Goal: Task Accomplishment & Management: Manage account settings

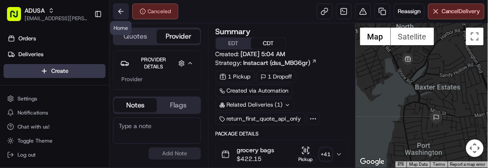
click at [123, 17] on button at bounding box center [121, 12] width 16 height 16
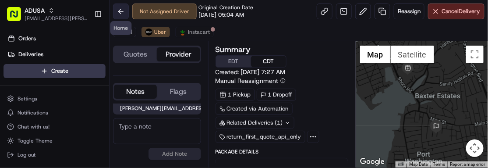
click at [122, 7] on button at bounding box center [121, 12] width 16 height 16
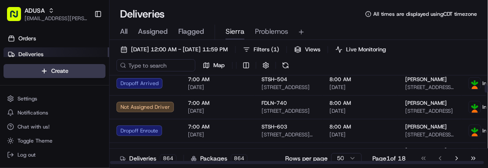
scroll to position [115, 0]
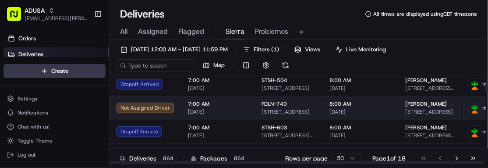
click at [218, 106] on span "7:00 AM" at bounding box center [218, 103] width 60 height 7
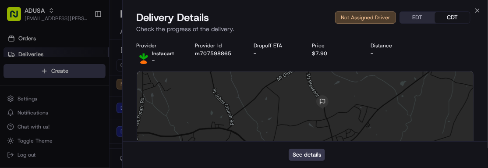
click at [217, 59] on div "Provider Instacart - Provider Id m707598865 Dropoff ETA - Price $7.90 Distance -" at bounding box center [306, 53] width 338 height 22
copy button "m707598865"
click at [446, 113] on div at bounding box center [305, 136] width 337 height 130
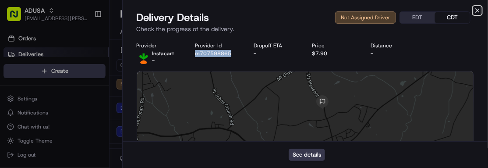
click at [476, 8] on icon "button" at bounding box center [477, 10] width 7 height 7
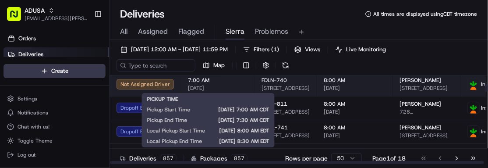
click at [227, 88] on span "[DATE]" at bounding box center [218, 87] width 60 height 7
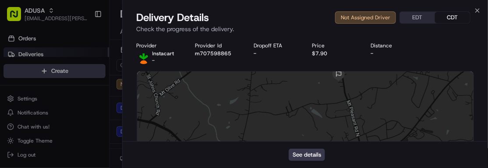
click at [307, 50] on div "Provider Instacart - Provider Id m707598865 Dropoff ETA - Price $7.90 Distance -" at bounding box center [306, 53] width 338 height 22
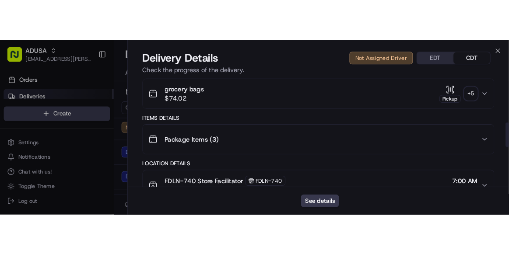
scroll to position [233, 0]
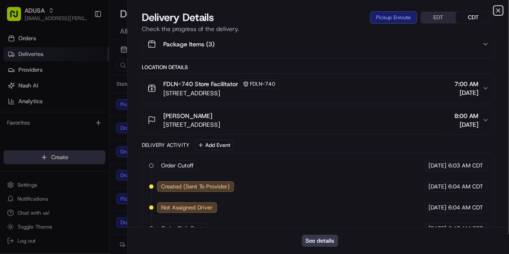
click at [487, 9] on icon "button" at bounding box center [498, 10] width 7 height 7
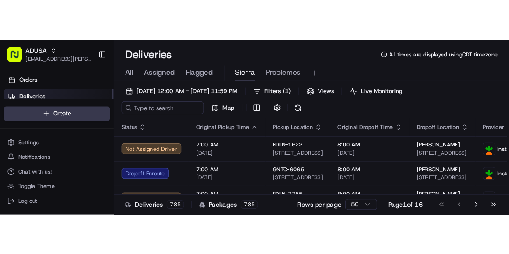
scroll to position [0, 0]
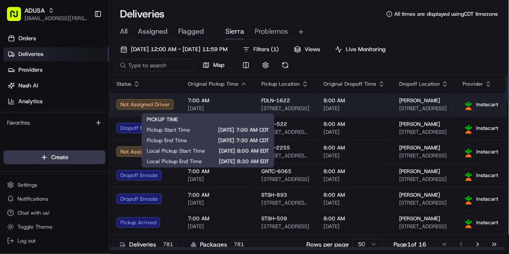
click at [227, 100] on span "7:00 AM" at bounding box center [218, 100] width 60 height 7
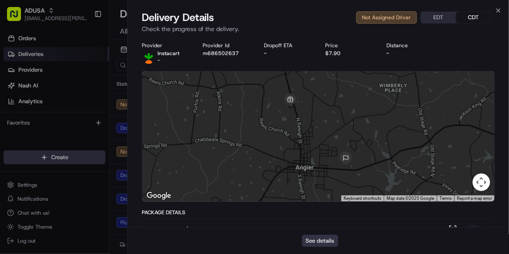
click at [321, 167] on button "See details" at bounding box center [320, 241] width 36 height 12
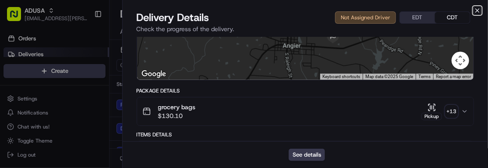
click at [477, 8] on icon "button" at bounding box center [477, 10] width 7 height 7
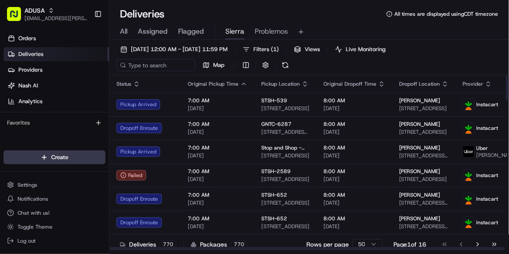
click at [373, 167] on div at bounding box center [307, 248] width 395 height 3
click at [372, 167] on html "ADUSA sierra.centeno@adusa.com Toggle Sidebar Orders Deliveries Providers Nash …" at bounding box center [254, 127] width 509 height 254
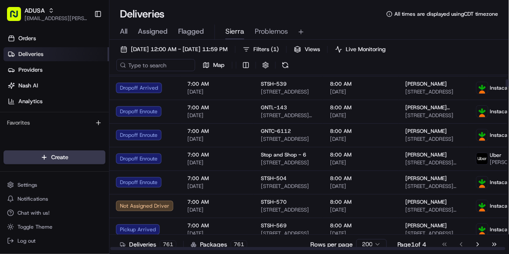
scroll to position [111, 0]
click at [362, 109] on span "8:00 AM" at bounding box center [361, 108] width 62 height 7
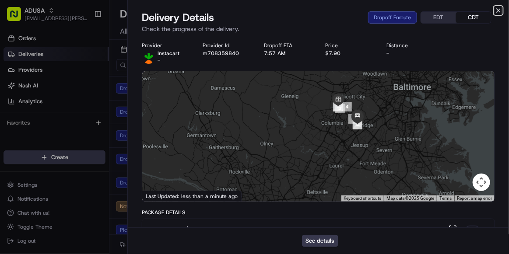
click at [487, 10] on icon "button" at bounding box center [498, 10] width 7 height 7
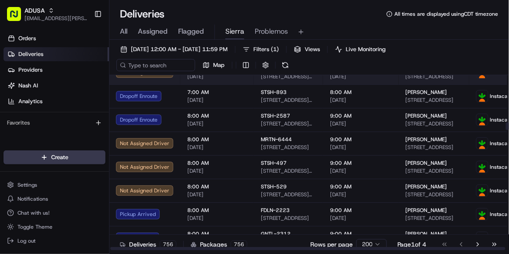
scroll to position [1289, 0]
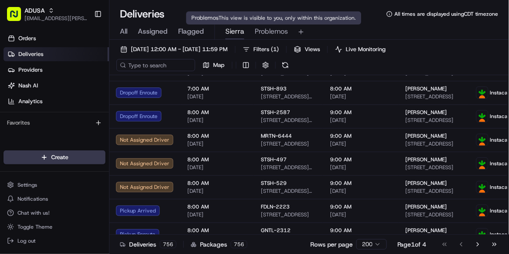
click at [272, 32] on span "Problemos" at bounding box center [271, 31] width 33 height 11
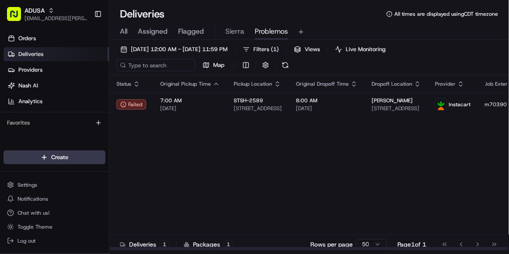
click at [342, 167] on div "Status Original Pickup Time Pickup Location Original Dropoff Time Dropoff Locat…" at bounding box center [340, 163] width 463 height 176
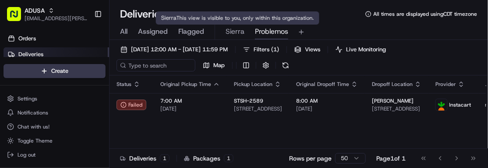
click at [233, 36] on span "Sierra" at bounding box center [234, 31] width 19 height 11
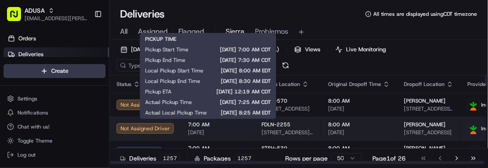
click at [232, 130] on span "[DATE]" at bounding box center [218, 132] width 60 height 7
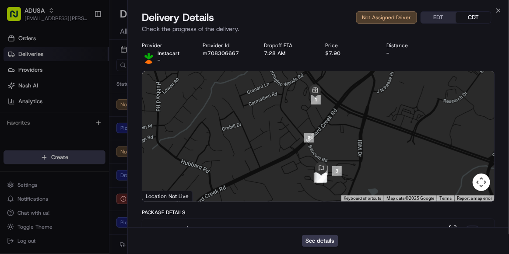
click at [277, 21] on div "Delivery Details Not Assigned Driver EDT CDT" at bounding box center [318, 18] width 353 height 14
click at [487, 11] on icon "button" at bounding box center [499, 11] width 4 height 4
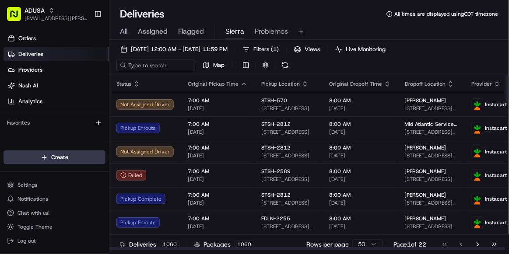
click at [130, 83] on span "Status" at bounding box center [123, 84] width 15 height 7
click at [135, 82] on icon "button" at bounding box center [136, 81] width 3 height 1
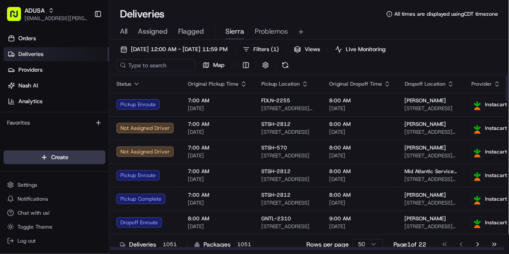
click at [137, 81] on icon "button" at bounding box center [136, 84] width 7 height 7
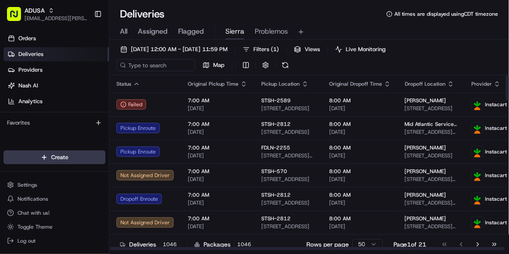
click at [138, 84] on icon "button" at bounding box center [137, 84] width 4 height 2
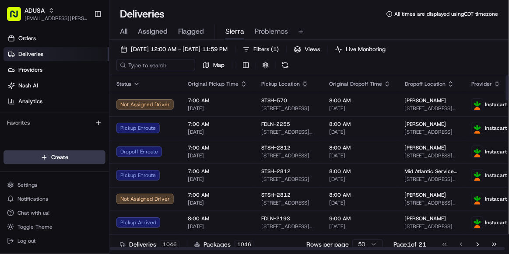
click at [138, 84] on icon "button" at bounding box center [136, 84] width 7 height 7
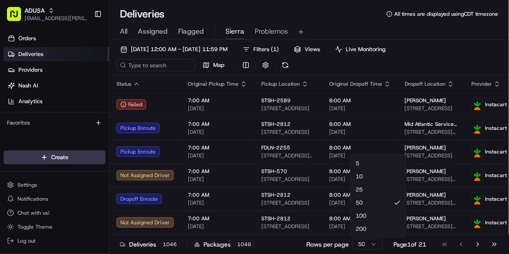
click at [372, 167] on html "ADUSA sierra.centeno@adusa.com Toggle Sidebar Orders Deliveries Providers Nash …" at bounding box center [254, 127] width 509 height 254
click at [359, 167] on html "ADUSA sierra.centeno@adusa.com Toggle Sidebar Orders Deliveries Providers Nash …" at bounding box center [254, 127] width 509 height 254
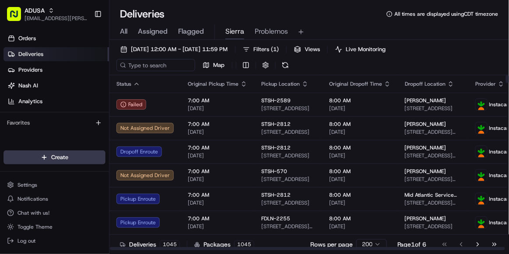
click at [136, 83] on icon "button" at bounding box center [136, 84] width 7 height 7
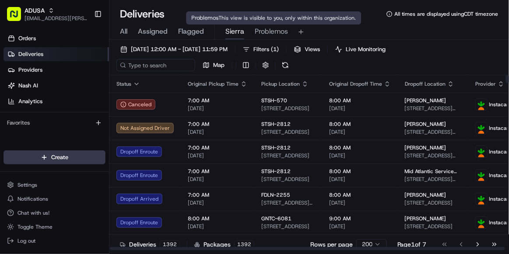
click at [272, 32] on span "Problemos" at bounding box center [271, 31] width 33 height 11
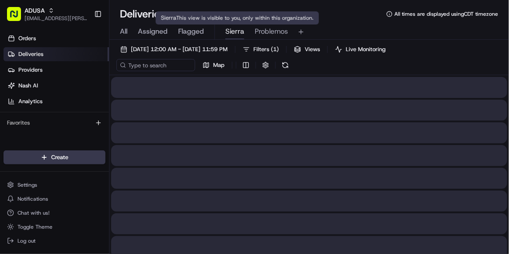
click at [233, 36] on span "Sierra" at bounding box center [234, 31] width 19 height 11
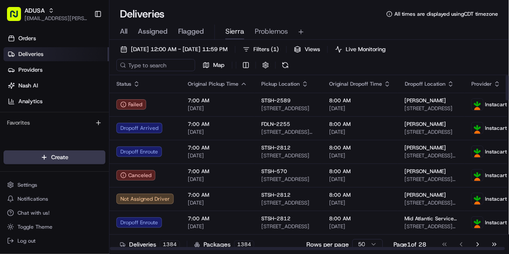
click at [135, 86] on icon "button" at bounding box center [136, 84] width 7 height 7
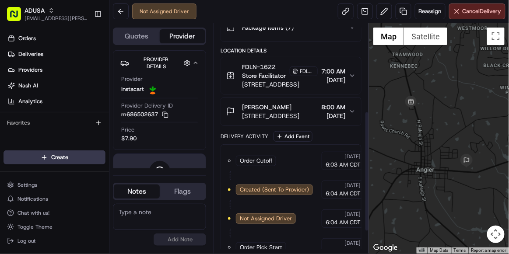
scroll to position [166, 0]
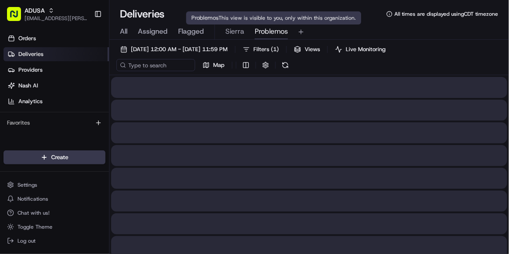
click at [267, 32] on span "Problemos" at bounding box center [271, 31] width 33 height 11
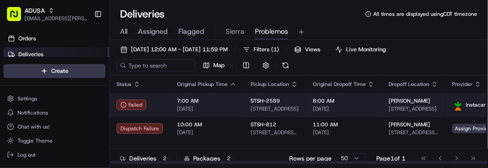
drag, startPoint x: 130, startPoint y: 149, endPoint x: 361, endPoint y: 99, distance: 235.7
click at [361, 99] on span "8:00 AM" at bounding box center [344, 100] width 62 height 7
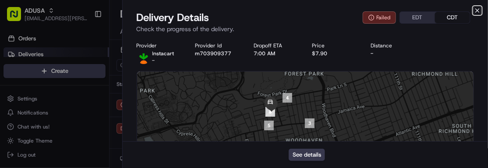
click at [479, 8] on icon "button" at bounding box center [477, 10] width 7 height 7
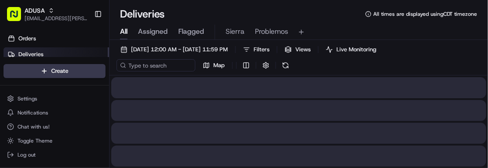
click at [127, 33] on span "All" at bounding box center [123, 31] width 7 height 11
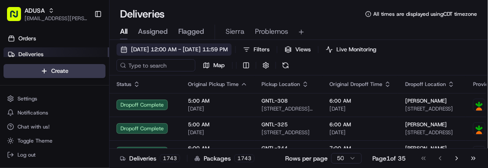
click at [144, 50] on span "[DATE] 12:00 AM - [DATE] 11:59 PM" at bounding box center [179, 50] width 97 height 8
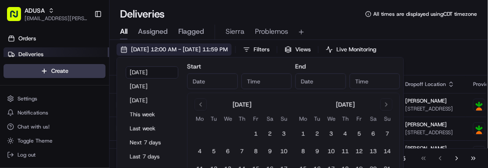
type input "Aug 18, 2025"
type input "12:00 AM"
type input "Aug 18, 2025"
type input "11:59 PM"
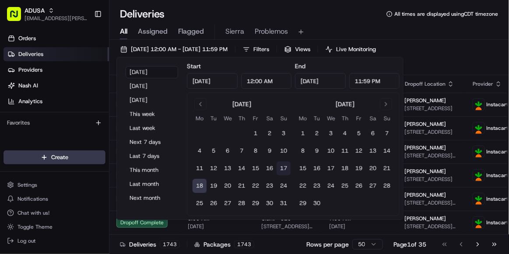
click at [285, 168] on button "17" at bounding box center [284, 169] width 14 height 14
type input "Aug 17, 2025"
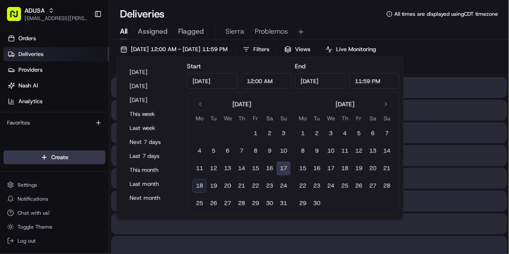
click at [460, 55] on div "08/17/2025 12:00 AM - 08/17/2025 11:59 PM Filters Views Live Monitoring Map" at bounding box center [309, 59] width 400 height 32
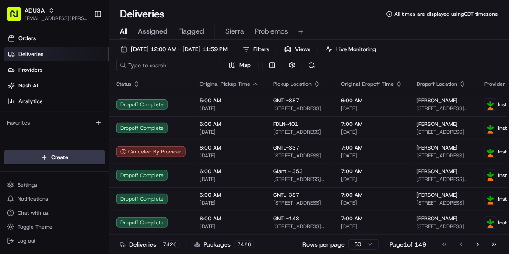
click at [165, 68] on input at bounding box center [168, 65] width 105 height 12
paste input "m699139469"
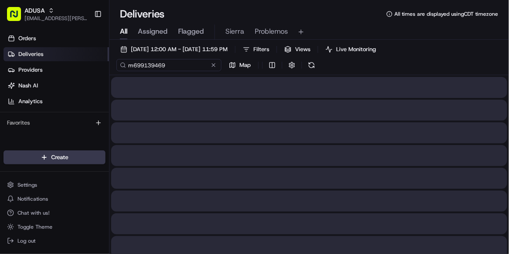
type input "m699139469"
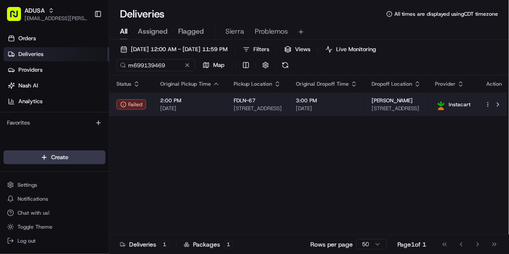
click at [201, 109] on span "08/17/2025" at bounding box center [190, 108] width 60 height 7
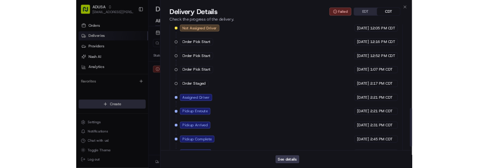
scroll to position [434, 0]
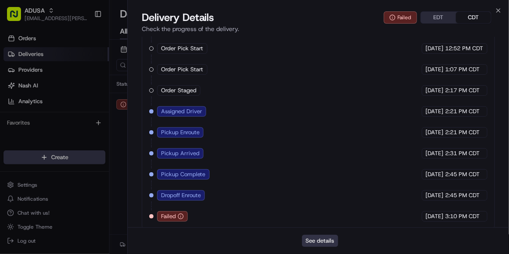
drag, startPoint x: 318, startPoint y: 245, endPoint x: 314, endPoint y: 243, distance: 4.7
click at [314, 243] on button "See details" at bounding box center [320, 241] width 36 height 12
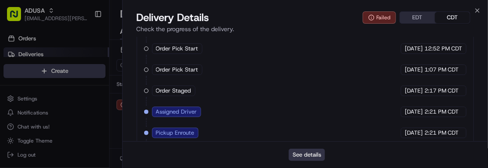
scroll to position [0, 0]
click at [474, 10] on icon "button" at bounding box center [477, 10] width 7 height 7
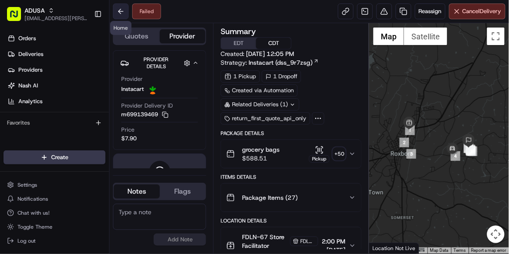
click at [121, 14] on button at bounding box center [121, 12] width 16 height 16
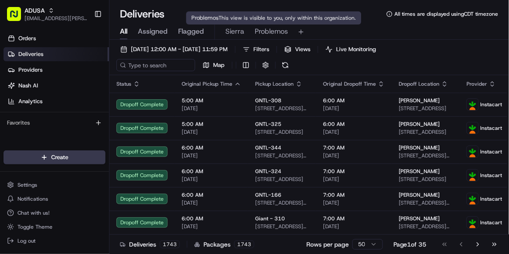
click at [268, 33] on span "Problemos" at bounding box center [271, 31] width 33 height 11
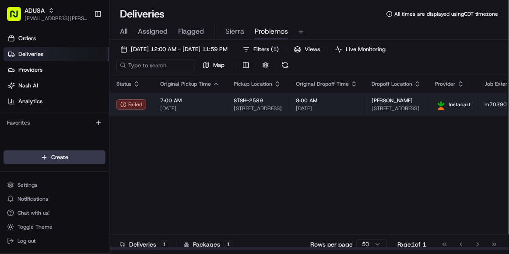
click at [218, 109] on td "7:00 AM 08/18/2025" at bounding box center [190, 105] width 74 height 24
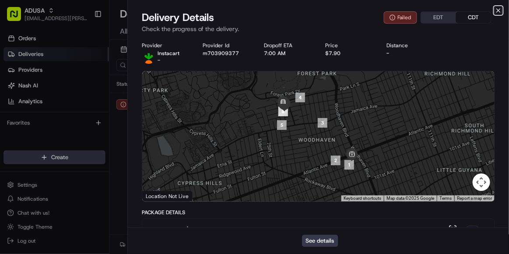
click at [498, 7] on icon "button" at bounding box center [498, 10] width 7 height 7
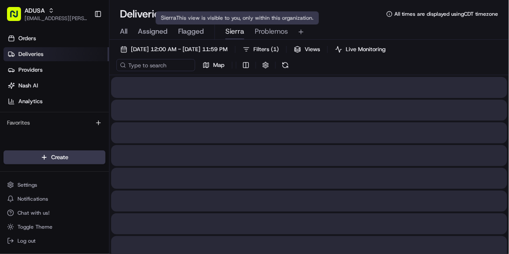
click at [225, 34] on span "Sierra" at bounding box center [234, 31] width 19 height 11
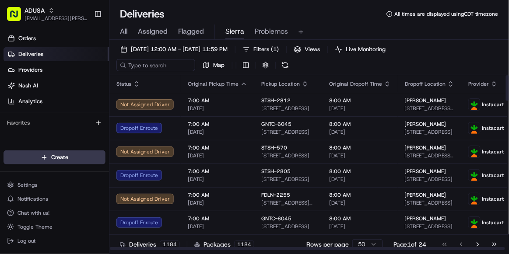
click at [135, 85] on icon "button" at bounding box center [136, 84] width 7 height 7
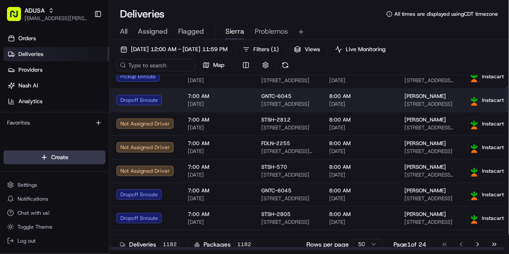
scroll to position [75, 0]
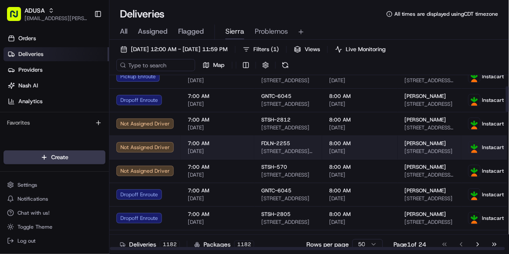
click at [383, 150] on td "8:00 AM 08/18/2025" at bounding box center [360, 148] width 76 height 24
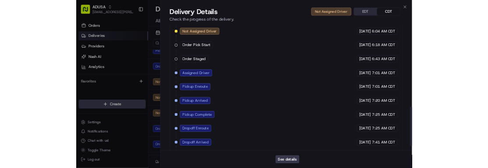
scroll to position [413, 0]
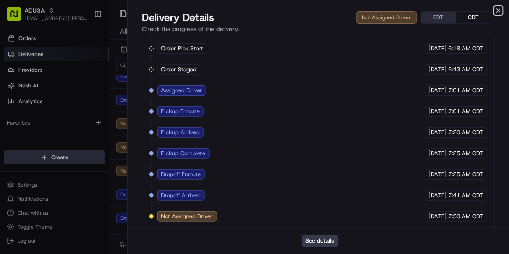
click at [498, 7] on icon "button" at bounding box center [498, 10] width 7 height 7
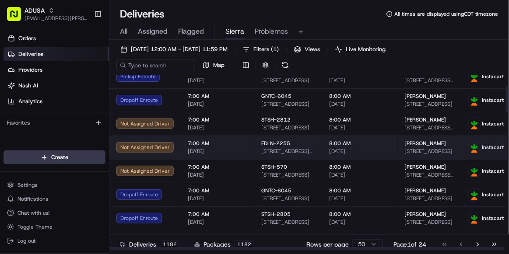
click at [359, 144] on span "8:00 AM" at bounding box center [360, 143] width 62 height 7
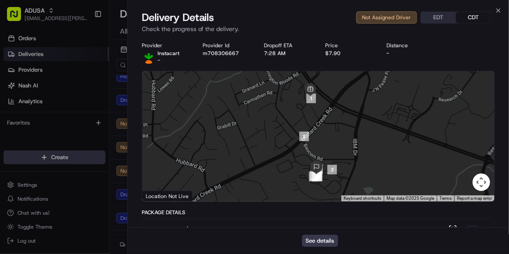
click at [233, 59] on div "Provider Instacart - Provider Id m708306667 Dropoff ETA 7:28 AM Price $7.90 Dis…" at bounding box center [318, 53] width 353 height 22
copy button "m708306667"
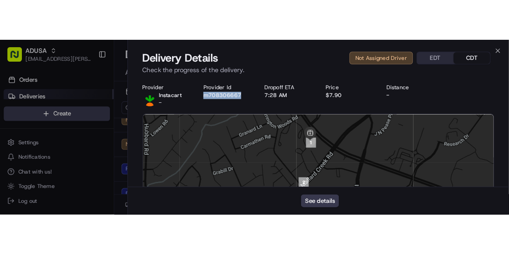
scroll to position [0, 0]
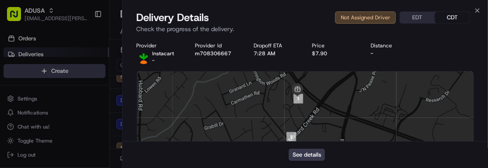
click at [429, 47] on div "Provider Instacart - Provider Id m708306667 Dropoff ETA 7:28 AM Price $7.90 Dis…" at bounding box center [306, 53] width 338 height 22
click at [476, 11] on icon "button" at bounding box center [477, 10] width 7 height 7
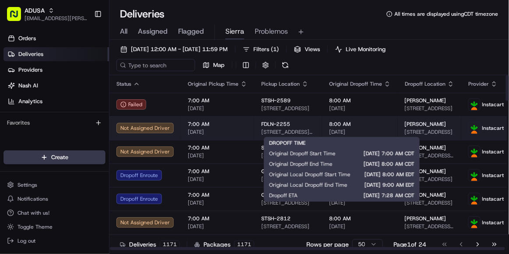
click at [361, 129] on span "[DATE]" at bounding box center [360, 132] width 62 height 7
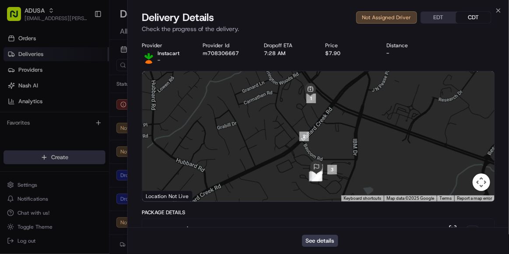
click at [232, 61] on div "Provider Instacart - Provider Id m708306667 Dropoff ETA 7:28 AM Price $7.90 Dis…" at bounding box center [318, 53] width 353 height 22
copy button "m708306667"
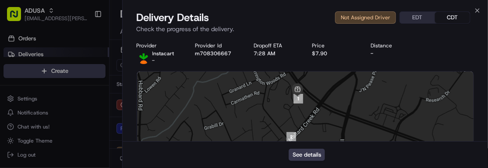
click at [268, 19] on div "Delivery Details Not Assigned Driver EDT CDT" at bounding box center [306, 18] width 338 height 14
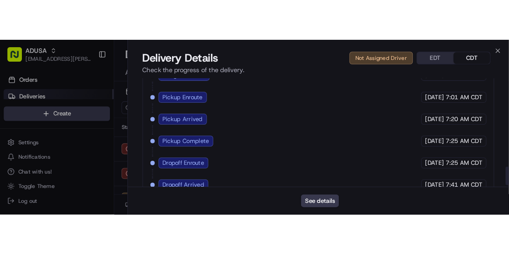
scroll to position [500, 0]
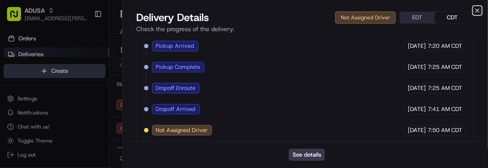
click at [475, 11] on icon "button" at bounding box center [477, 10] width 7 height 7
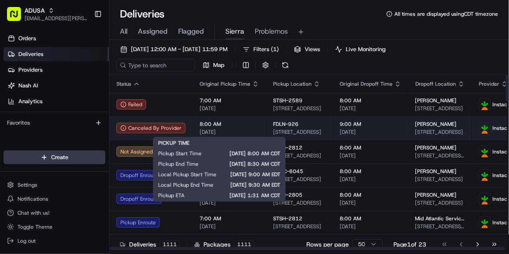
click at [239, 134] on span "[DATE]" at bounding box center [230, 132] width 60 height 7
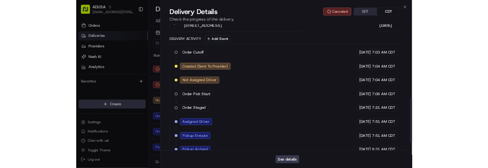
scroll to position [352, 0]
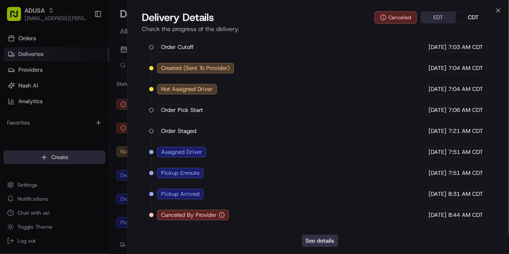
click at [319, 243] on button "See details" at bounding box center [320, 241] width 36 height 12
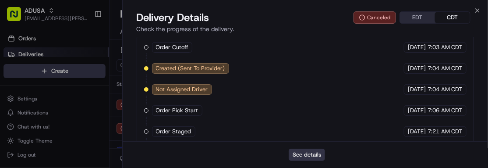
scroll to position [0, 0]
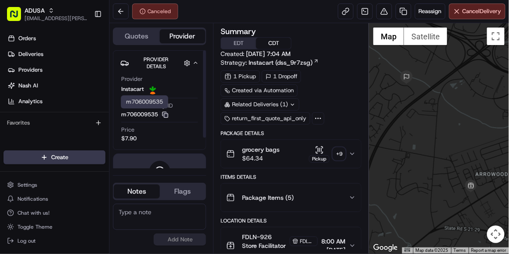
click at [167, 115] on icon "button" at bounding box center [165, 115] width 7 height 7
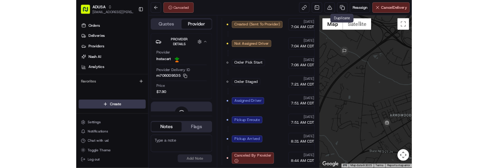
scroll to position [338, 0]
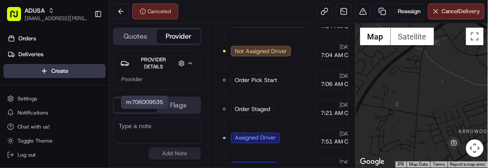
click at [457, 102] on div at bounding box center [421, 95] width 132 height 144
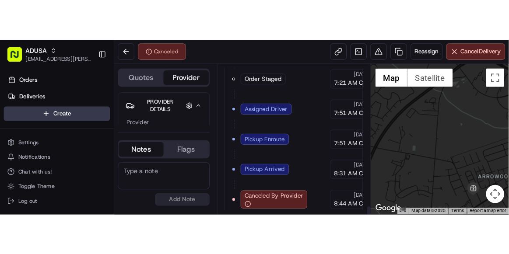
scroll to position [323, 0]
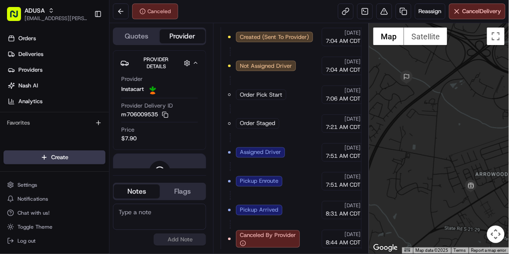
click at [157, 210] on textarea at bounding box center [159, 217] width 93 height 26
click at [430, 11] on span "Reassign" at bounding box center [430, 11] width 23 height 8
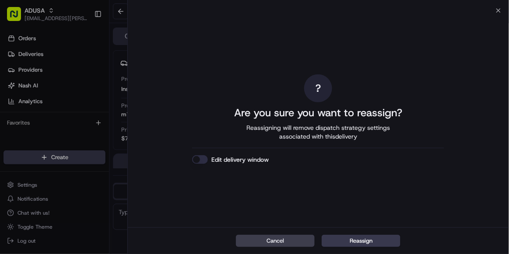
click at [202, 161] on button "Edit delivery window" at bounding box center [200, 159] width 16 height 9
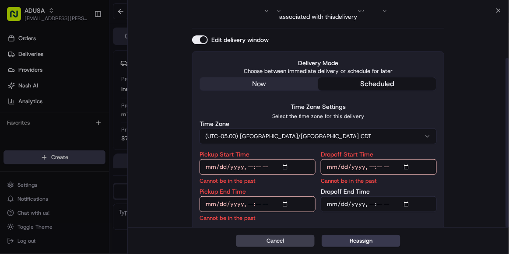
scroll to position [61, 0]
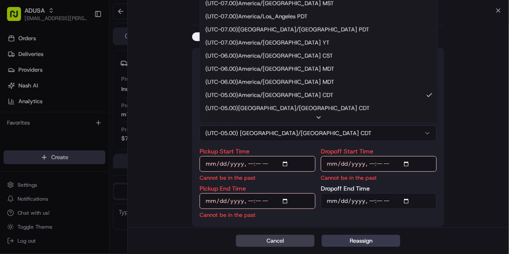
click at [278, 135] on button "(UTC-05.00) [GEOGRAPHIC_DATA]/[GEOGRAPHIC_DATA] CDT" at bounding box center [318, 134] width 237 height 16
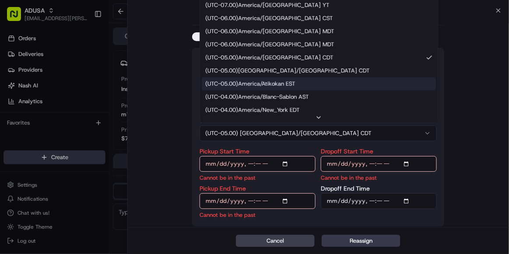
scroll to position [64, 0]
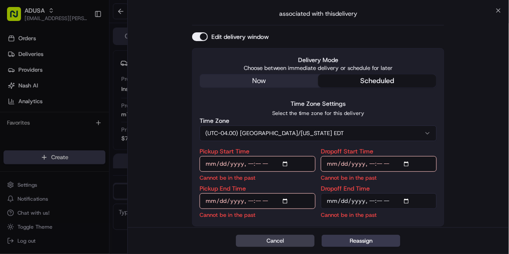
click at [252, 160] on input "Pickup Start Time" at bounding box center [258, 164] width 116 height 16
type input "[DATE]T10:00"
click at [249, 202] on input "Pickup End Time" at bounding box center [258, 202] width 116 height 16
type input "[DATE]T10:30"
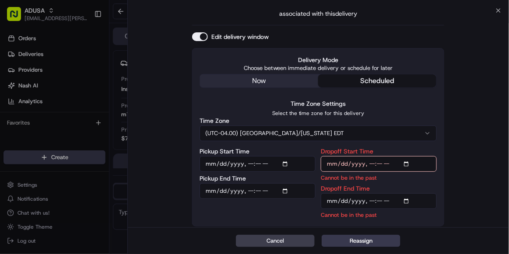
click at [370, 164] on input "Dropoff Start Time" at bounding box center [379, 164] width 116 height 16
type input "[DATE]T10:00"
click at [369, 204] on input "Dropoff End Time" at bounding box center [379, 202] width 116 height 16
type input "[DATE]T11:00"
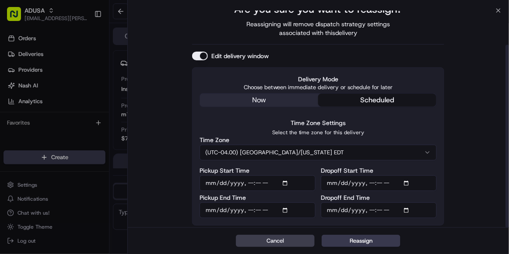
scroll to position [41, 0]
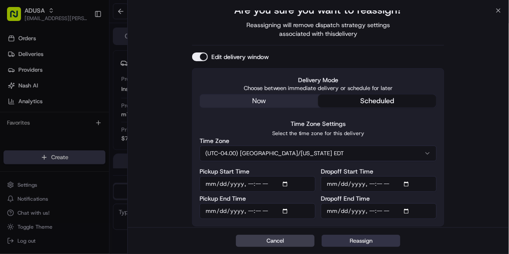
click at [363, 241] on button "Reassign" at bounding box center [361, 241] width 79 height 12
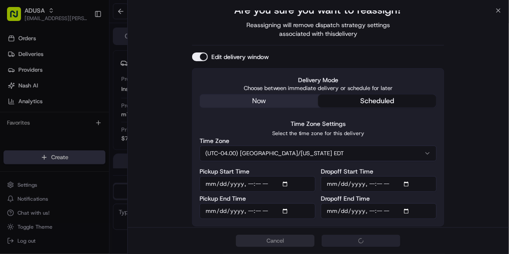
scroll to position [170, 0]
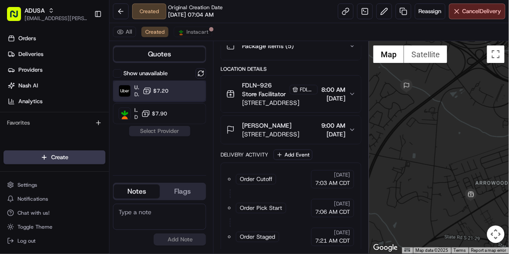
click at [165, 98] on div "Uber Dropoff ETA 31 minutes $7.20" at bounding box center [159, 91] width 93 height 21
click at [167, 129] on button "Assign Provider" at bounding box center [160, 131] width 62 height 11
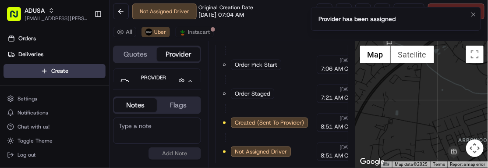
scroll to position [0, 0]
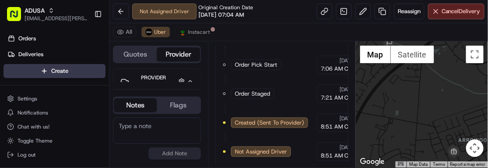
click at [128, 127] on textarea at bounding box center [157, 130] width 88 height 26
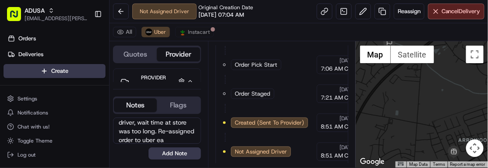
scroll to position [21, 0]
click at [191, 141] on textarea "order cancelled by i/c driver, wait time at store was too long. Re-assigned ord…" at bounding box center [157, 130] width 88 height 26
click at [183, 134] on textarea "order cancelled by i/c driver, wait time at store was too long. Re-assigned ord…" at bounding box center [157, 130] width 88 height 26
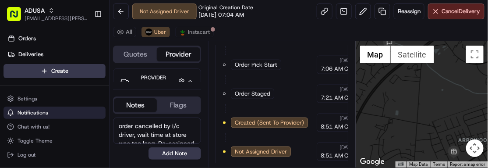
drag, startPoint x: 185, startPoint y: 142, endPoint x: 105, endPoint y: 109, distance: 86.8
click at [105, 109] on div "ADUSA [EMAIL_ADDRESS][PERSON_NAME][DOMAIN_NAME] Toggle Sidebar Orders Deliverie…" at bounding box center [244, 84] width 488 height 168
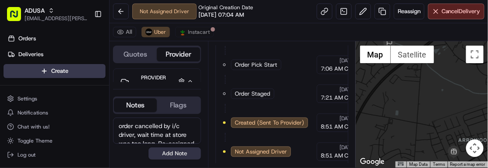
type textarea "order cancelled by i/c driver, wait time at store was too long. Re-assigned ord…"
click at [186, 155] on button "Add Note" at bounding box center [174, 153] width 53 height 12
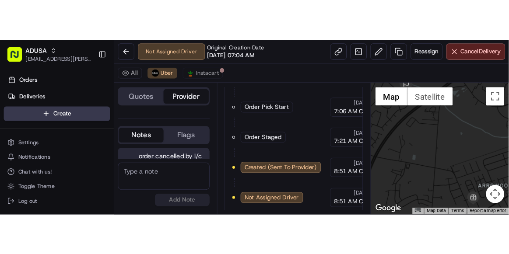
scroll to position [47, 0]
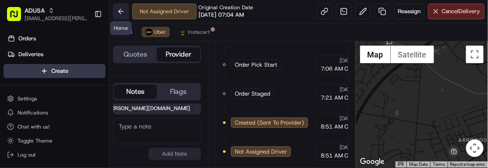
click at [119, 16] on button at bounding box center [121, 12] width 16 height 16
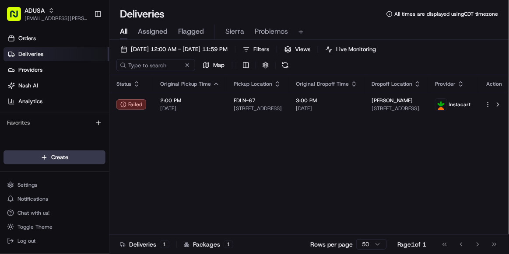
drag, startPoint x: 270, startPoint y: 31, endPoint x: 265, endPoint y: 30, distance: 4.5
click at [265, 30] on span "Problemos" at bounding box center [271, 31] width 33 height 11
click at [128, 33] on div "All Assigned Flagged Sierra Problemos" at bounding box center [309, 32] width 400 height 15
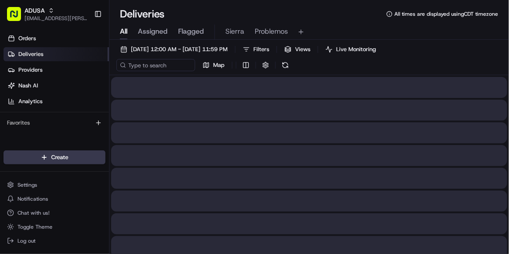
click at [123, 30] on span "All" at bounding box center [123, 31] width 7 height 11
drag, startPoint x: 279, startPoint y: 31, endPoint x: 264, endPoint y: 30, distance: 14.9
click at [264, 30] on span "Problemos" at bounding box center [271, 31] width 33 height 11
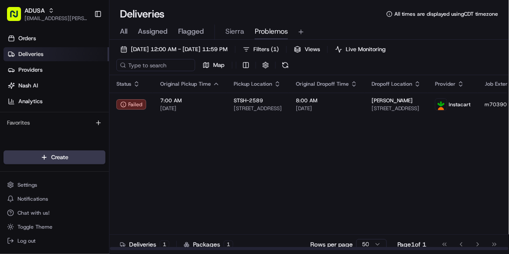
click at [198, 122] on div "Status Original Pickup Time Pickup Location Original Dropoff Time Dropoff Locat…" at bounding box center [340, 163] width 463 height 176
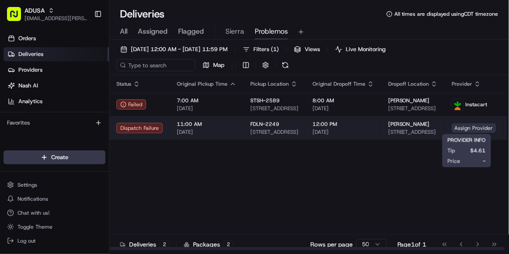
click at [471, 129] on span "Assign Provider" at bounding box center [474, 128] width 45 height 10
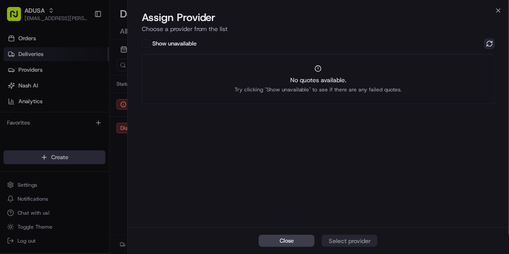
click at [486, 45] on button at bounding box center [490, 44] width 11 height 11
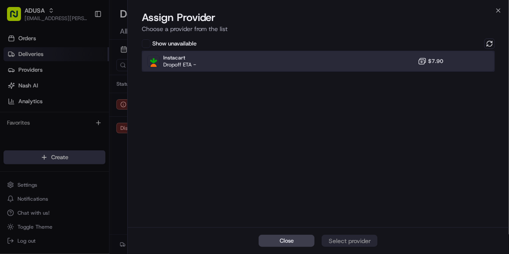
click at [385, 60] on div "Instacart Dropoff ETA - $7.90" at bounding box center [318, 61] width 353 height 21
click at [341, 236] on button "Assign Provider" at bounding box center [350, 241] width 56 height 12
click at [500, 11] on icon "button" at bounding box center [498, 10] width 7 height 7
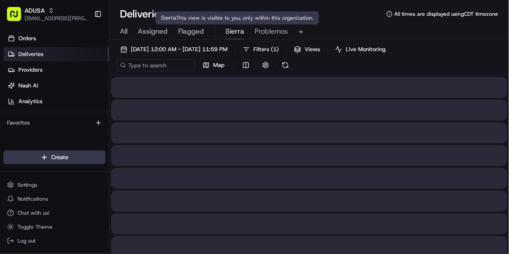
click at [239, 32] on span "Sierra" at bounding box center [234, 31] width 19 height 11
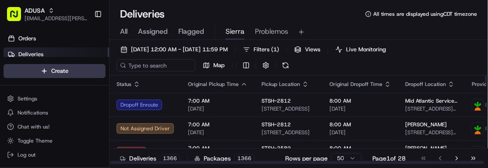
click at [445, 80] on th "Dropoff Location" at bounding box center [431, 84] width 67 height 18
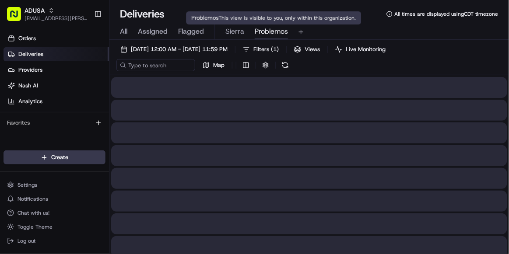
click at [268, 35] on span "Problemos" at bounding box center [271, 31] width 33 height 11
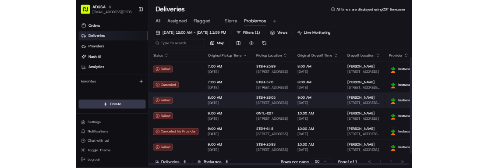
scroll to position [35, 0]
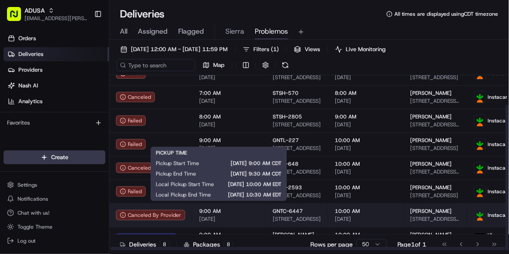
click at [249, 216] on span "[DATE]" at bounding box center [229, 219] width 60 height 7
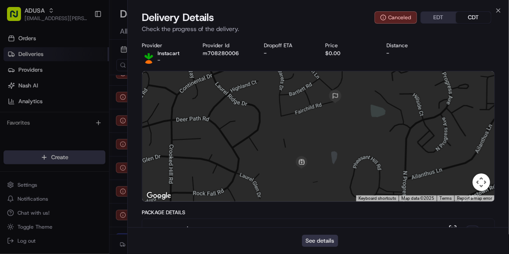
click at [323, 243] on button "See details" at bounding box center [320, 241] width 36 height 12
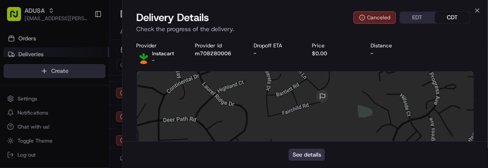
scroll to position [0, 0]
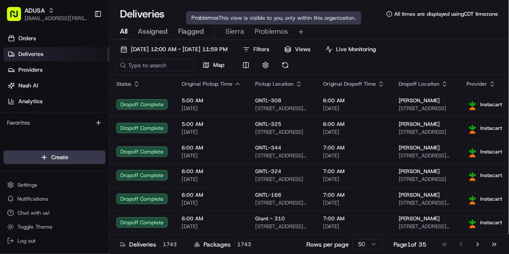
click at [271, 31] on span "Problemos" at bounding box center [271, 31] width 33 height 11
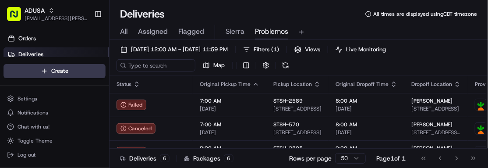
click at [338, 41] on div "[DATE] 12:00 AM - [DATE] 11:59 PM Filters ( 1 ) Views Live Monitoring Map Statu…" at bounding box center [298, 112] width 378 height 145
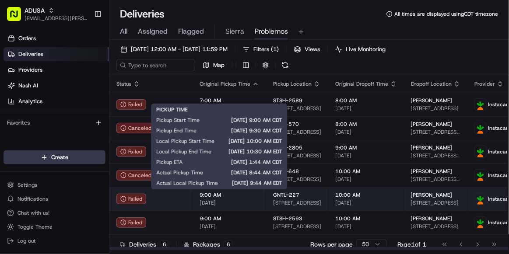
click at [248, 167] on div "9:00 AM [DATE]" at bounding box center [230, 199] width 60 height 15
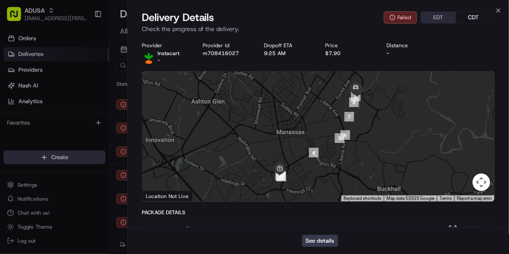
click at [217, 59] on div "Provider Instacart - Provider Id m708416027 Dropoff ETA 9:25 AM Price $7.90 Dis…" at bounding box center [318, 53] width 353 height 22
copy button "m708416027"
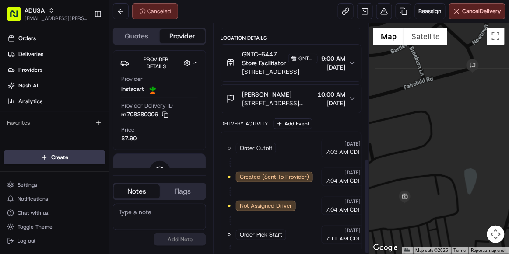
scroll to position [323, 0]
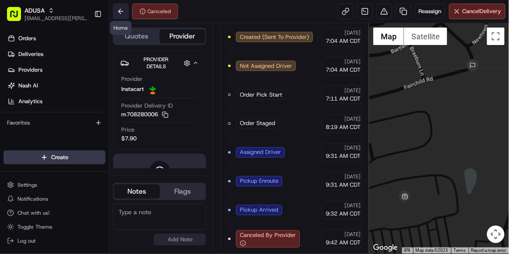
click at [117, 12] on button at bounding box center [121, 12] width 16 height 16
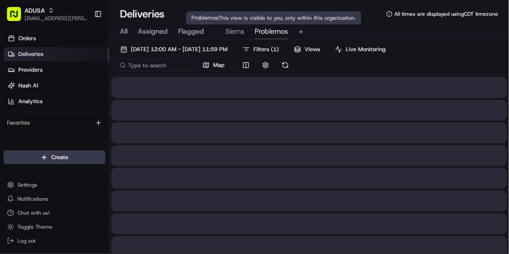
click at [258, 35] on span "Problemos" at bounding box center [271, 31] width 33 height 11
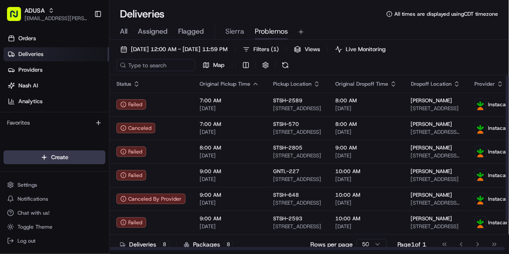
scroll to position [35, 0]
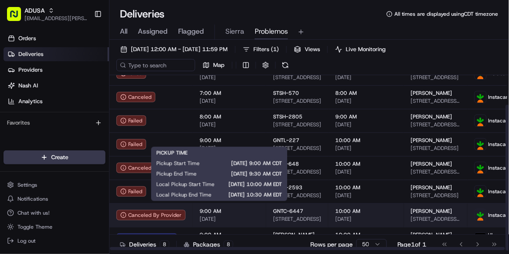
click at [238, 216] on span "[DATE]" at bounding box center [230, 219] width 60 height 7
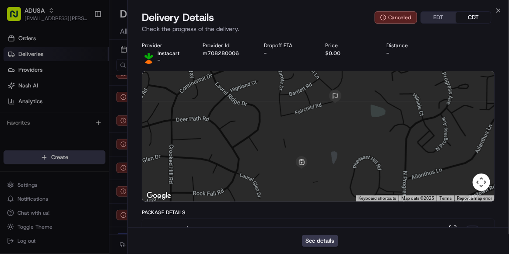
click at [236, 61] on div "Provider Instacart - Provider Id m708280006 Dropoff ETA - Price $0.00 Distance -" at bounding box center [318, 53] width 353 height 22
copy button "m708280006"
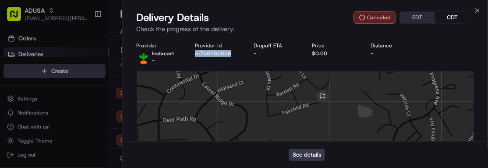
scroll to position [0, 0]
click at [417, 113] on div at bounding box center [305, 136] width 337 height 130
click at [476, 7] on icon "button" at bounding box center [477, 10] width 7 height 7
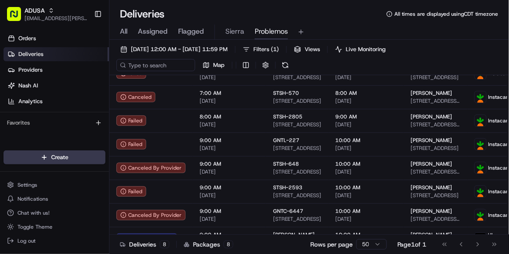
scroll to position [35, 0]
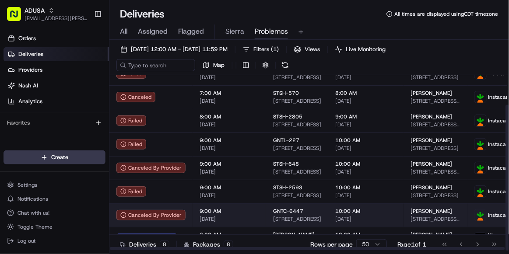
click at [243, 208] on span "9:00 AM" at bounding box center [230, 211] width 60 height 7
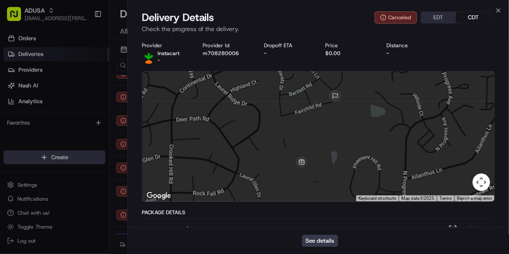
click at [212, 58] on div "Provider Instacart - Provider Id m708280006 Dropoff ETA - Price $0.00 Distance -" at bounding box center [318, 53] width 353 height 22
copy button "m708280006"
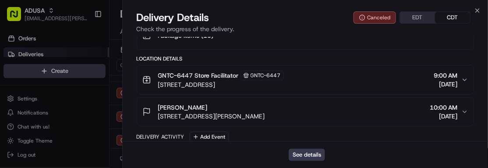
scroll to position [438, 0]
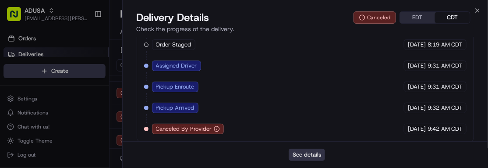
click at [318, 150] on button "See details" at bounding box center [307, 154] width 36 height 12
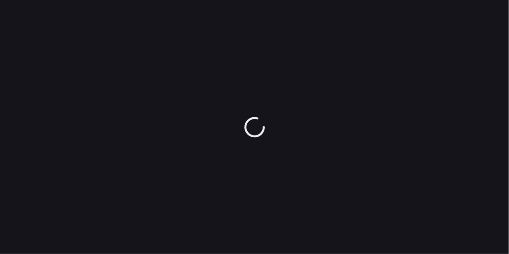
click at [175, 239] on div at bounding box center [254, 127] width 509 height 254
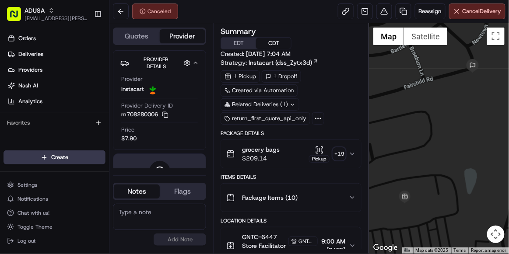
click at [127, 223] on textarea at bounding box center [159, 217] width 93 height 26
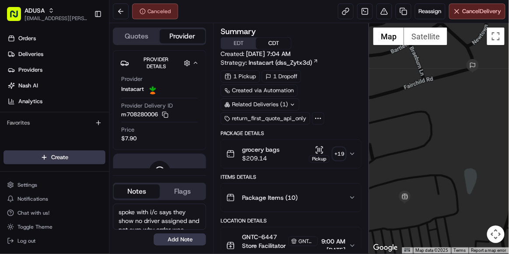
drag, startPoint x: 158, startPoint y: 226, endPoint x: 78, endPoint y: 177, distance: 93.6
click at [78, 177] on div "ADUSA sierra.centeno@adusa.com Toggle Sidebar Orders Deliveries Providers Nash …" at bounding box center [254, 127] width 509 height 254
type textarea "spoke with i/c says they show no driver assigned and not sure why order was can…"
click at [176, 242] on button "Add Note" at bounding box center [180, 240] width 53 height 12
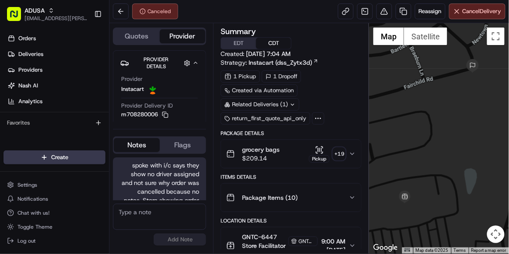
scroll to position [32, 0]
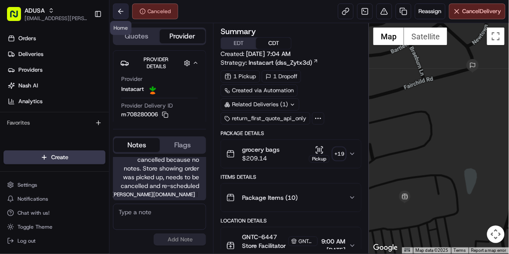
click at [123, 5] on button at bounding box center [121, 12] width 16 height 16
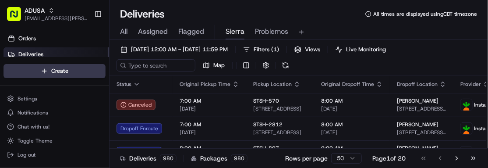
scroll to position [729, 0]
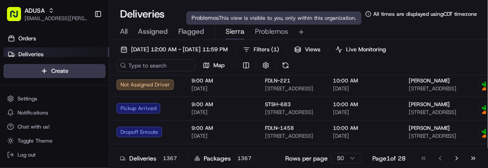
click at [275, 33] on span "Problemos" at bounding box center [271, 31] width 33 height 11
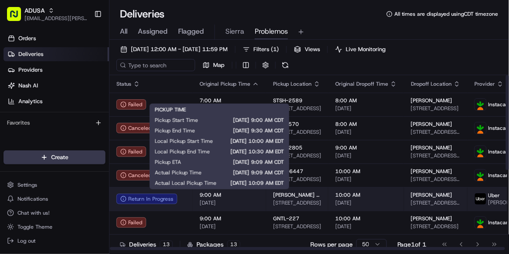
click at [252, 167] on span "9:00 AM" at bounding box center [230, 195] width 60 height 7
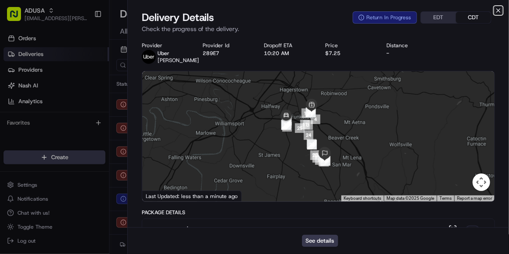
click at [487, 11] on icon "button" at bounding box center [498, 10] width 7 height 7
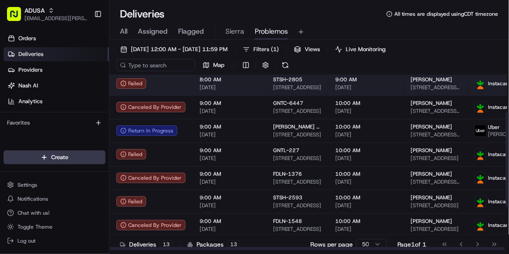
scroll to position [149, 0]
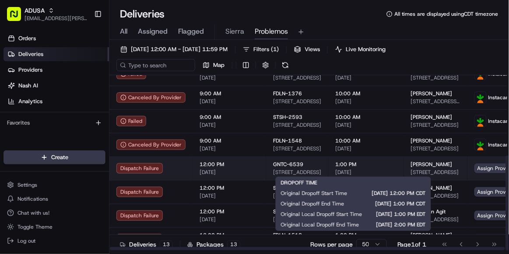
click at [372, 166] on span "1:00 PM" at bounding box center [366, 164] width 62 height 7
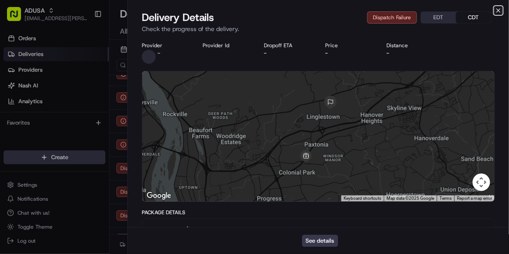
click at [487, 11] on icon "button" at bounding box center [499, 11] width 4 height 4
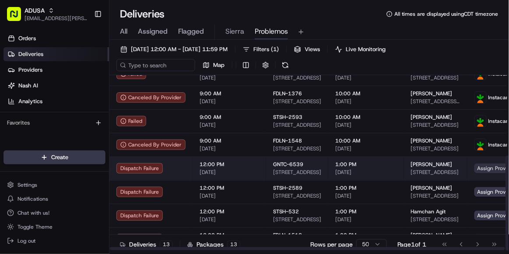
click at [487, 167] on span "Assign Provider" at bounding box center [497, 169] width 45 height 10
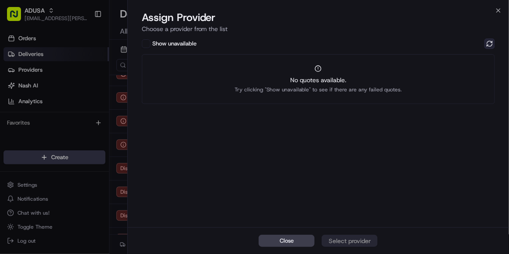
click at [487, 47] on button at bounding box center [490, 44] width 11 height 11
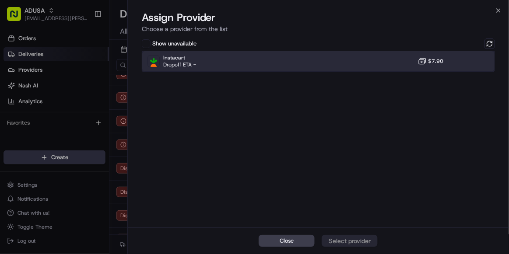
click at [194, 68] on div "Instacart Dropoff ETA - $7.90" at bounding box center [318, 61] width 353 height 21
click at [348, 167] on button "Assign Provider" at bounding box center [350, 241] width 56 height 12
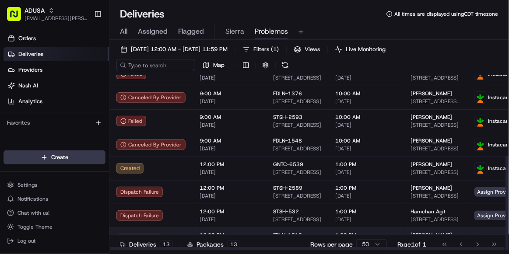
click at [482, 167] on td "Assign Provider" at bounding box center [503, 240] width 70 height 24
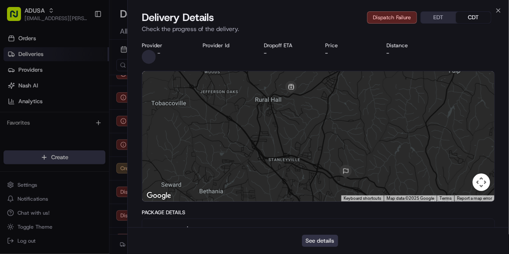
click at [322, 167] on button "See details" at bounding box center [320, 241] width 36 height 12
click at [487, 9] on icon "button" at bounding box center [498, 10] width 7 height 7
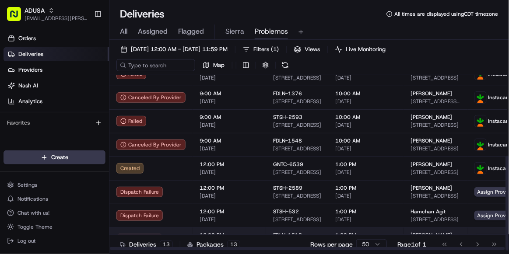
click at [479, 167] on td "Assign Provider" at bounding box center [503, 240] width 70 height 24
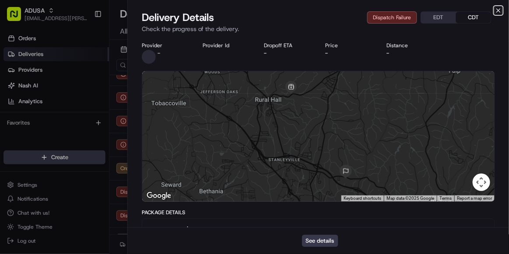
click at [487, 12] on icon "button" at bounding box center [498, 10] width 7 height 7
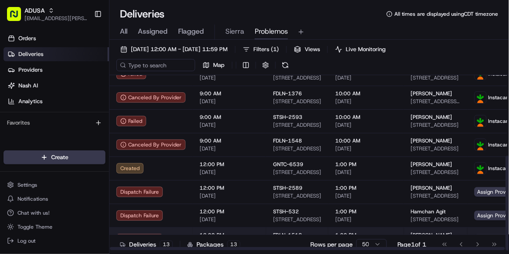
click at [476, 167] on td "Assign Provider" at bounding box center [503, 240] width 70 height 24
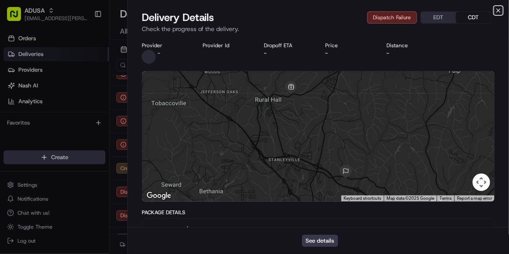
click at [487, 10] on icon "button" at bounding box center [498, 10] width 7 height 7
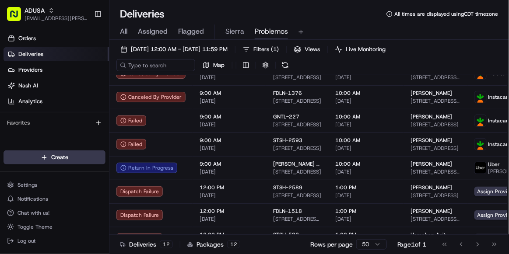
scroll to position [125, 0]
click at [377, 167] on html "ADUSA sierra.centeno@adusa.com Toggle Sidebar Orders Deliveries Providers Nash …" at bounding box center [254, 127] width 509 height 254
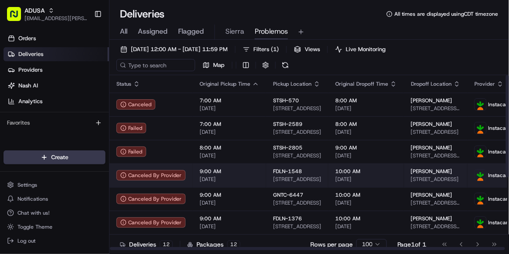
scroll to position [125, 0]
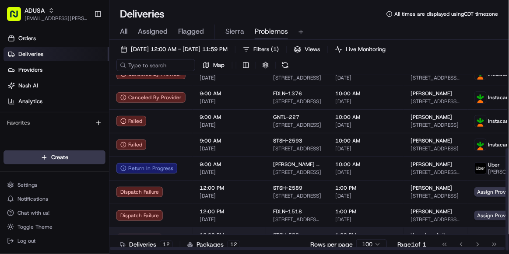
click at [479, 167] on div "Deliveries 12 Packages 12 Rows per page 100 Page 1 of 1 Go to first page Go to …" at bounding box center [309, 245] width 400 height 20
click at [476, 167] on td "Assign Provider" at bounding box center [503, 240] width 70 height 24
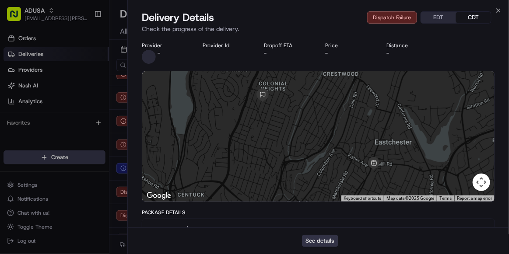
click at [314, 167] on button "See details" at bounding box center [320, 241] width 36 height 12
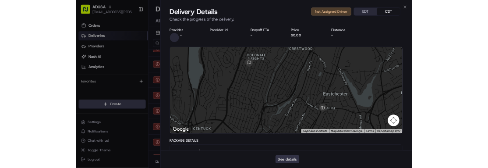
scroll to position [102, 0]
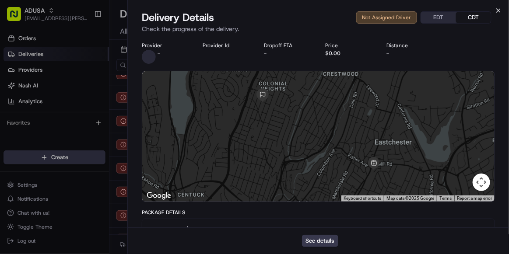
click at [487, 14] on div "Delivery Details Not Assigned Driver EDT CDT Check the progress of the delivery." at bounding box center [318, 24] width 381 height 26
click at [487, 10] on icon "button" at bounding box center [498, 10] width 7 height 7
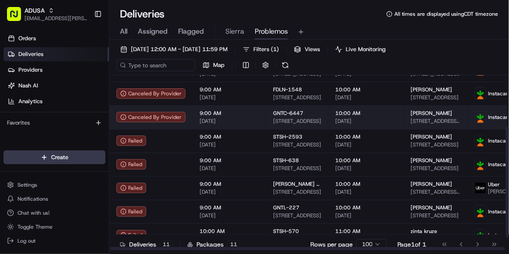
scroll to position [82, 0]
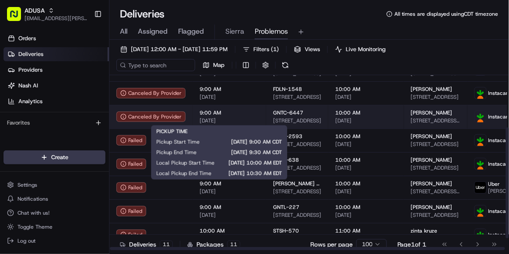
click at [239, 117] on span "[DATE]" at bounding box center [230, 120] width 60 height 7
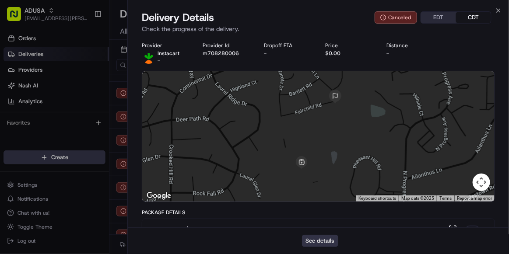
click at [321, 167] on button "See details" at bounding box center [320, 241] width 36 height 12
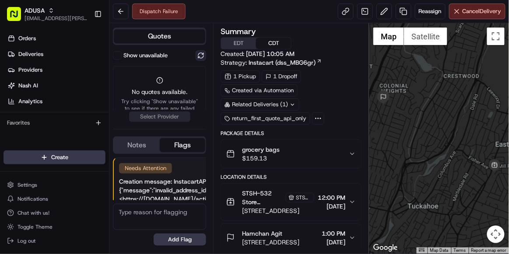
click at [198, 56] on button at bounding box center [201, 55] width 11 height 11
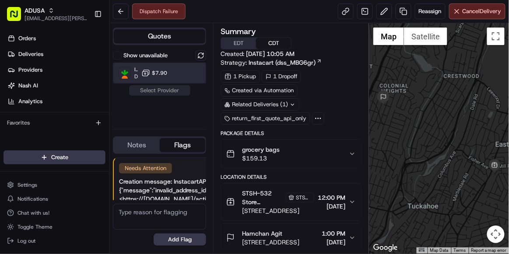
drag, startPoint x: 181, startPoint y: 65, endPoint x: 173, endPoint y: 71, distance: 9.4
click at [173, 71] on div "Instacart Dropoff ETA - $7.90" at bounding box center [159, 73] width 93 height 21
click at [156, 95] on button "Assign Provider" at bounding box center [160, 90] width 62 height 11
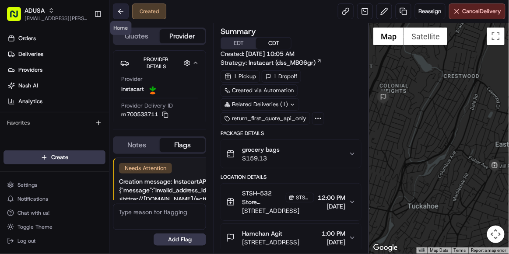
click at [122, 11] on button at bounding box center [121, 12] width 16 height 16
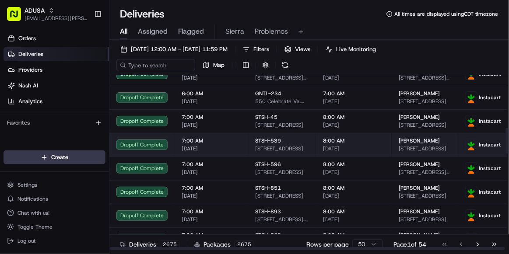
scroll to position [360, 0]
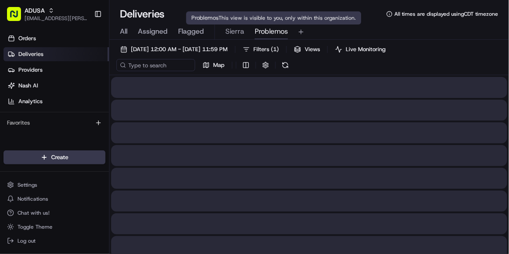
click at [277, 30] on span "Problemos" at bounding box center [271, 31] width 33 height 11
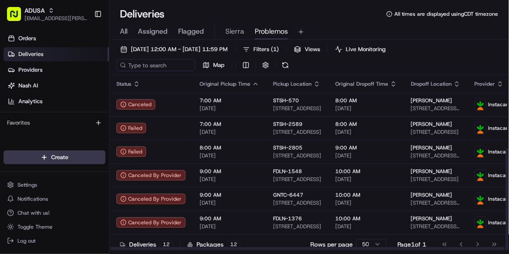
scroll to position [125, 0]
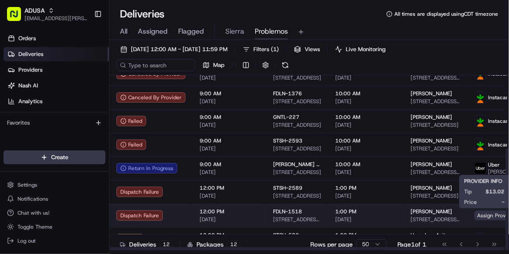
click at [486, 216] on span "Assign Provider" at bounding box center [497, 216] width 45 height 10
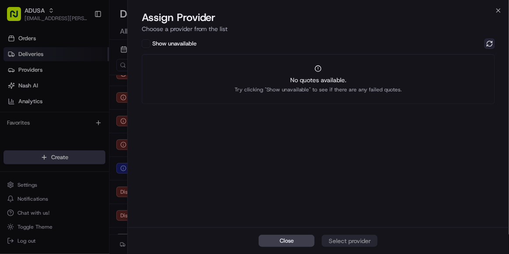
click at [489, 42] on button at bounding box center [490, 44] width 11 height 11
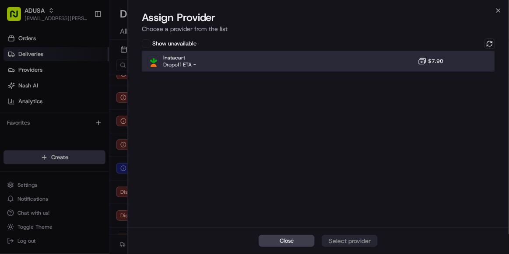
click at [340, 69] on div "Instacart Dropoff ETA - $7.90" at bounding box center [318, 61] width 353 height 21
click at [351, 239] on div "Assign Provider" at bounding box center [349, 241] width 43 height 9
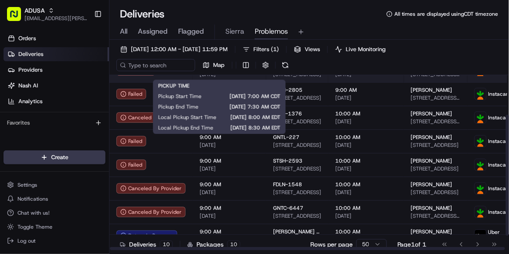
scroll to position [59, 0]
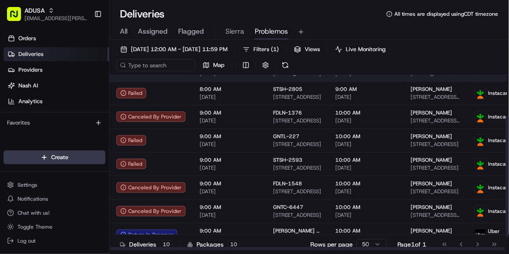
click at [251, 124] on td "9:00 AM [DATE]" at bounding box center [230, 117] width 74 height 24
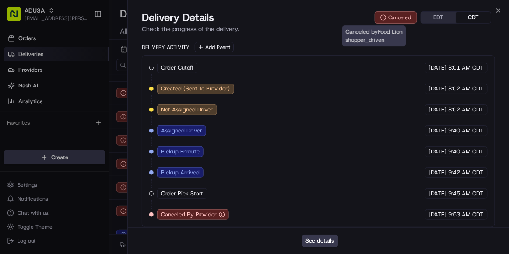
scroll to position [0, 0]
click at [319, 251] on div "See details" at bounding box center [318, 241] width 381 height 27
click at [317, 246] on button "See details" at bounding box center [320, 241] width 36 height 12
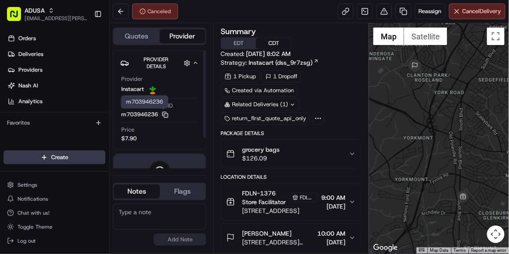
click at [167, 116] on icon "button" at bounding box center [165, 115] width 7 height 7
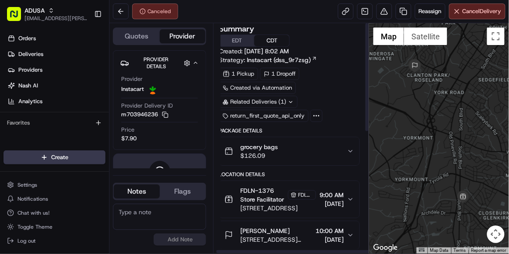
scroll to position [0, 2]
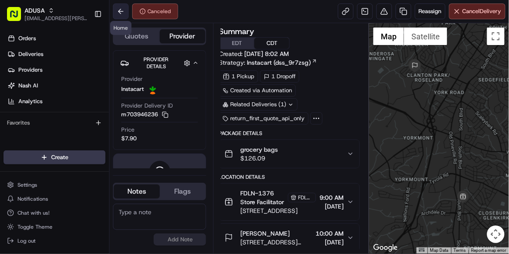
click at [126, 12] on button at bounding box center [121, 12] width 16 height 16
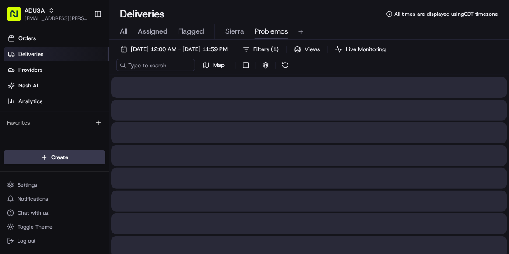
click at [267, 38] on button "Problemos" at bounding box center [271, 32] width 33 height 15
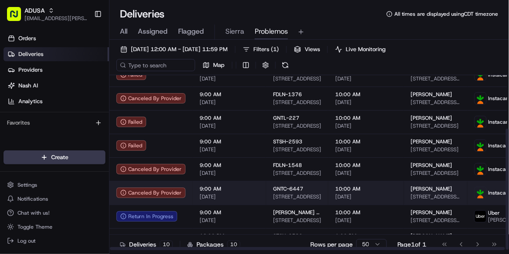
scroll to position [78, 0]
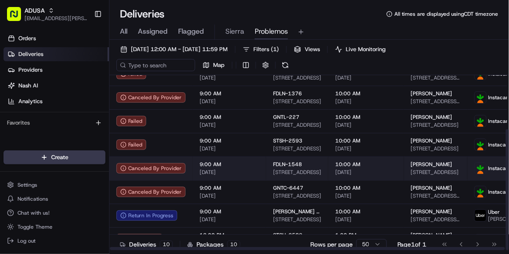
click at [252, 170] on span "[DATE]" at bounding box center [230, 172] width 60 height 7
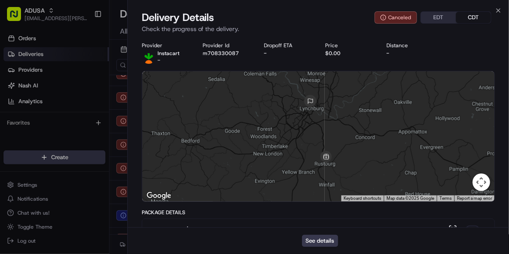
scroll to position [352, 0]
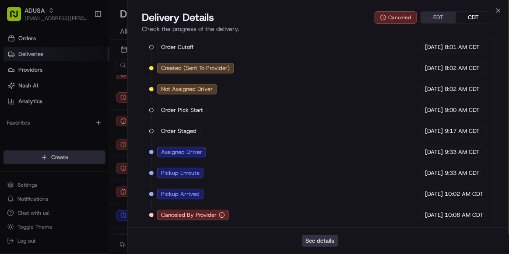
click at [325, 247] on button "See details" at bounding box center [320, 241] width 36 height 12
click at [500, 10] on icon "button" at bounding box center [498, 10] width 7 height 7
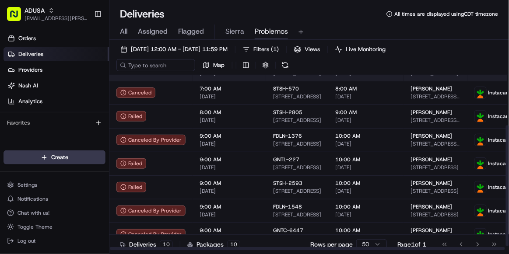
scroll to position [78, 0]
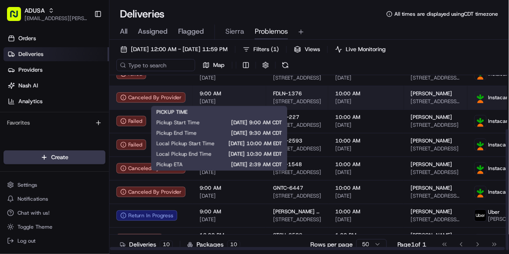
click at [252, 95] on span "9:00 AM" at bounding box center [230, 93] width 60 height 7
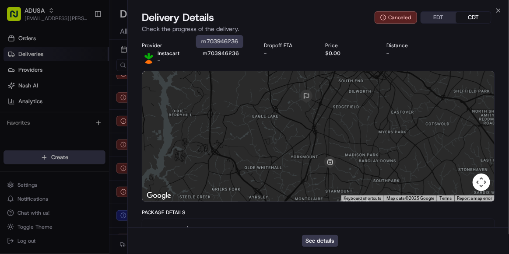
click at [218, 55] on button "m703946236" at bounding box center [221, 53] width 36 height 7
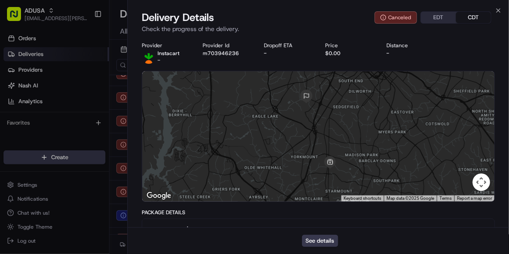
click at [218, 55] on button "m703946236" at bounding box center [221, 53] width 36 height 7
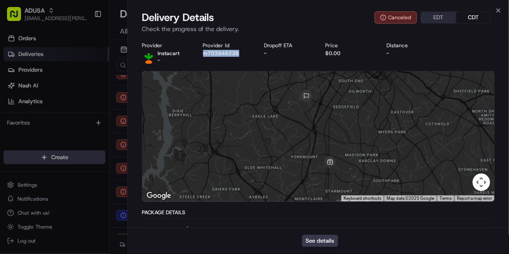
drag, startPoint x: 243, startPoint y: 57, endPoint x: 196, endPoint y: 54, distance: 47.8
click at [196, 54] on div "Provider Instacart - Provider Id m703946236 Dropoff ETA - Price $0.00 Distance -" at bounding box center [318, 53] width 353 height 22
copy button "m703946236"
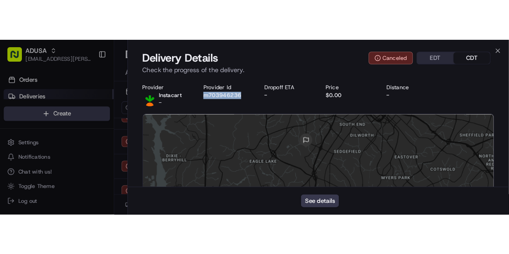
scroll to position [0, 0]
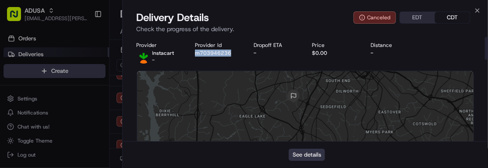
click at [303, 151] on button "See details" at bounding box center [307, 154] width 36 height 12
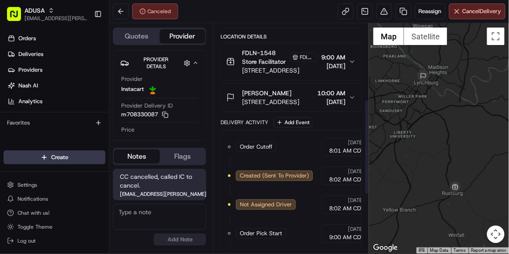
scroll to position [183, 0]
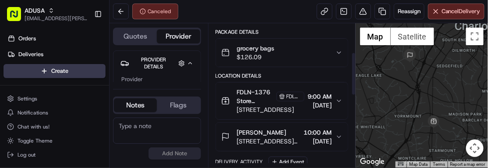
scroll to position [0, 10]
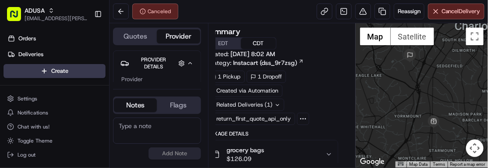
click at [148, 128] on textarea at bounding box center [157, 130] width 88 height 26
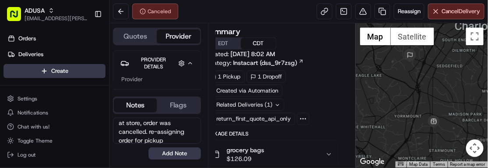
scroll to position [29, 0]
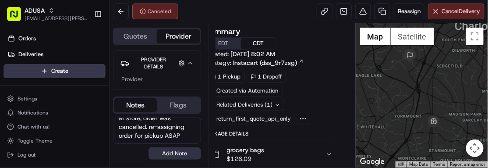
type textarea "order was not ready for pickup when driver arrived at store, order was cancelle…"
click at [178, 151] on button "Add Note" at bounding box center [174, 153] width 53 height 12
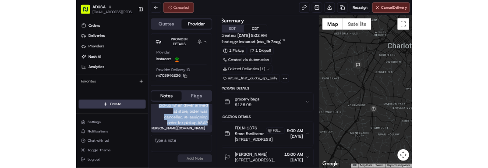
scroll to position [0, 0]
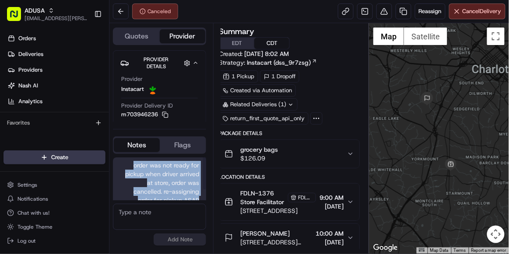
drag, startPoint x: 201, startPoint y: 186, endPoint x: 123, endPoint y: 167, distance: 80.5
click at [123, 167] on div "order was not ready for pickup when driver arrived at store, order was cancelle…" at bounding box center [159, 187] width 93 height 58
copy span "order was not ready for pickup when driver arrived at store, order was cancelle…"
click at [122, 16] on button at bounding box center [121, 12] width 16 height 16
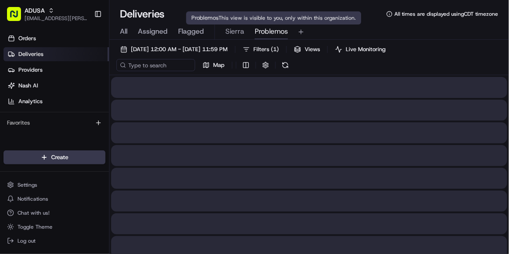
click at [264, 36] on span "Problemos" at bounding box center [271, 31] width 33 height 11
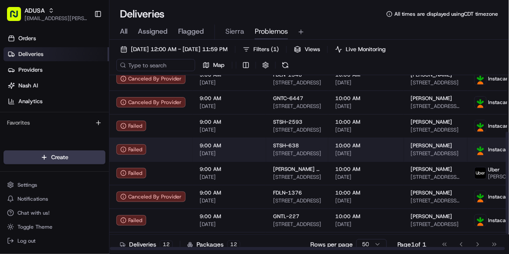
scroll to position [125, 0]
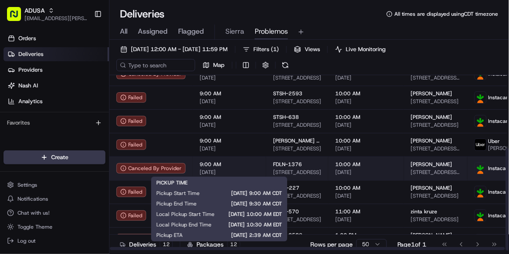
click at [246, 167] on span "[DATE]" at bounding box center [230, 172] width 60 height 7
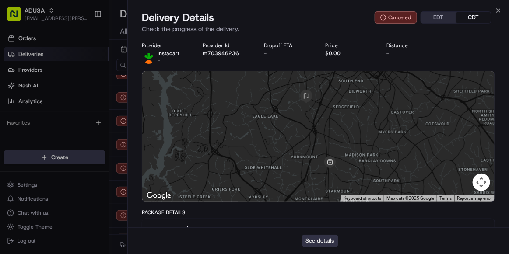
click at [318, 167] on button "See details" at bounding box center [320, 241] width 36 height 12
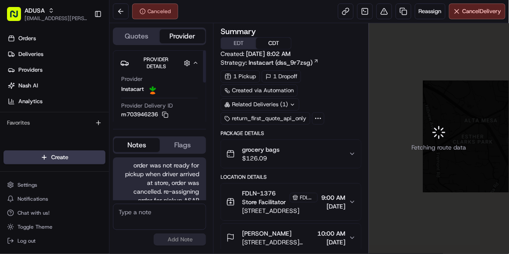
scroll to position [14, 0]
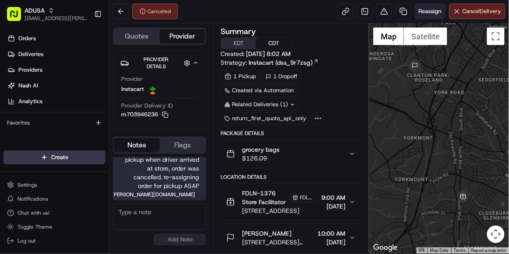
click at [431, 9] on span "Reassign" at bounding box center [430, 11] width 23 height 8
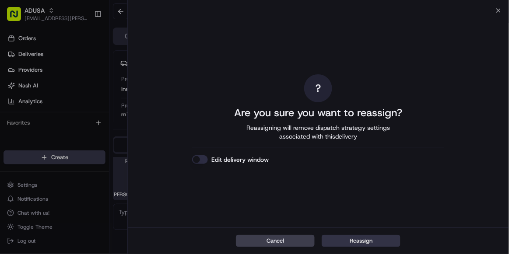
click at [349, 244] on button "Reassign" at bounding box center [361, 241] width 79 height 12
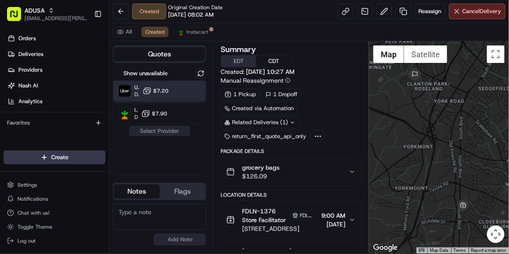
click at [176, 96] on div "Uber Dropoff ETA 33 minutes $7.20" at bounding box center [159, 91] width 93 height 21
click at [175, 130] on button "Assign Provider" at bounding box center [160, 131] width 62 height 11
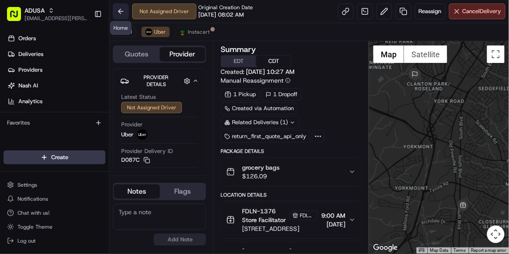
click at [119, 14] on button at bounding box center [121, 12] width 16 height 16
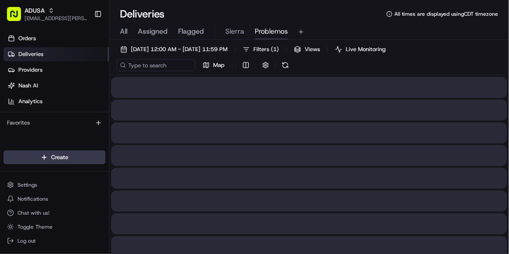
click at [275, 35] on span "Problemos" at bounding box center [271, 31] width 33 height 11
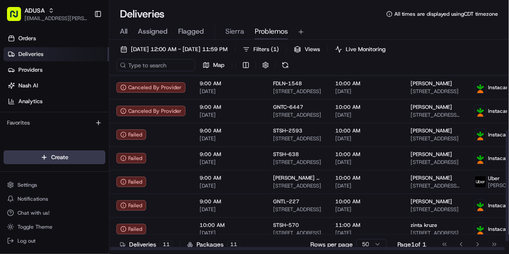
scroll to position [102, 0]
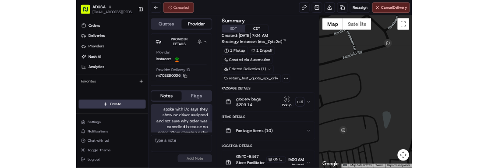
scroll to position [32, 0]
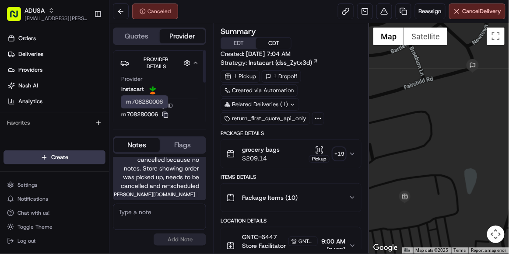
click at [166, 116] on icon "button" at bounding box center [165, 115] width 7 height 7
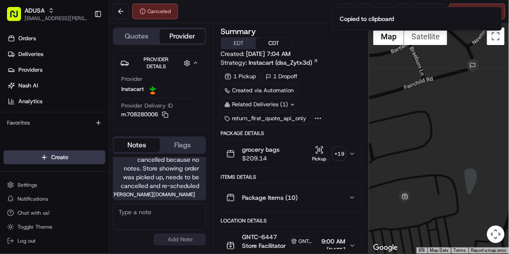
scroll to position [0, 0]
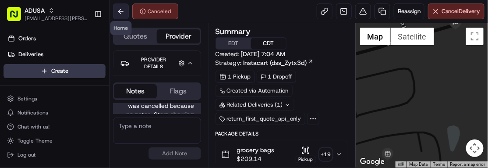
click at [121, 11] on button at bounding box center [121, 12] width 16 height 16
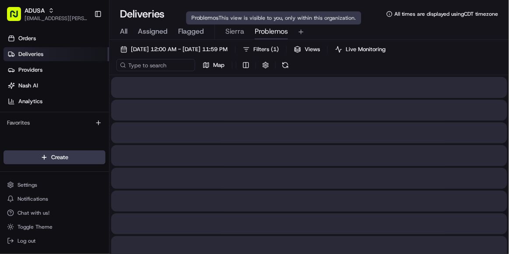
click at [278, 34] on span "Problemos" at bounding box center [271, 31] width 33 height 11
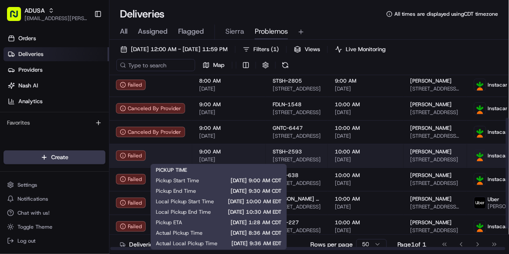
scroll to position [102, 0]
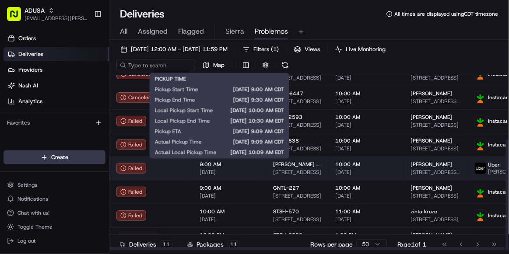
click at [253, 169] on span "[DATE]" at bounding box center [230, 172] width 60 height 7
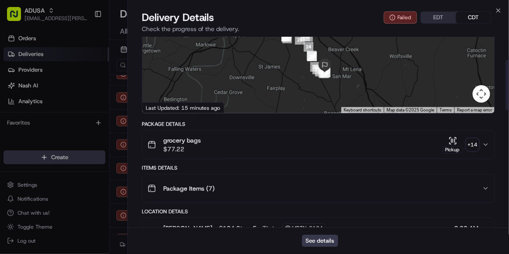
scroll to position [0, 0]
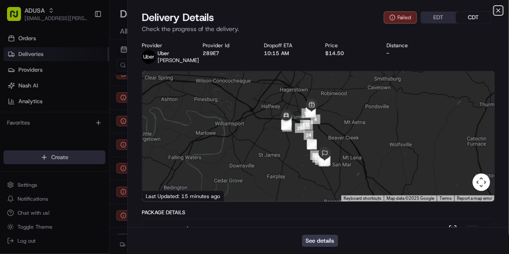
click at [500, 10] on icon "button" at bounding box center [498, 10] width 7 height 7
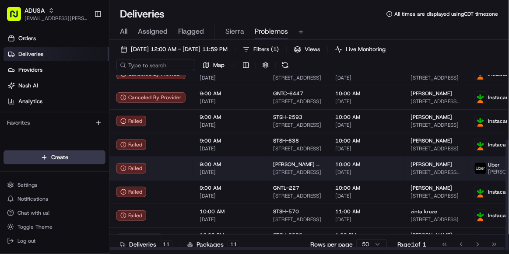
click at [244, 178] on td "9:00 AM 08/18/2025" at bounding box center [230, 169] width 74 height 24
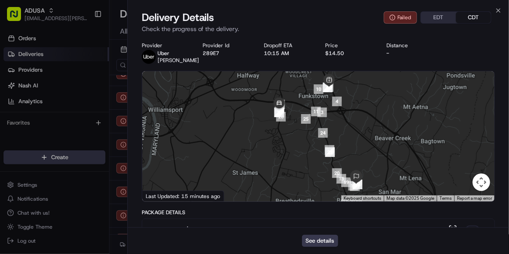
click at [239, 221] on button "grocery bags $77.22 Pickup + 14" at bounding box center [318, 233] width 352 height 28
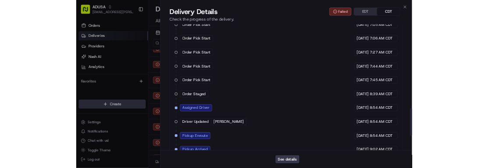
scroll to position [679, 0]
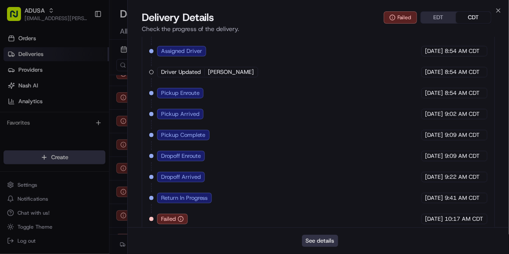
click at [317, 239] on button "See details" at bounding box center [320, 241] width 36 height 12
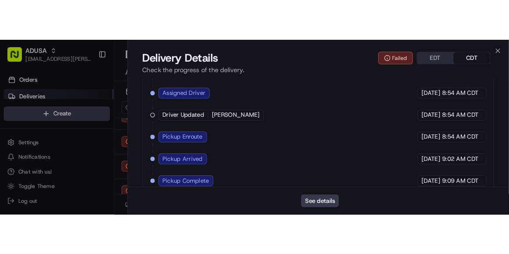
scroll to position [766, 0]
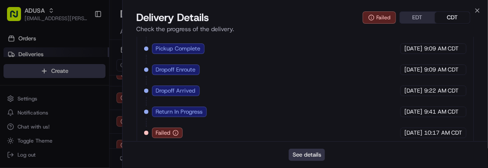
click at [308, 148] on button "See details" at bounding box center [307, 154] width 36 height 12
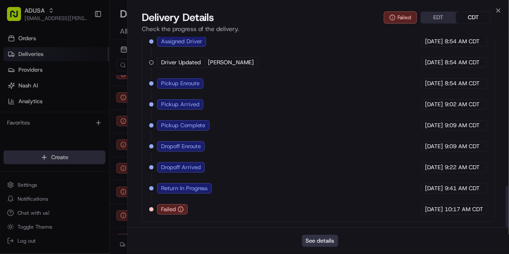
scroll to position [680, 0]
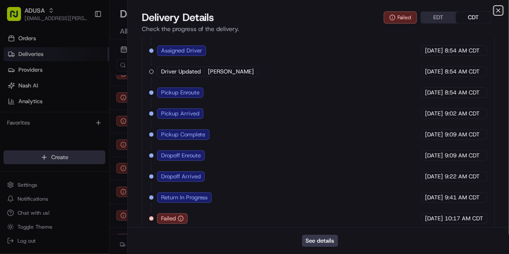
click at [497, 10] on icon "button" at bounding box center [498, 10] width 7 height 7
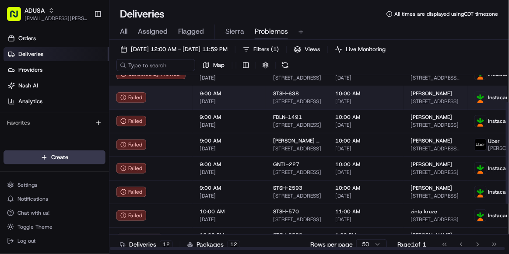
scroll to position [0, 0]
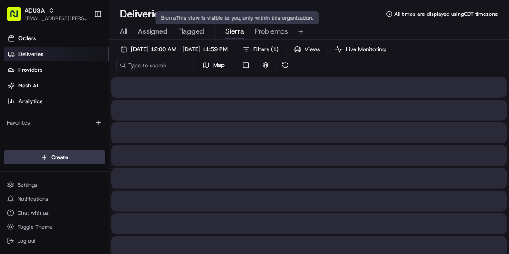
click at [236, 35] on span "Sierra" at bounding box center [234, 31] width 19 height 11
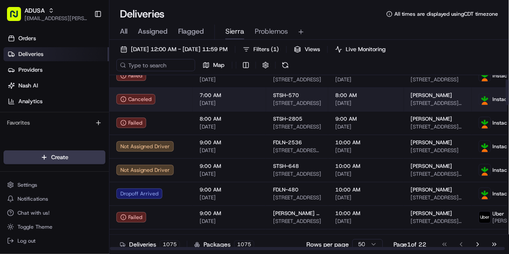
scroll to position [29, 0]
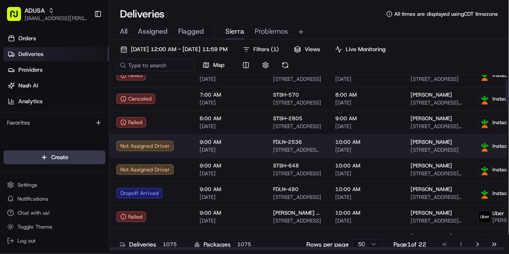
click at [247, 144] on span "9:00 AM" at bounding box center [230, 142] width 60 height 7
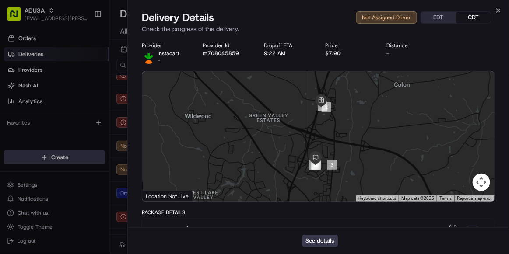
click at [234, 59] on div "Provider Instacart - Provider Id m708045859 Dropoff ETA 9:22 AM Price $7.90 Dis…" at bounding box center [318, 53] width 353 height 22
copy button "m708045859"
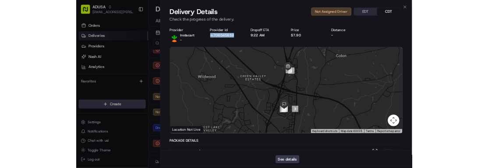
scroll to position [0, 0]
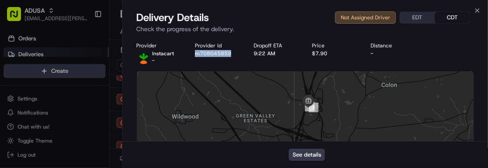
click at [222, 57] on div "Provider Instacart - Provider Id m708045859 Dropoff ETA 9:22 AM Price $7.90 Dis…" at bounding box center [306, 53] width 338 height 22
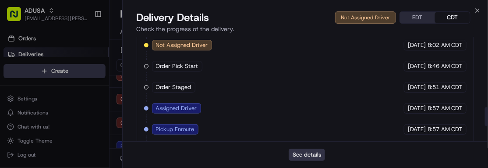
scroll to position [411, 0]
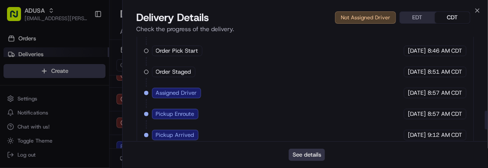
click at [306, 151] on button "See details" at bounding box center [307, 154] width 36 height 12
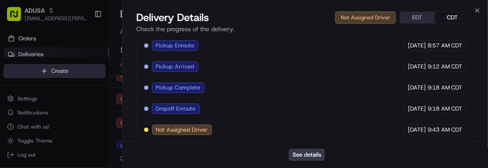
click at [479, 6] on div "Close Delivery Details Not Assigned Driver EDT CDT Check the progress of the de…" at bounding box center [305, 84] width 366 height 168
click at [308, 156] on button "See details" at bounding box center [307, 154] width 36 height 12
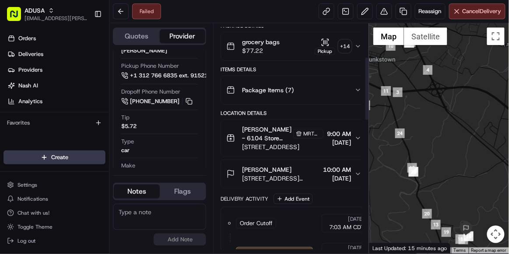
scroll to position [122, 0]
click at [323, 167] on span "10:00 AM" at bounding box center [337, 169] width 28 height 9
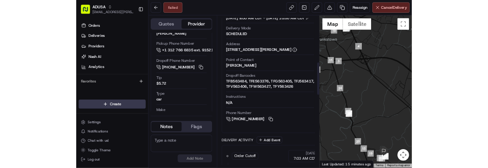
scroll to position [324, 0]
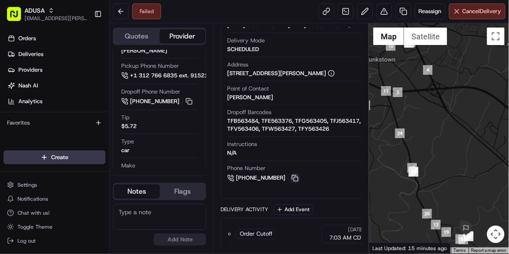
click at [295, 183] on button at bounding box center [295, 179] width 10 height 10
click at [292, 183] on button at bounding box center [295, 179] width 10 height 10
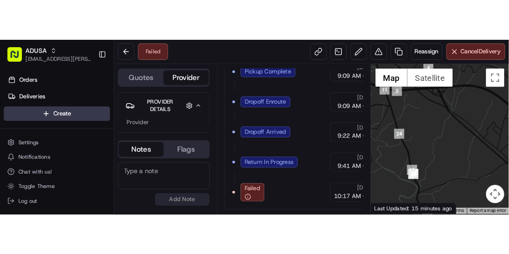
scroll to position [822, 0]
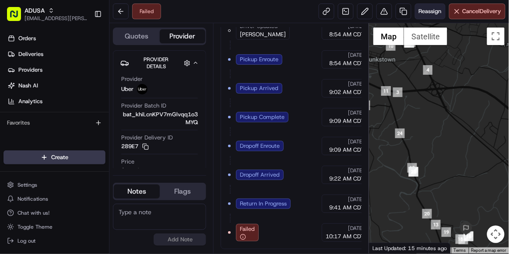
click at [424, 13] on span "Reassign" at bounding box center [430, 11] width 23 height 8
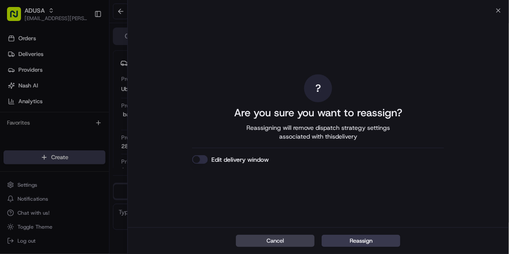
click at [496, 3] on div "Close ? Are you sure you want to reassign? Reassigning will remove dispatch str…" at bounding box center [318, 127] width 382 height 254
click at [498, 12] on div "? Are you sure you want to reassign? Reassigning will remove dispatch strategy …" at bounding box center [318, 119] width 381 height 217
click at [498, 10] on icon "button" at bounding box center [499, 11] width 4 height 4
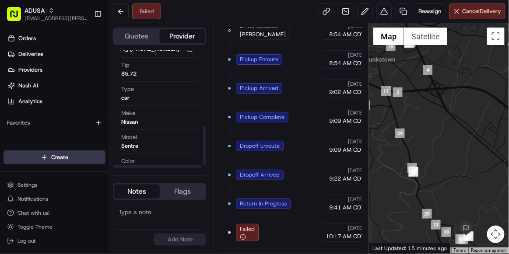
scroll to position [235, 0]
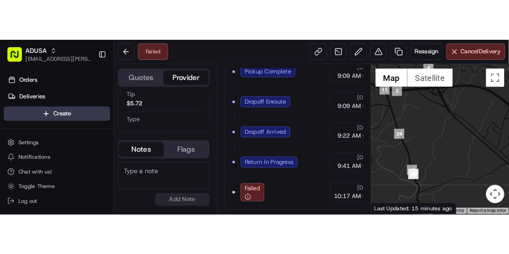
scroll to position [822, 0]
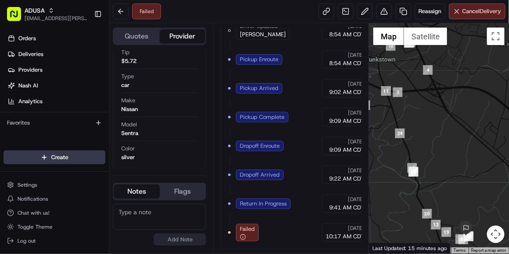
click at [176, 214] on textarea at bounding box center [159, 217] width 93 height 26
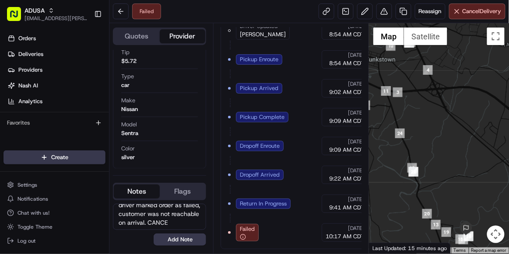
scroll to position [12, 0]
type textarea "driver marked order as failed, customer was not reachable on arrival. CANCELLED"
click at [192, 240] on button "Add Note" at bounding box center [180, 240] width 53 height 12
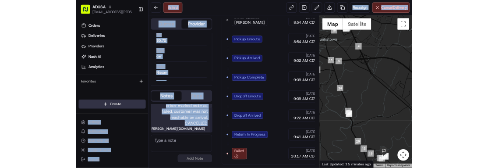
scroll to position [0, 0]
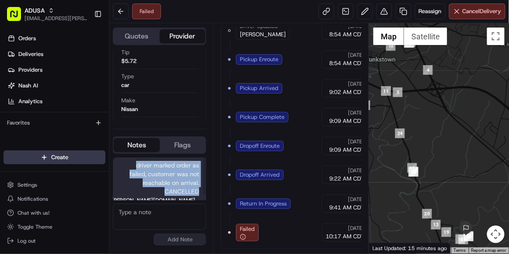
drag, startPoint x: 200, startPoint y: 183, endPoint x: 128, endPoint y: 167, distance: 73.4
click at [128, 167] on div "driver marked order as failed, customer was not reachable on arrival. CANCELLED…" at bounding box center [159, 182] width 93 height 49
copy span "driver marked order as failed, customer was not reachable on arrival. CANCELLED"
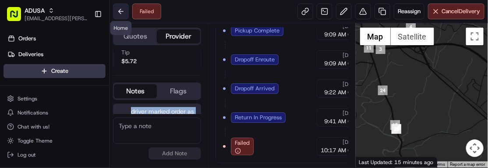
click at [120, 11] on button at bounding box center [121, 12] width 16 height 16
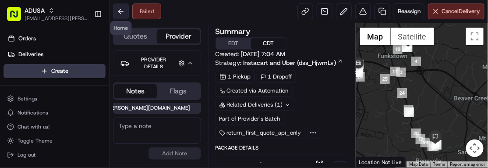
click at [125, 10] on button at bounding box center [121, 12] width 16 height 16
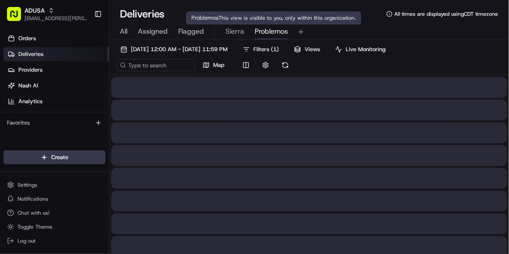
click at [268, 30] on span "Problemos" at bounding box center [271, 31] width 33 height 11
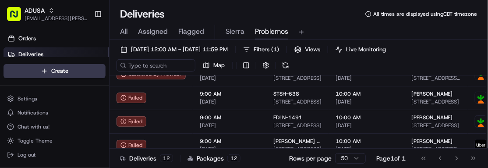
click at [390, 44] on div "[DATE] 12:00 AM - [DATE] 11:59 PM Filters ( 1 ) Views Live Monitoring" at bounding box center [252, 49] width 273 height 12
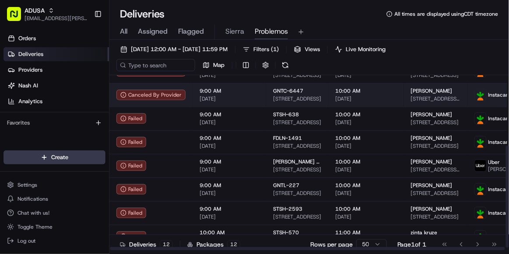
scroll to position [125, 0]
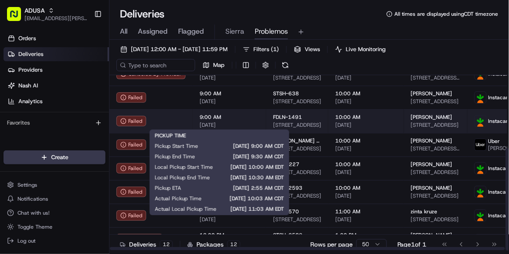
click at [243, 123] on span "[DATE]" at bounding box center [230, 125] width 60 height 7
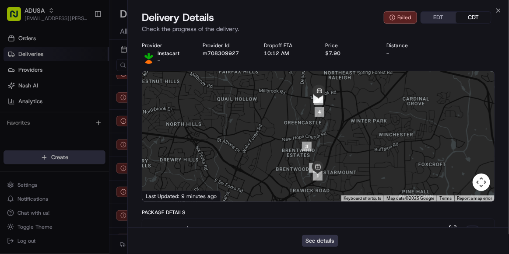
click at [318, 167] on button "See details" at bounding box center [320, 241] width 36 height 12
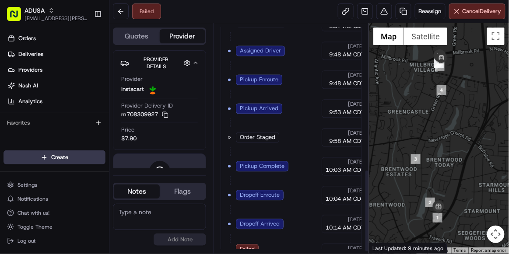
scroll to position [408, 0]
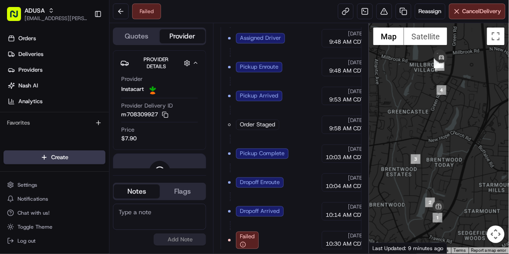
click at [143, 216] on textarea at bounding box center [159, 217] width 93 height 26
type textarea "d"
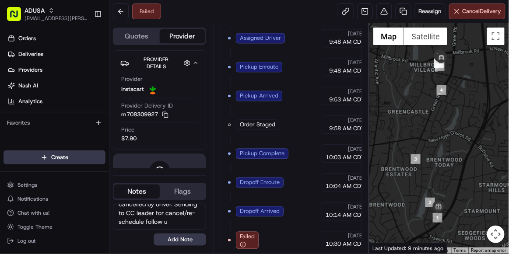
scroll to position [38, 0]
type textarea "per driver cust unreachable when they arrived, order was cancelled by driver. S…"
click at [180, 244] on button "Add Note" at bounding box center [180, 240] width 53 height 12
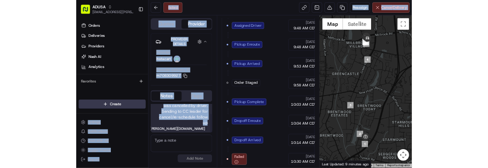
scroll to position [0, 0]
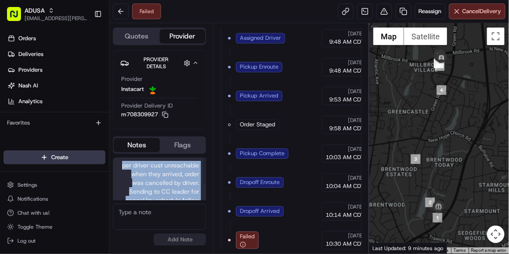
drag, startPoint x: 201, startPoint y: 186, endPoint x: 117, endPoint y: 159, distance: 88.2
click at [117, 159] on div "per driver cust unreachable when they arrived, order was cancelled by driver. S…" at bounding box center [159, 191] width 93 height 67
copy span "per driver cust unreachable when they arrived, order was cancelled by driver. S…"
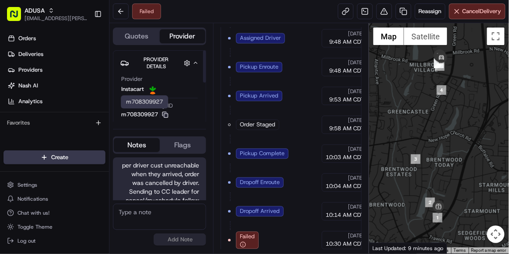
click at [168, 115] on rect "button" at bounding box center [166, 116] width 4 height 4
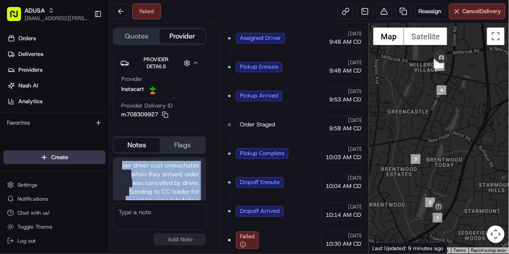
drag, startPoint x: 198, startPoint y: 188, endPoint x: 116, endPoint y: 157, distance: 88.0
click at [116, 157] on div "per driver cust unreachable when they arrived, order was cancelled by driver. S…" at bounding box center [159, 201] width 93 height 95
copy span "per driver cust unreachable when they arrived, order was cancelled by driver. S…"
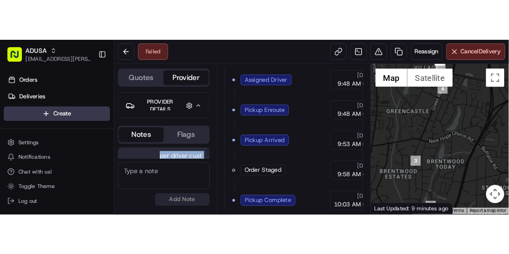
scroll to position [495, 0]
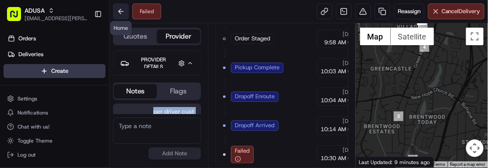
click at [123, 14] on button at bounding box center [121, 12] width 16 height 16
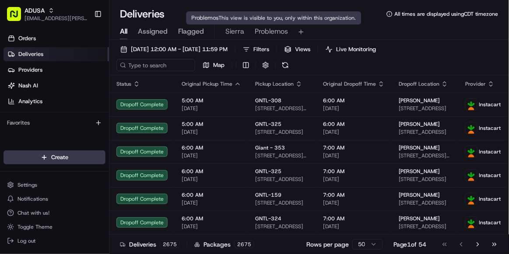
click at [271, 33] on span "Problemos" at bounding box center [271, 31] width 33 height 11
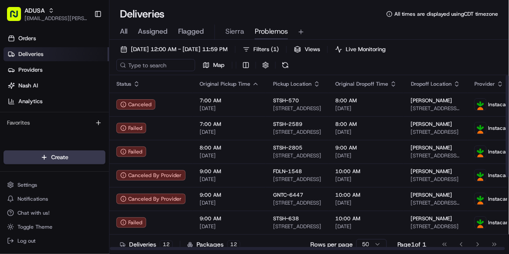
click at [170, 81] on div "Status" at bounding box center [150, 84] width 69 height 7
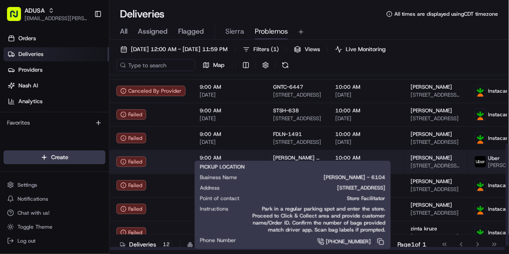
scroll to position [125, 0]
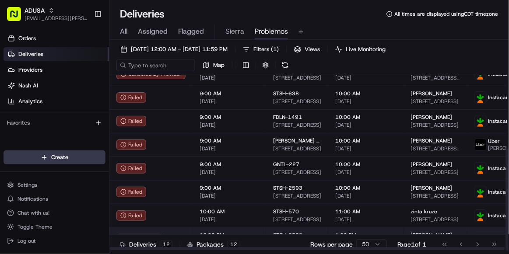
click at [260, 233] on td "12:00 PM 08/18/2025" at bounding box center [230, 240] width 74 height 24
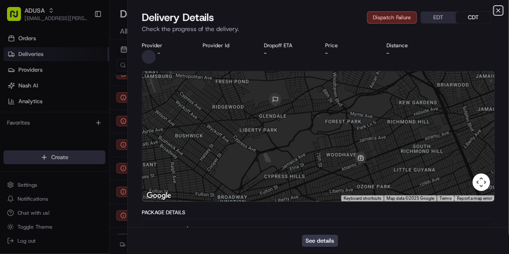
click at [500, 8] on icon "button" at bounding box center [498, 10] width 7 height 7
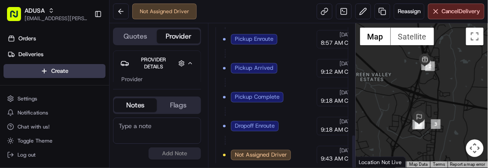
scroll to position [467, 0]
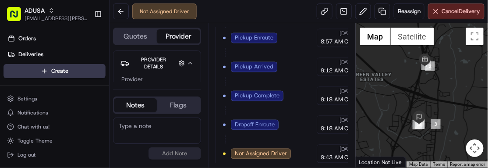
click at [446, 91] on div at bounding box center [421, 95] width 132 height 144
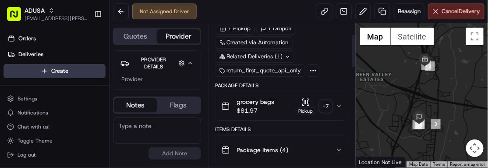
scroll to position [49, 0]
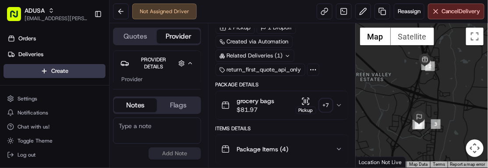
click at [432, 92] on div at bounding box center [421, 95] width 132 height 144
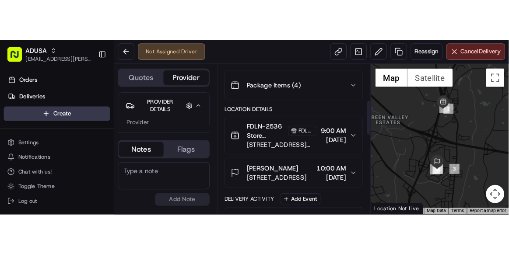
scroll to position [157, 0]
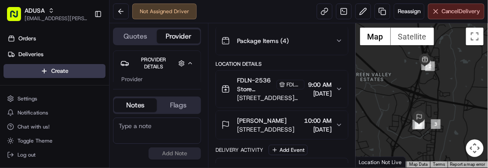
click at [452, 18] on button "Cancel Delivery" at bounding box center [456, 12] width 56 height 16
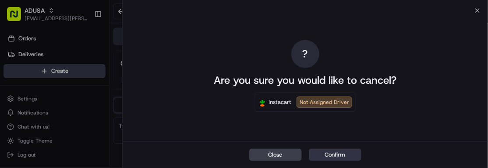
click at [339, 155] on button "Confirm" at bounding box center [335, 154] width 53 height 12
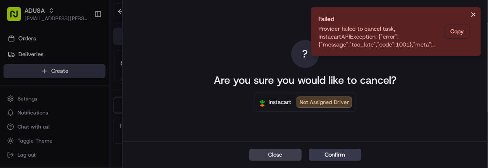
click at [470, 15] on icon "Notifications (F8)" at bounding box center [473, 14] width 7 height 7
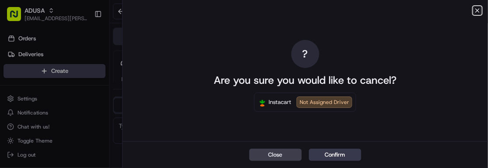
click at [475, 9] on icon "button" at bounding box center [477, 11] width 4 height 4
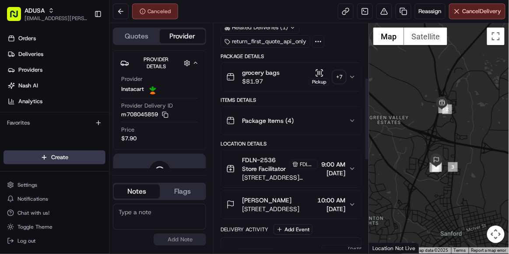
scroll to position [151, 0]
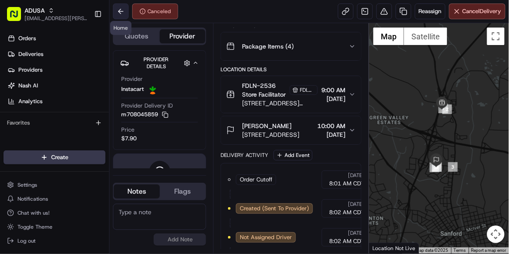
click at [123, 17] on button at bounding box center [121, 12] width 16 height 16
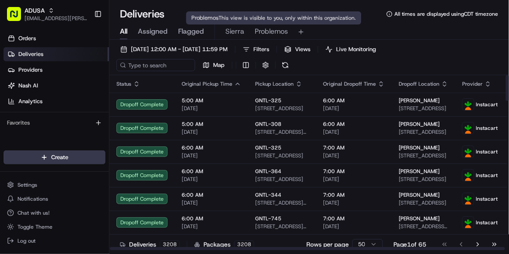
click at [269, 30] on span "Problemos" at bounding box center [271, 31] width 33 height 11
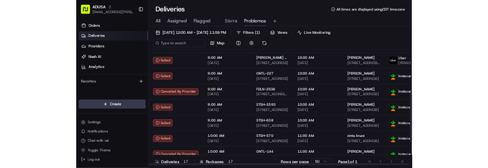
scroll to position [157, 0]
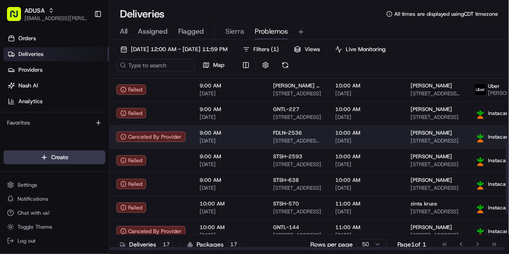
click at [248, 141] on span "[DATE]" at bounding box center [230, 140] width 60 height 7
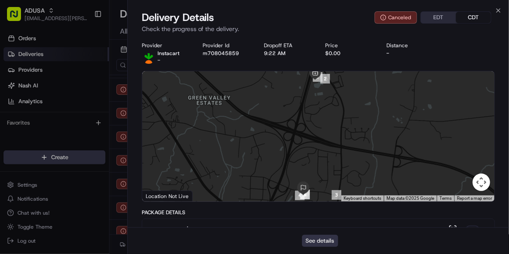
click at [318, 167] on button "See details" at bounding box center [320, 241] width 36 height 12
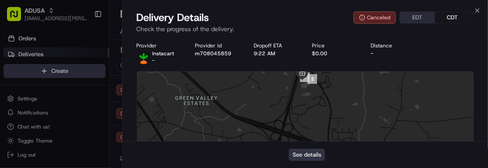
scroll to position [0, 0]
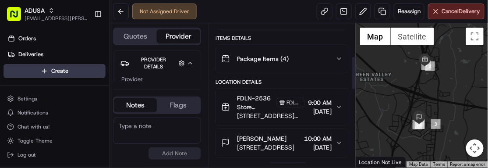
scroll to position [140, 0]
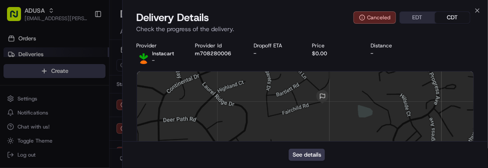
scroll to position [82, 0]
click at [480, 10] on icon "button" at bounding box center [477, 10] width 7 height 7
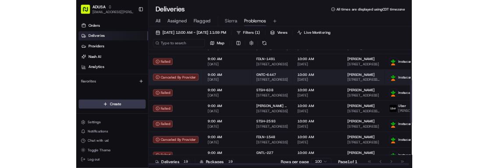
scroll to position [291, 0]
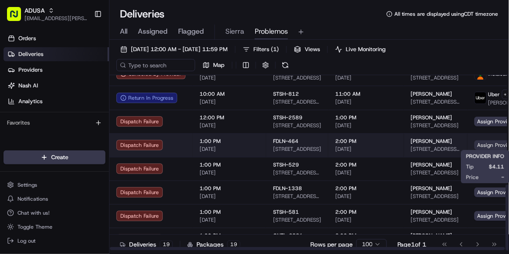
click at [487, 144] on span "Assign Provider" at bounding box center [497, 146] width 45 height 10
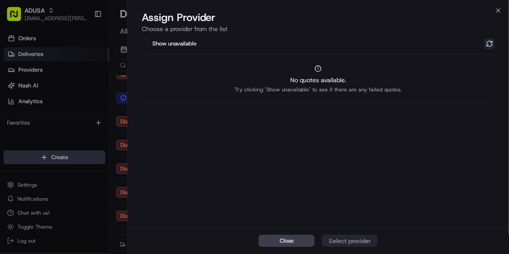
click at [487, 46] on button at bounding box center [490, 44] width 11 height 11
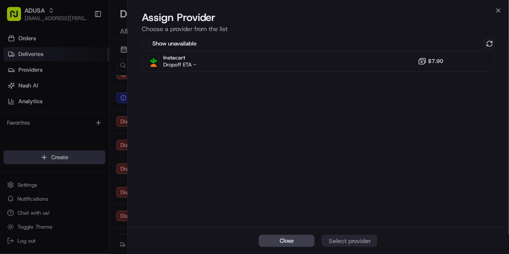
click at [253, 106] on div "Show unavailable Instacart Dropoff ETA - $7.90" at bounding box center [318, 132] width 381 height 191
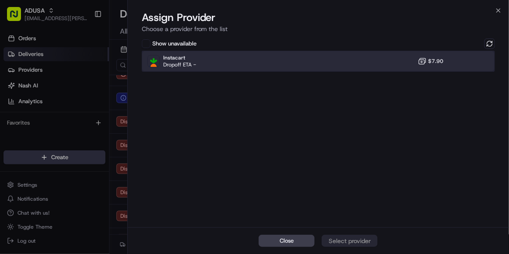
click at [266, 64] on div "Instacart Dropoff ETA - $7.90" at bounding box center [318, 61] width 353 height 21
click at [365, 167] on div "Assign Provider" at bounding box center [349, 241] width 43 height 9
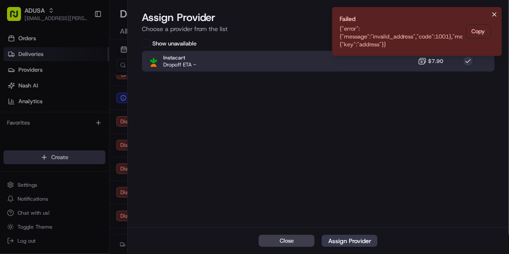
click at [487, 15] on icon "Notifications (F8)" at bounding box center [495, 15] width 4 height 4
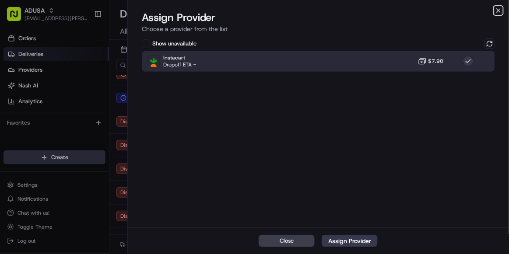
click at [487, 11] on icon "button" at bounding box center [499, 11] width 4 height 4
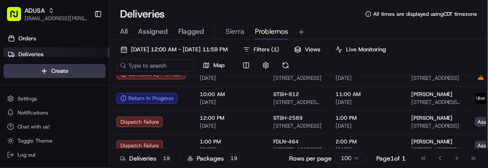
scroll to position [0, 0]
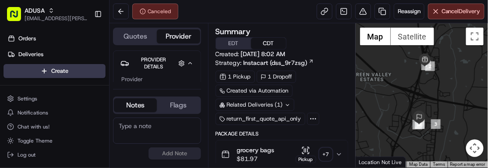
click at [178, 134] on textarea at bounding box center [157, 130] width 88 height 26
paste textarea "Per i/c when driver arrived unable to find apt number for cust and could not re…"
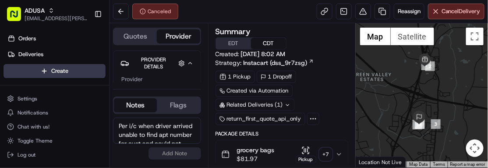
scroll to position [99, 0]
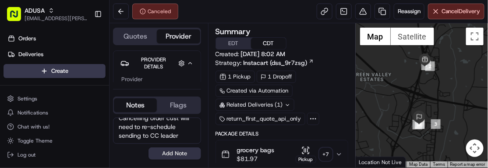
type textarea "Per i/c when driver arrived unable to find apt number for cust and could not re…"
click at [187, 155] on button "Add Note" at bounding box center [174, 153] width 53 height 12
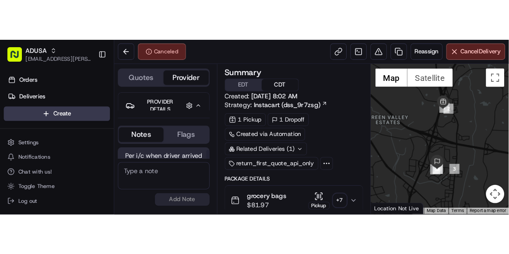
scroll to position [117, 0]
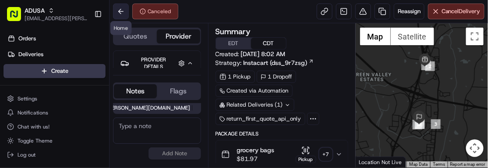
click at [122, 16] on button at bounding box center [121, 12] width 16 height 16
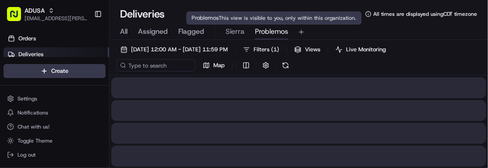
click at [271, 27] on span "Problemos" at bounding box center [271, 31] width 33 height 11
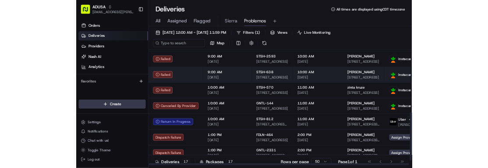
scroll to position [243, 0]
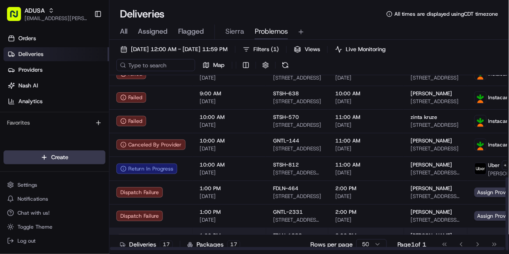
click at [485, 167] on td "Assign Provider" at bounding box center [503, 240] width 70 height 24
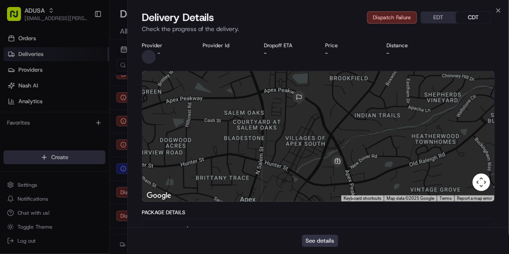
click at [329, 167] on button "See details" at bounding box center [320, 241] width 36 height 12
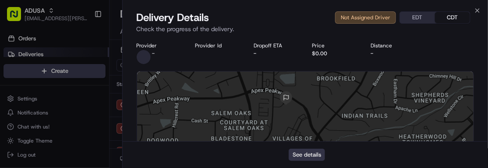
scroll to position [0, 0]
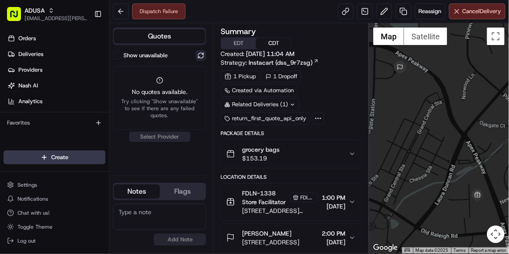
click at [204, 53] on button at bounding box center [201, 55] width 11 height 11
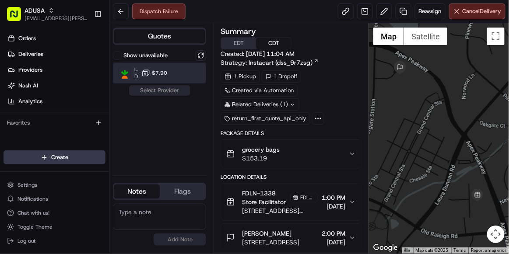
click at [174, 80] on div "Instacart Dropoff ETA - $7.90" at bounding box center [159, 73] width 93 height 21
click at [174, 92] on button "Assign Provider" at bounding box center [160, 90] width 62 height 11
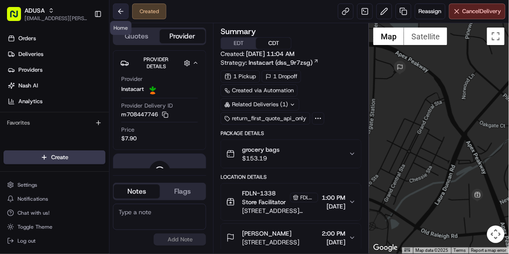
click at [120, 15] on button at bounding box center [121, 12] width 16 height 16
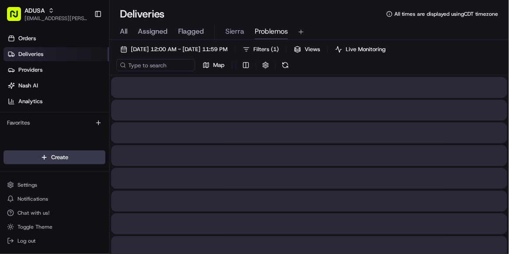
click at [269, 26] on span "Problemos" at bounding box center [271, 31] width 33 height 11
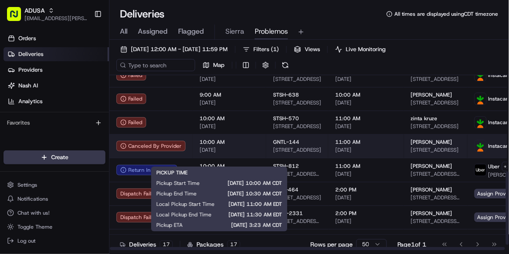
scroll to position [243, 0]
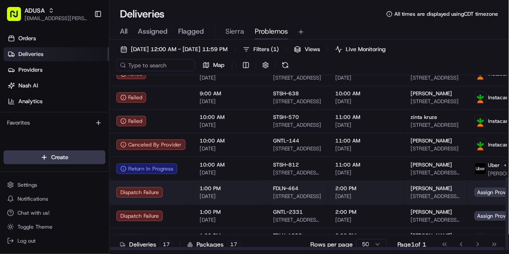
click at [378, 196] on span "[DATE]" at bounding box center [366, 196] width 62 height 7
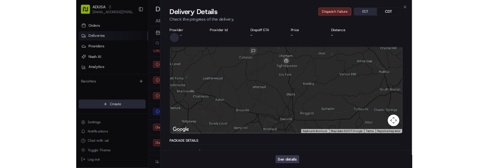
scroll to position [225, 0]
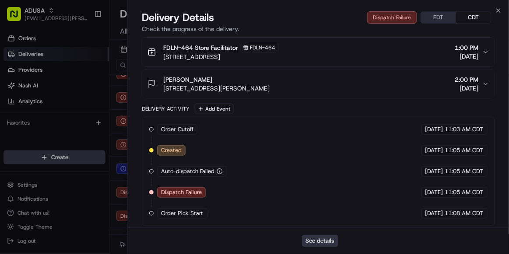
click at [324, 241] on button "See details" at bounding box center [320, 241] width 36 height 12
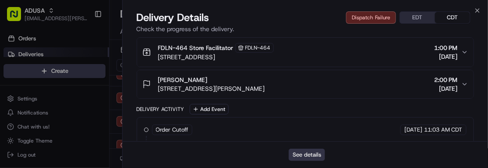
scroll to position [0, 0]
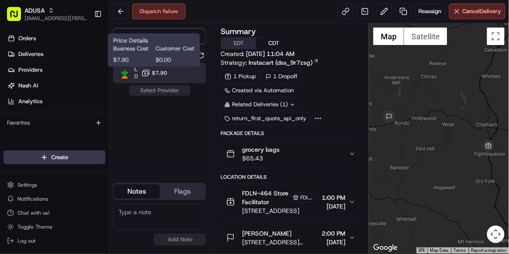
click at [158, 74] on span "$7.90" at bounding box center [159, 73] width 15 height 7
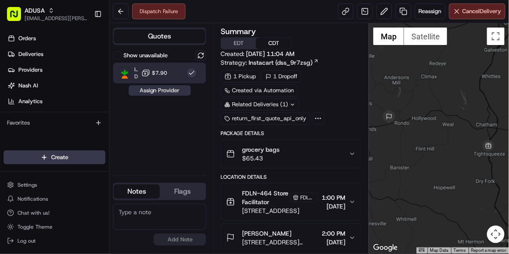
click at [166, 91] on button "Assign Provider" at bounding box center [160, 90] width 62 height 11
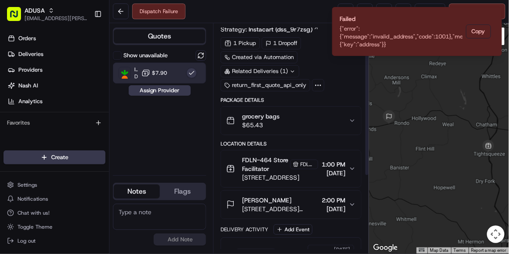
scroll to position [34, 0]
click at [277, 204] on span "10565 Callands Rd, Chatham, VA 24531, USA" at bounding box center [280, 208] width 76 height 9
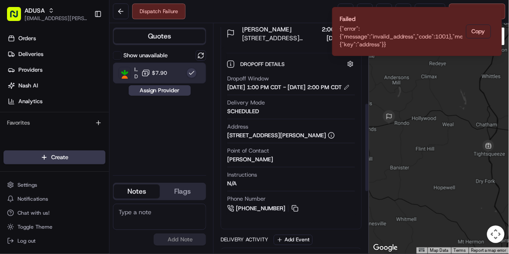
scroll to position [238, 0]
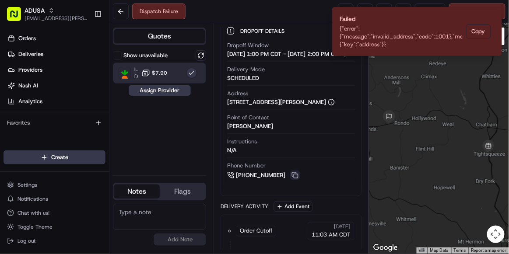
click at [293, 180] on button at bounding box center [295, 176] width 10 height 10
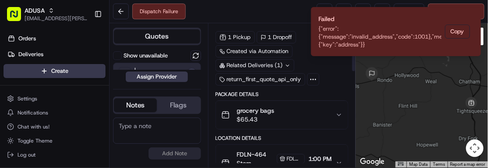
scroll to position [64, 0]
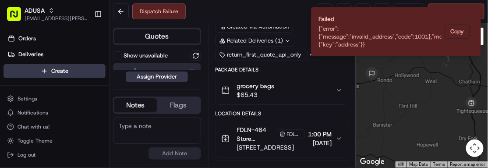
click at [250, 130] on span "FDLN-464 Store Facilitator" at bounding box center [256, 134] width 38 height 18
click at [277, 129] on div "FDLN-464" at bounding box center [291, 134] width 28 height 10
click at [118, 12] on button at bounding box center [121, 12] width 16 height 16
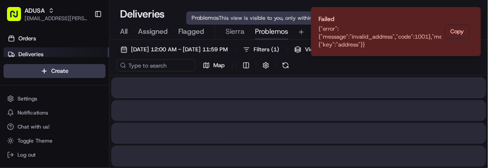
click at [271, 31] on span "Problemos" at bounding box center [271, 31] width 33 height 11
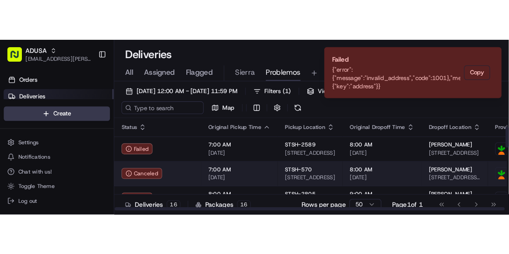
scroll to position [306, 0]
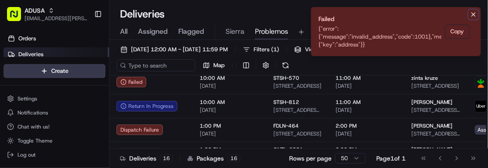
click at [472, 16] on icon "Notifications (F8)" at bounding box center [473, 14] width 7 height 7
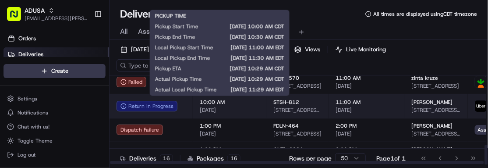
click at [251, 96] on td "10:00 AM [DATE]" at bounding box center [230, 106] width 74 height 24
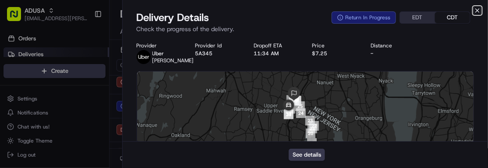
click at [475, 9] on icon "button" at bounding box center [477, 10] width 7 height 7
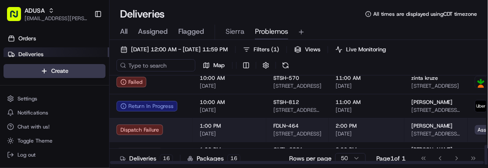
click at [381, 131] on span "[DATE]" at bounding box center [366, 133] width 62 height 7
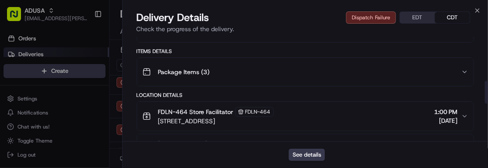
scroll to position [198, 0]
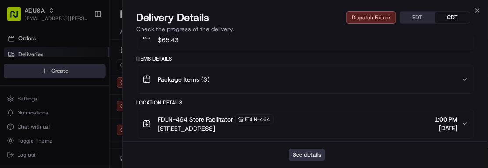
click at [303, 150] on button "See details" at bounding box center [307, 154] width 36 height 12
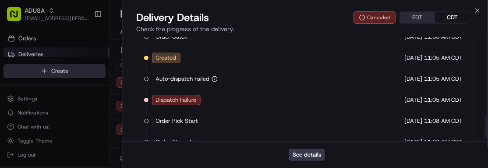
scroll to position [397, 0]
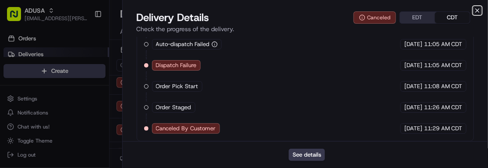
click at [479, 9] on icon "button" at bounding box center [477, 11] width 4 height 4
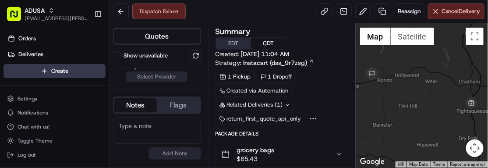
click at [171, 131] on textarea at bounding box center [157, 130] width 88 height 26
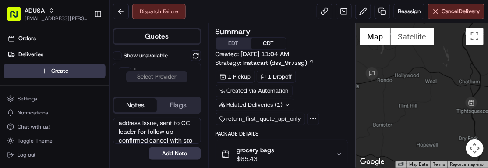
scroll to position [21, 0]
type textarea "dispatch failure due to address issue, sent to CC leader for follow up confirme…"
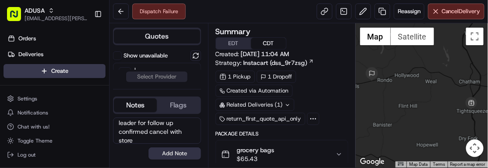
click at [168, 151] on button "Add Note" at bounding box center [174, 153] width 53 height 12
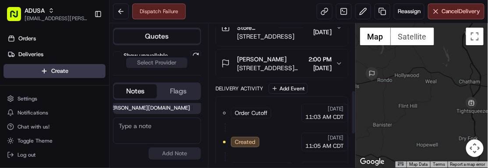
scroll to position [226, 0]
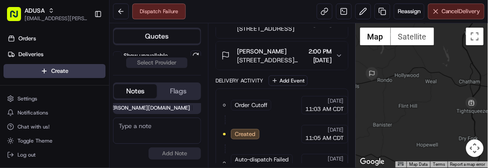
click at [438, 17] on button "Cancel Delivery" at bounding box center [456, 12] width 56 height 16
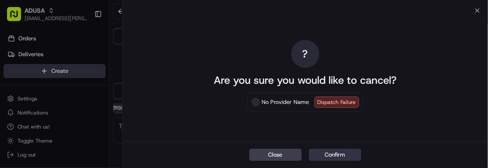
click at [330, 155] on button "Confirm" at bounding box center [335, 154] width 53 height 12
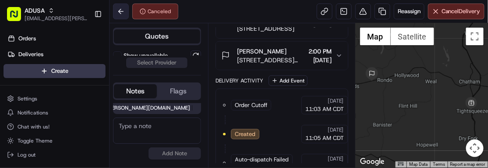
click at [126, 14] on button at bounding box center [121, 12] width 16 height 16
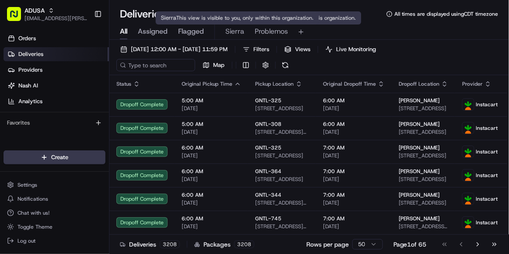
click at [234, 31] on span "Sierra" at bounding box center [234, 31] width 19 height 11
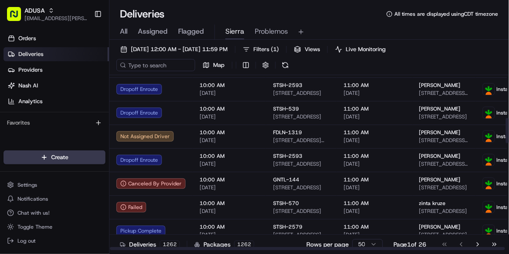
scroll to position [300, 0]
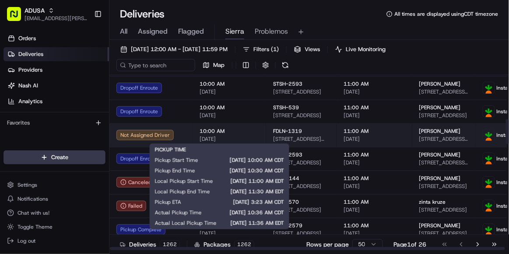
click at [234, 141] on span "[DATE]" at bounding box center [230, 139] width 60 height 7
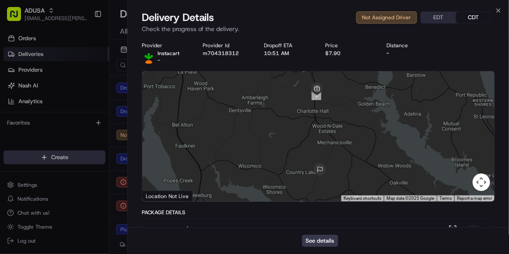
drag, startPoint x: 293, startPoint y: 204, endPoint x: 303, endPoint y: 165, distance: 39.9
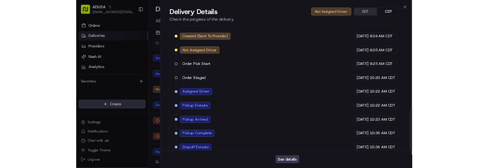
scroll to position [393, 0]
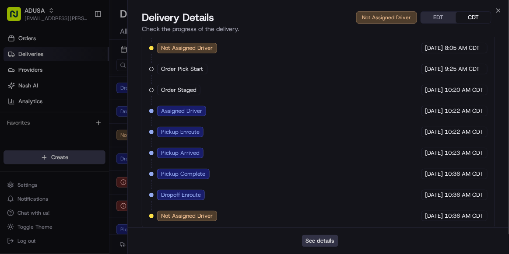
click at [318, 167] on button "See details" at bounding box center [320, 241] width 36 height 12
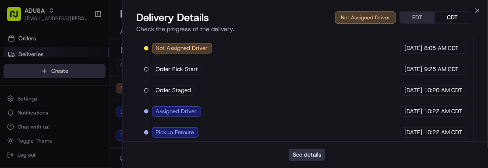
scroll to position [0, 0]
click at [202, 54] on div "Order Cutoff Food Lion 08/18/2025 8:03 AM CDT Created (Sent To Provider) Instac…" at bounding box center [305, 111] width 323 height 221
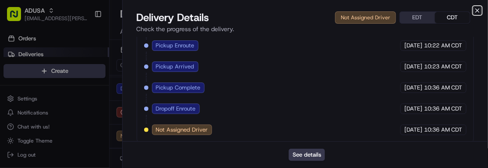
click at [477, 12] on icon "button" at bounding box center [477, 10] width 7 height 7
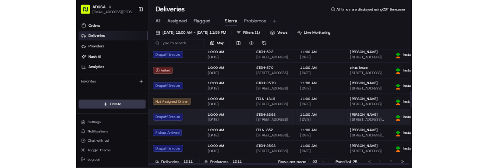
scroll to position [426, 0]
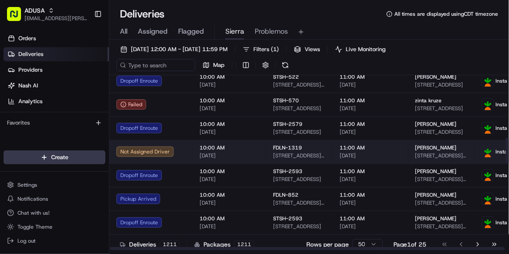
click at [252, 159] on td "10:00 AM [DATE]" at bounding box center [230, 152] width 74 height 24
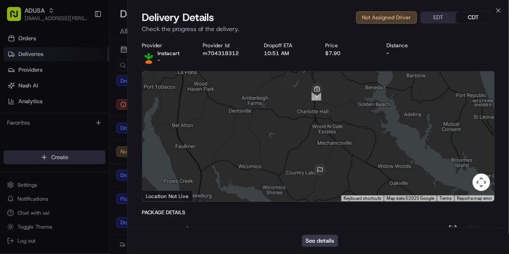
click at [229, 57] on div "Provider Instacart - Provider Id m704318312 Dropoff ETA 10:51 AM Price $7.90 Di…" at bounding box center [318, 53] width 353 height 22
copy button "m704318312"
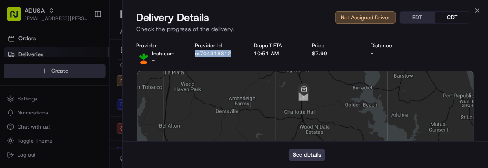
click at [428, 102] on div at bounding box center [305, 136] width 337 height 130
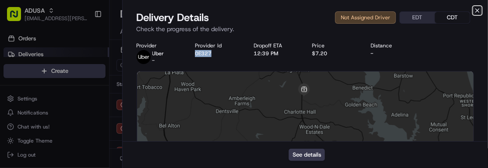
click at [476, 8] on icon "button" at bounding box center [477, 10] width 7 height 7
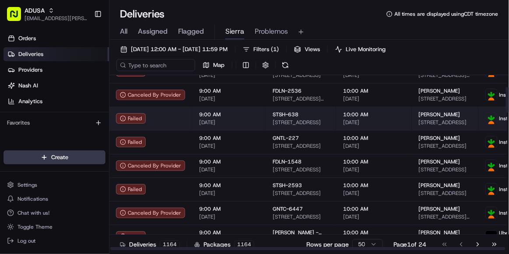
scroll to position [81, 0]
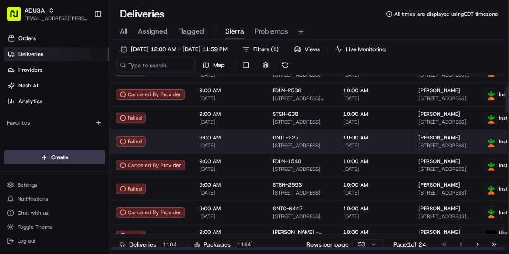
click at [380, 147] on span "[DATE]" at bounding box center [374, 145] width 62 height 7
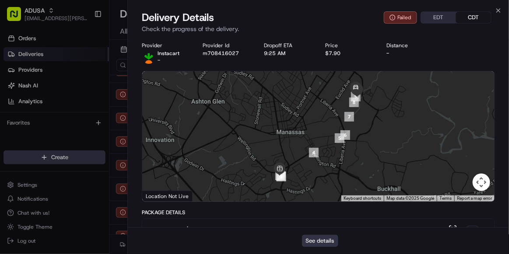
click at [319, 167] on button "See details" at bounding box center [320, 241] width 36 height 12
click at [487, 6] on div "Close Delivery Details Failed EDT CDT Check the progress of the delivery. Provi…" at bounding box center [318, 127] width 382 height 254
click at [487, 13] on icon "button" at bounding box center [498, 10] width 7 height 7
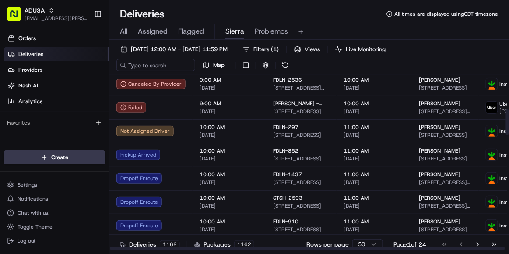
scroll to position [235, 0]
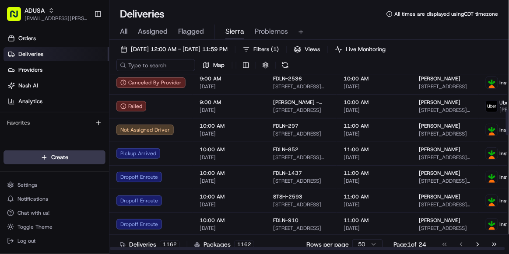
click at [256, 130] on td "10:00 AM [DATE]" at bounding box center [230, 130] width 74 height 24
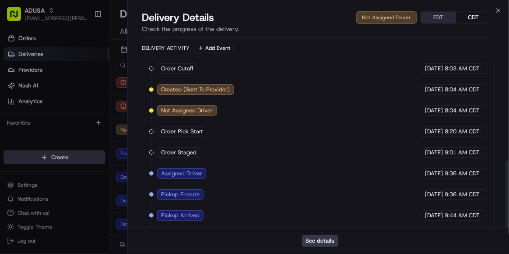
scroll to position [352, 0]
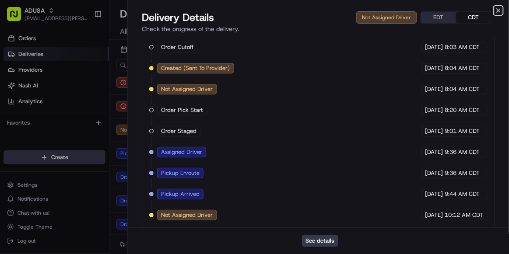
click at [487, 10] on icon "button" at bounding box center [498, 10] width 7 height 7
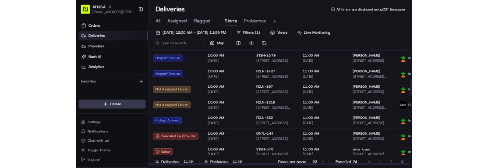
scroll to position [302, 0]
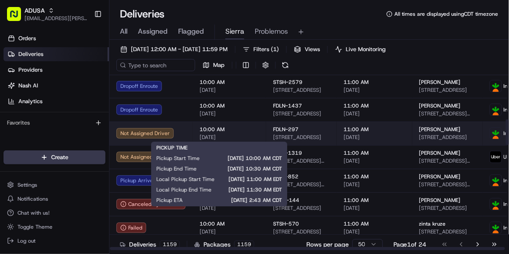
click at [249, 135] on span "[DATE]" at bounding box center [230, 137] width 60 height 7
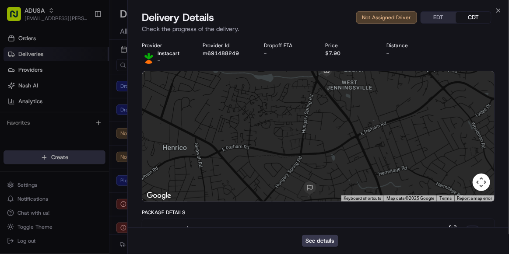
click at [225, 59] on div "Provider Instacart - Provider Id m691488249 Dropoff ETA - Price $7.90 Distance -" at bounding box center [318, 53] width 353 height 22
copy button "m691488249"
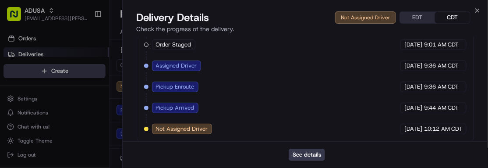
scroll to position [352, 0]
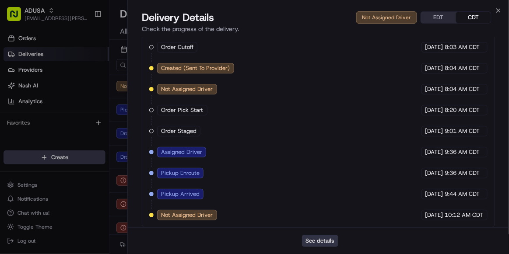
click at [313, 167] on button "See details" at bounding box center [320, 241] width 36 height 12
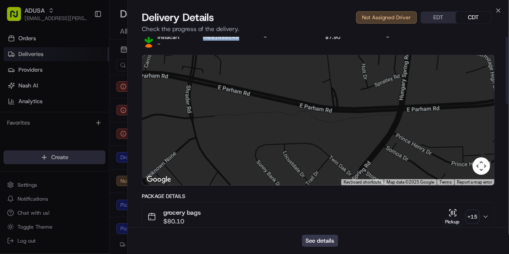
scroll to position [0, 0]
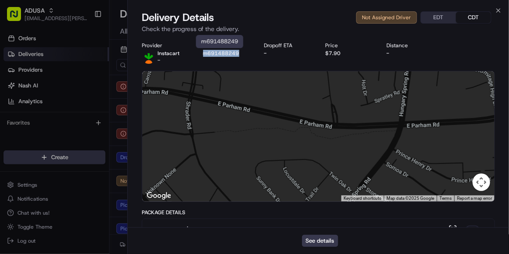
click at [228, 55] on button "m691488249" at bounding box center [221, 53] width 36 height 7
copy button "m691488249"
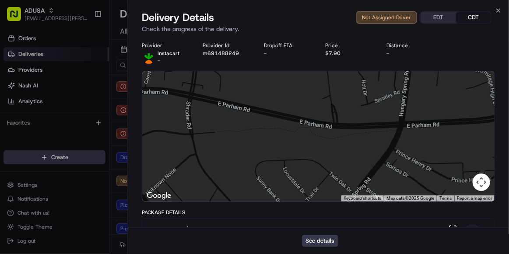
click at [321, 167] on div "See details" at bounding box center [318, 241] width 381 height 27
click at [315, 167] on button "See details" at bounding box center [320, 241] width 36 height 12
click at [242, 57] on div "Provider Instacart - Provider Id m691488249 Dropoff ETA - Price $7.90 Distance -" at bounding box center [318, 53] width 353 height 22
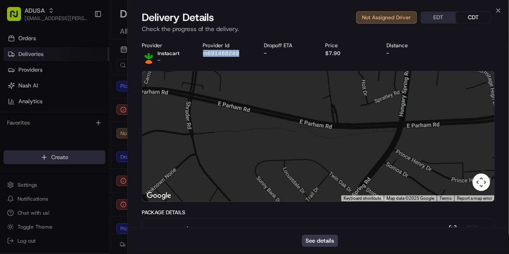
copy button "m691488249"
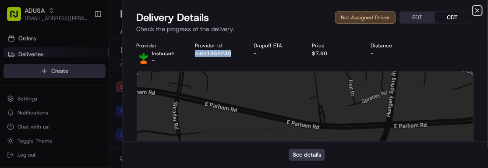
click at [475, 9] on icon "button" at bounding box center [477, 10] width 7 height 7
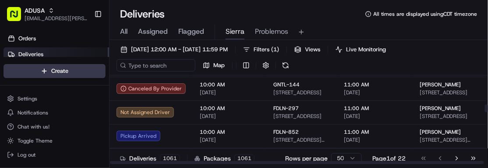
scroll to position [398, 0]
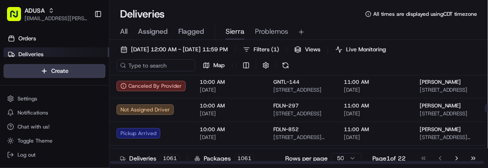
click at [250, 116] on span "[DATE]" at bounding box center [230, 113] width 60 height 7
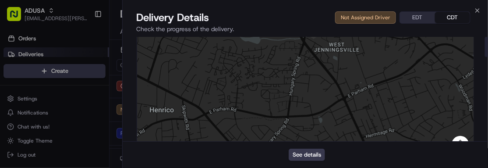
scroll to position [0, 0]
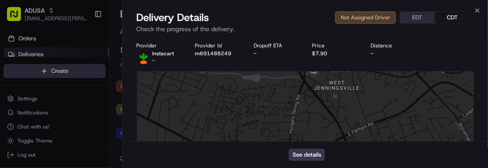
click at [218, 59] on div "Provider Instacart - Provider Id m691488249 Dropoff ETA - Price $7.90 Distance -" at bounding box center [306, 53] width 338 height 22
copy button "m691488249"
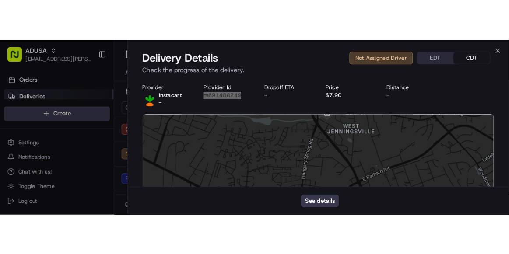
scroll to position [391, 0]
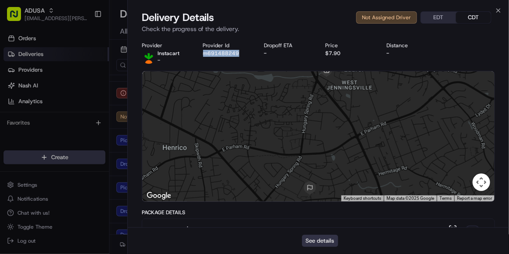
click at [314, 167] on button "See details" at bounding box center [320, 241] width 36 height 12
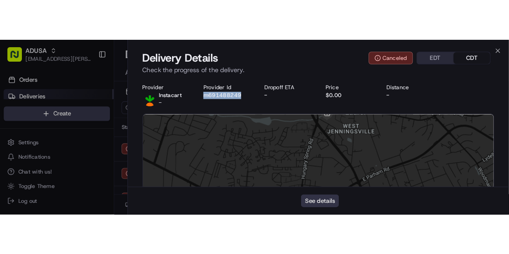
scroll to position [0, 0]
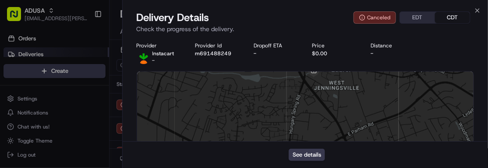
click at [473, 9] on div "Close Delivery Details Canceled EDT CDT Check the progress of the delivery. Pro…" at bounding box center [305, 84] width 366 height 168
click at [477, 9] on icon "button" at bounding box center [477, 10] width 7 height 7
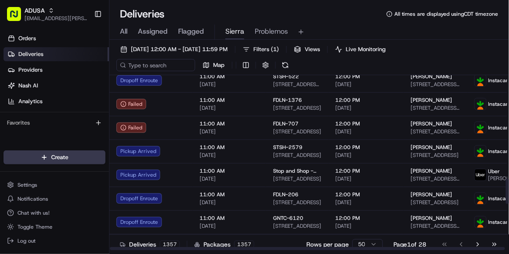
scroll to position [733, 0]
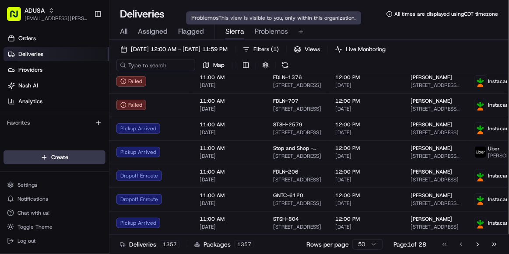
click at [275, 35] on span "Problemos" at bounding box center [271, 31] width 33 height 11
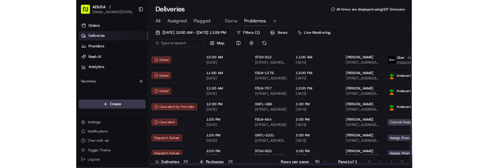
scroll to position [370, 2]
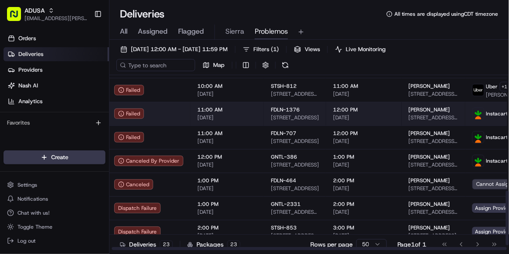
click at [239, 114] on span "[DATE]" at bounding box center [227, 117] width 60 height 7
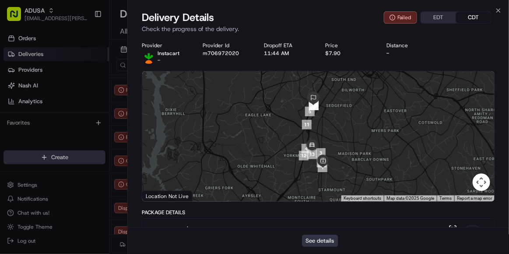
click at [328, 167] on button "See details" at bounding box center [320, 241] width 36 height 12
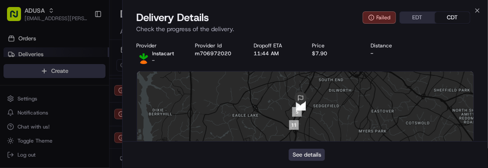
scroll to position [0, 0]
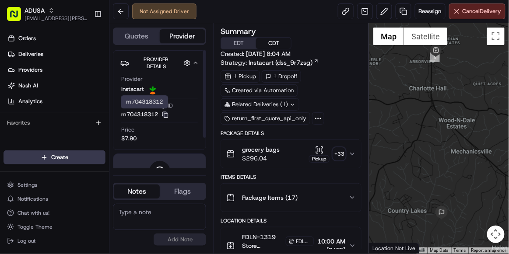
click at [165, 112] on icon "button" at bounding box center [165, 115] width 7 height 7
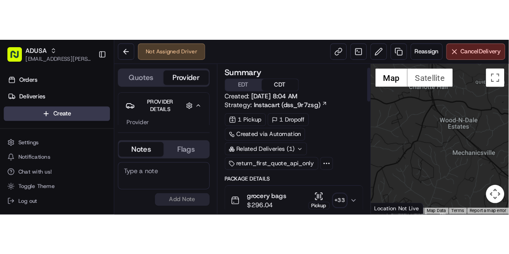
scroll to position [22, 0]
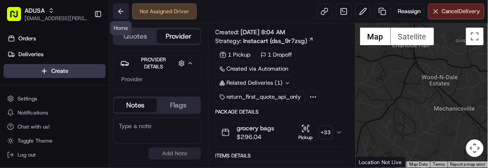
click at [121, 16] on button at bounding box center [121, 12] width 16 height 16
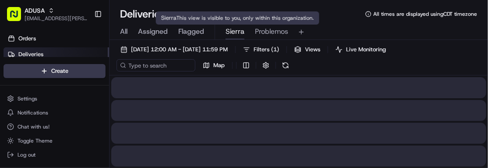
click at [238, 35] on span "Sierra" at bounding box center [234, 31] width 19 height 11
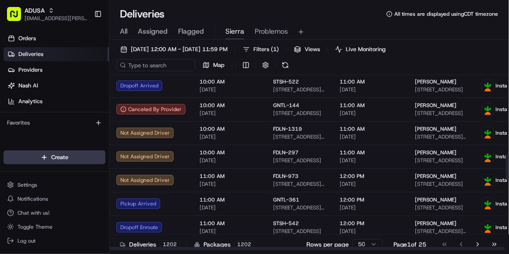
scroll to position [540, 0]
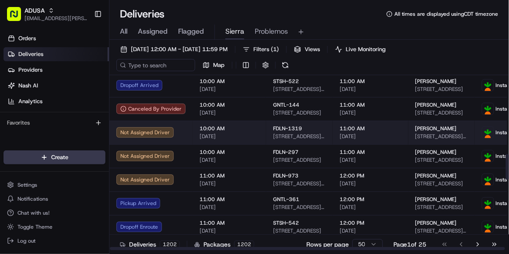
click at [257, 139] on td "10:00 AM 08/18/2025" at bounding box center [230, 133] width 74 height 24
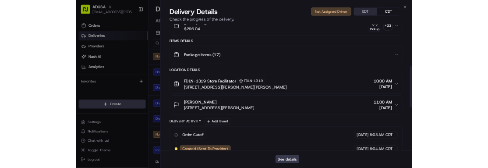
scroll to position [194, 0]
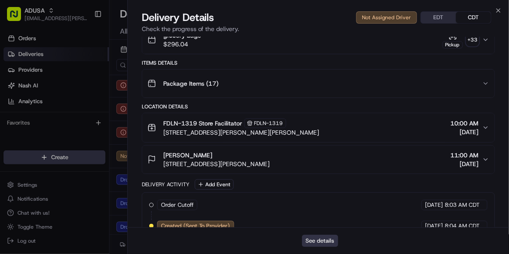
click at [318, 245] on button "See details" at bounding box center [320, 241] width 36 height 12
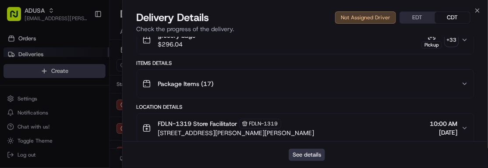
scroll to position [0, 0]
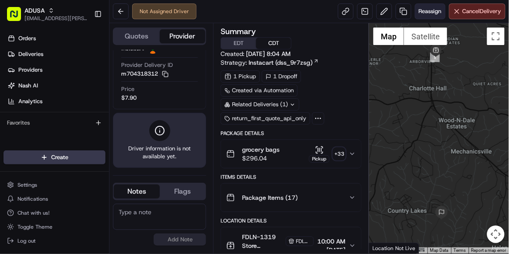
click at [427, 15] on span "Reassign" at bounding box center [430, 11] width 23 height 8
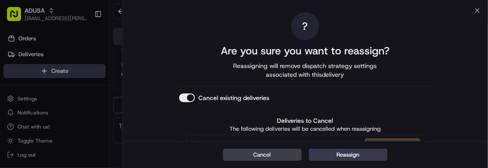
scroll to position [43, 0]
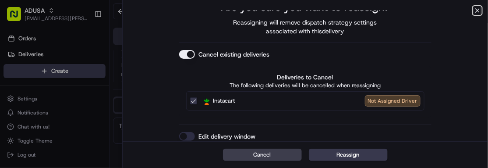
click at [475, 8] on icon "button" at bounding box center [477, 10] width 7 height 7
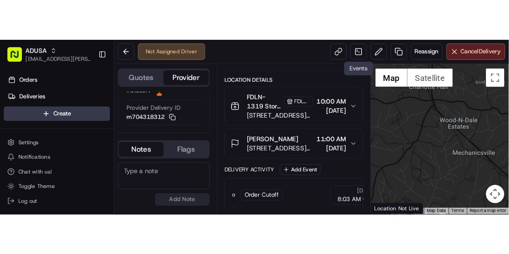
scroll to position [0, 0]
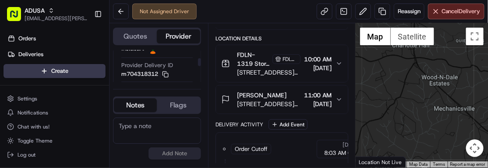
click at [137, 81] on div at bounding box center [156, 81] width 71 height 0
click at [162, 143] on textarea at bounding box center [157, 130] width 88 height 26
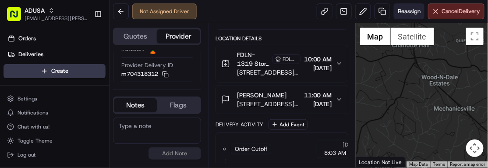
click at [398, 11] on span "Reassign" at bounding box center [409, 11] width 23 height 8
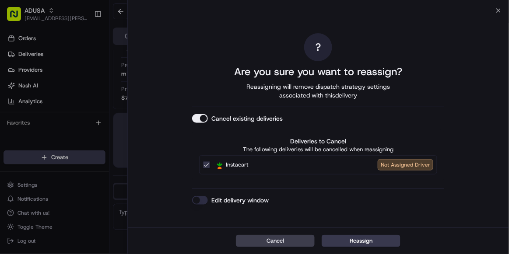
click at [200, 201] on button "Edit delivery window" at bounding box center [200, 200] width 16 height 9
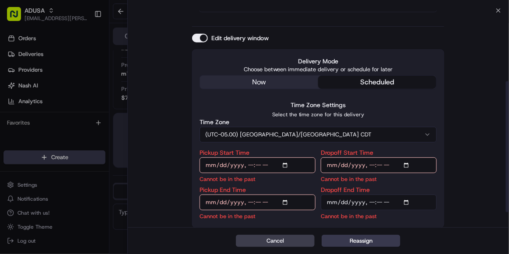
scroll to position [142, 0]
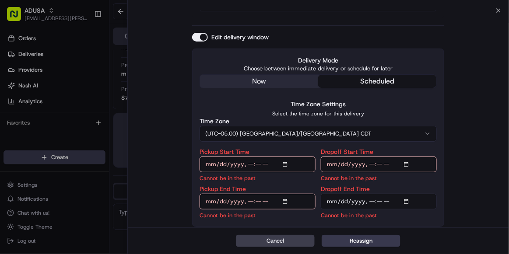
click at [250, 163] on input "Pickup Start Time" at bounding box center [258, 165] width 116 height 16
type input "[DATE]T01:00"
click at [250, 201] on input "Pickup End Time" at bounding box center [258, 202] width 116 height 16
type input "[DATE]T01:30"
click at [370, 162] on input "Dropoff Start Time" at bounding box center [379, 165] width 116 height 16
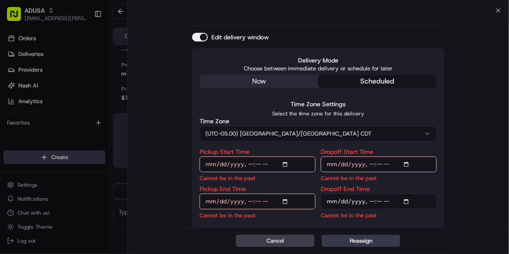
type input "[DATE]T01:00"
click at [322, 134] on button "(UTC-05.00) [GEOGRAPHIC_DATA]/[GEOGRAPHIC_DATA] CDT" at bounding box center [318, 134] width 237 height 16
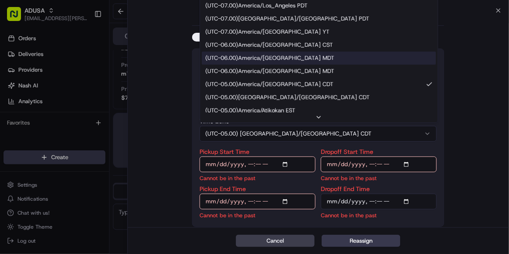
scroll to position [23, 0]
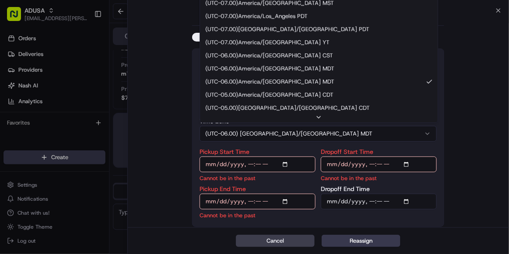
click at [333, 133] on button "(UTC-06.00) [GEOGRAPHIC_DATA]/[GEOGRAPHIC_DATA] MDT" at bounding box center [318, 134] width 237 height 16
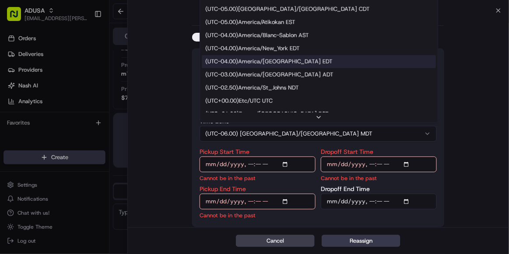
scroll to position [109, 0]
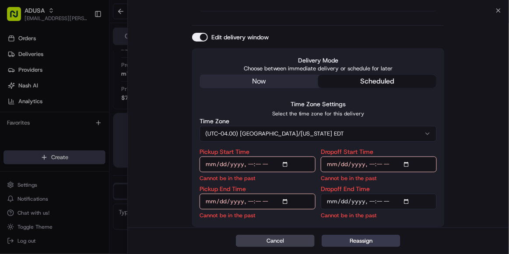
click at [370, 201] on input "Dropoff End Time" at bounding box center [379, 202] width 116 height 16
type input "[DATE]T02:00"
click at [268, 164] on input "Pickup Start Time" at bounding box center [258, 165] width 116 height 16
type input "[DATE]T13:00"
click at [271, 201] on input "Pickup End Time" at bounding box center [258, 202] width 116 height 16
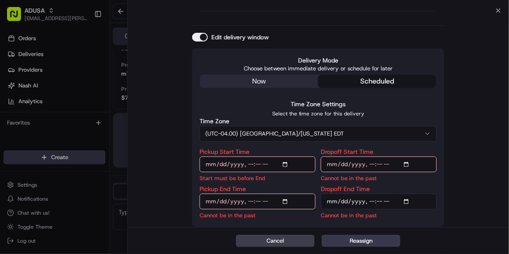
type input "[DATE]T13:30"
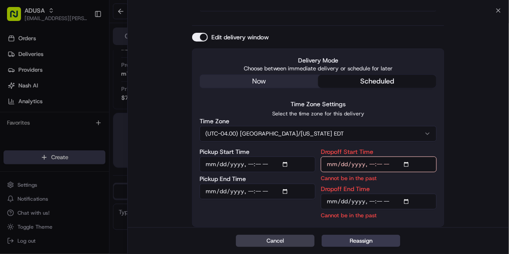
click at [390, 165] on input "Dropoff Start Time" at bounding box center [379, 165] width 116 height 16
type input "[DATE]T13:00"
click at [392, 203] on input "Dropoff End Time" at bounding box center [379, 202] width 116 height 16
type input "[DATE]T14:00"
click at [392, 203] on input "Dropoff End Time" at bounding box center [379, 202] width 116 height 16
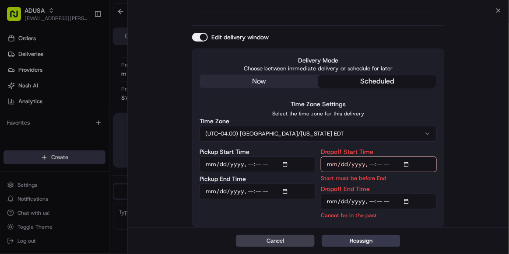
scroll to position [122, 0]
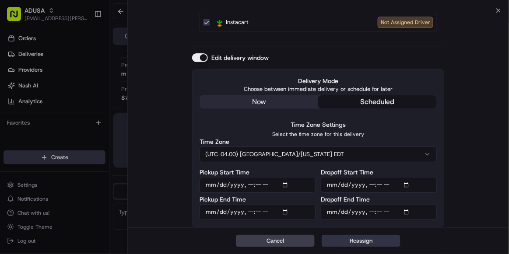
click at [355, 239] on button "Reassign" at bounding box center [361, 241] width 79 height 12
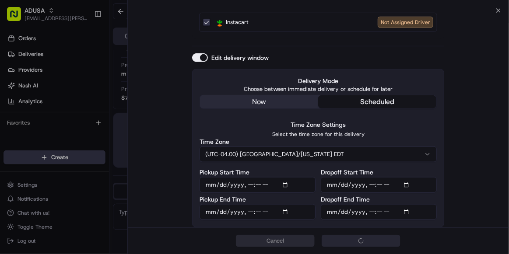
scroll to position [170, 0]
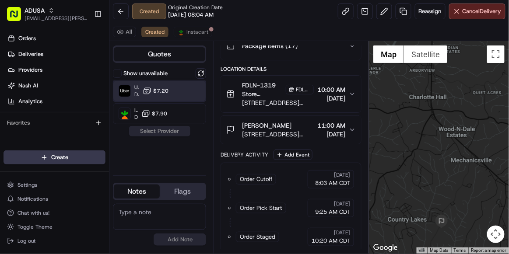
click at [174, 92] on div "Uber Dropoff ETA 54 minutes $7.20" at bounding box center [159, 91] width 93 height 21
click at [173, 135] on button "Assign Provider" at bounding box center [160, 131] width 62 height 11
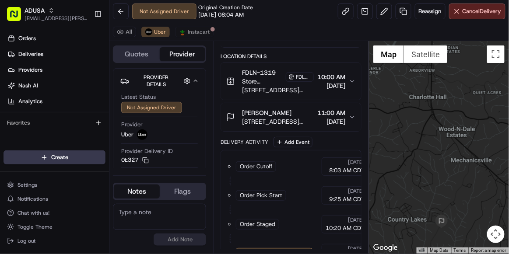
click at [138, 209] on textarea at bounding box center [159, 217] width 93 height 26
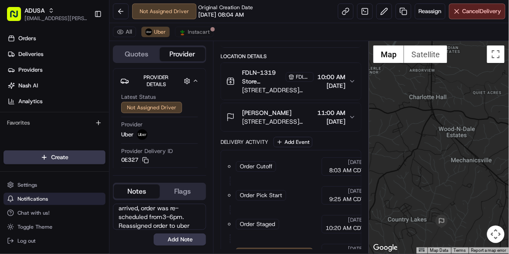
scroll to position [0, 0]
drag, startPoint x: 191, startPoint y: 225, endPoint x: 100, endPoint y: 200, distance: 94.0
click at [100, 200] on div "ADUSA [EMAIL_ADDRESS][PERSON_NAME][DOMAIN_NAME] Toggle Sidebar Orders Deliverie…" at bounding box center [254, 127] width 509 height 254
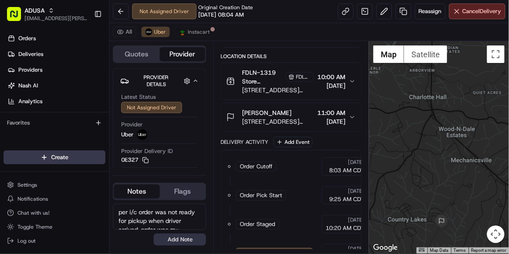
type textarea "per i/c order was not ready for pickup when driver arrived, order was re-schedu…"
click at [194, 243] on button "Add Note" at bounding box center [180, 240] width 53 height 12
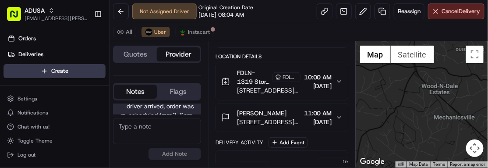
click at [429, 113] on div at bounding box center [421, 104] width 132 height 126
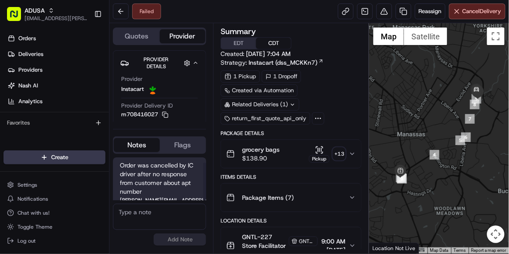
scroll to position [6, 0]
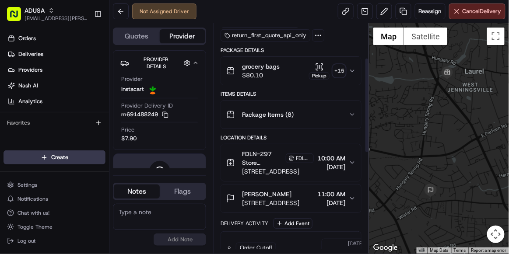
scroll to position [83, 0]
click at [174, 217] on textarea at bounding box center [159, 217] width 93 height 26
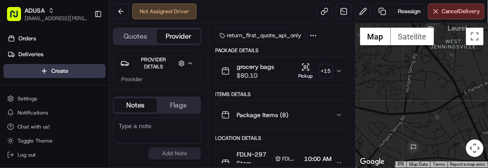
click at [170, 120] on textarea at bounding box center [157, 130] width 88 height 26
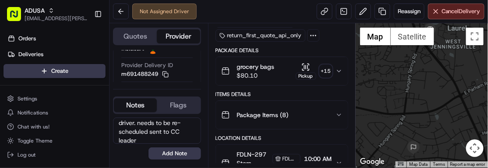
click at [187, 140] on textarea "order was picked up from store but not delivered by driver. needs to be re-sche…" at bounding box center [157, 130] width 88 height 26
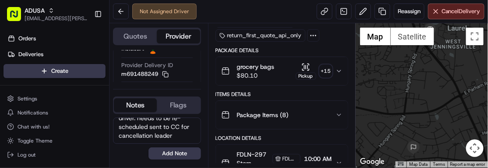
click at [178, 135] on textarea "order was picked up from store but not delivered by driver. needs to be re-sche…" at bounding box center [157, 130] width 88 height 26
click at [178, 131] on textarea "order was picked up from store but not delivered by driver. needs to be re-sche…" at bounding box center [157, 130] width 88 height 26
type textarea "order was picked up from store but not delivered by driver. needs to be re-sche…"
click at [172, 153] on button "Add Note" at bounding box center [174, 153] width 53 height 12
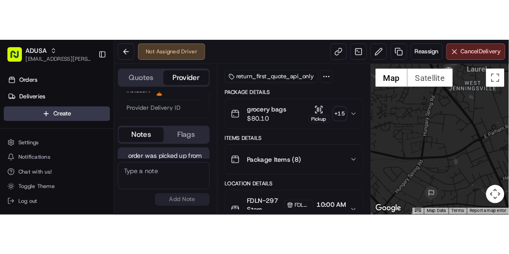
scroll to position [47, 0]
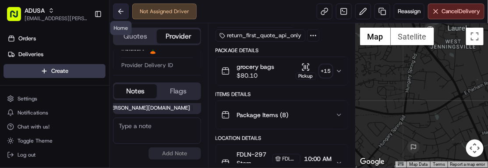
click at [124, 12] on button at bounding box center [121, 12] width 16 height 16
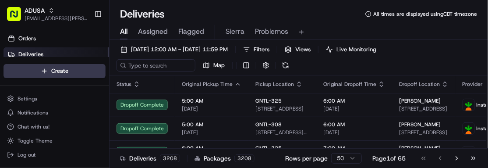
click at [257, 35] on span "Problemos" at bounding box center [271, 31] width 33 height 11
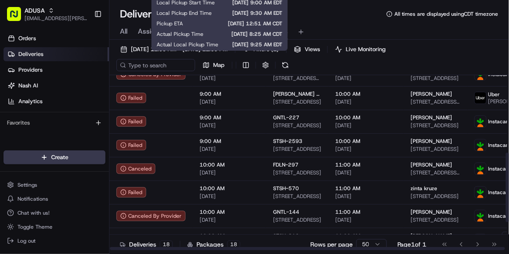
scroll to position [267, 0]
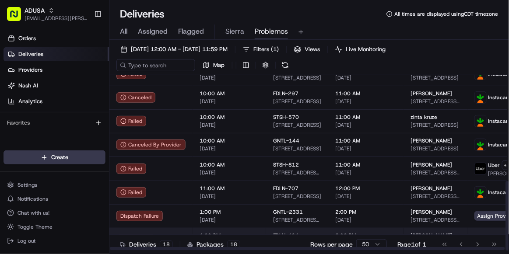
click at [252, 232] on span "1:00 PM" at bounding box center [230, 235] width 60 height 7
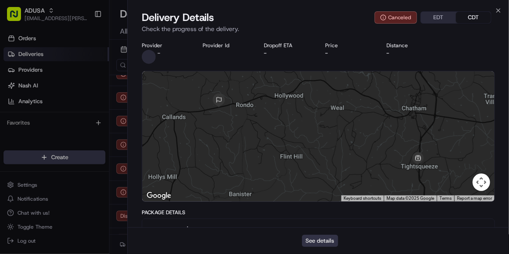
click at [313, 243] on button "See details" at bounding box center [320, 241] width 36 height 12
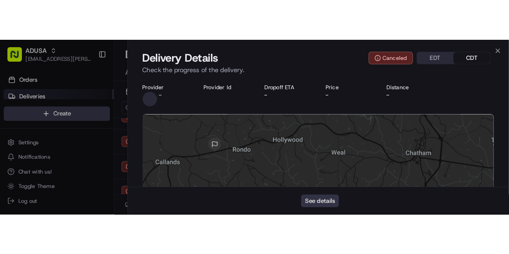
scroll to position [0, 0]
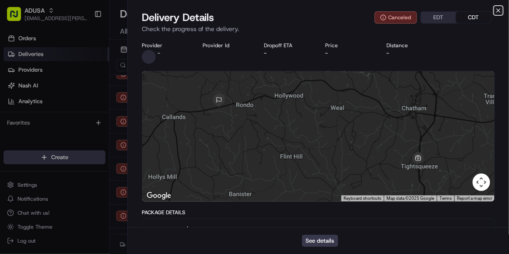
click at [500, 12] on icon "button" at bounding box center [499, 11] width 4 height 4
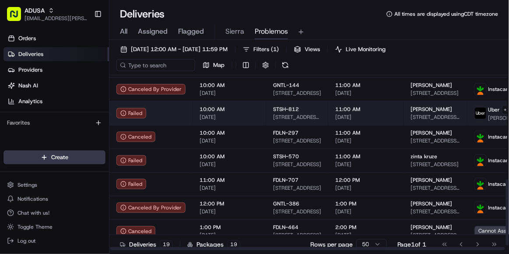
scroll to position [278, 0]
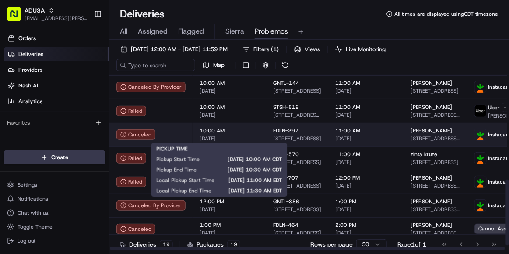
click at [248, 135] on span "[DATE]" at bounding box center [230, 138] width 60 height 7
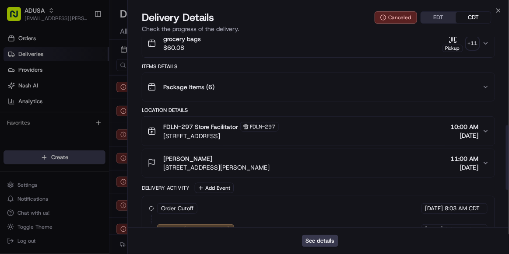
scroll to position [372, 0]
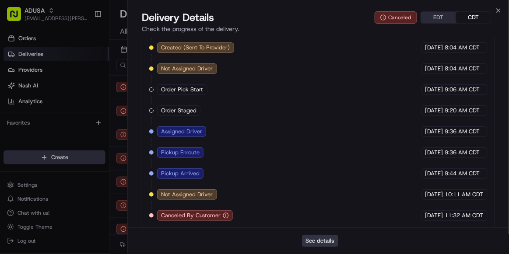
click at [318, 240] on button "See details" at bounding box center [320, 241] width 36 height 12
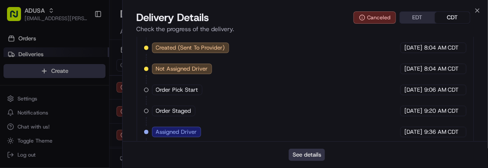
scroll to position [0, 0]
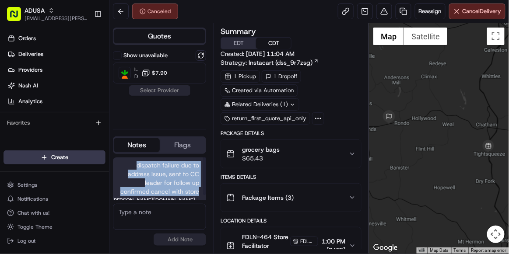
drag, startPoint x: 199, startPoint y: 187, endPoint x: 123, endPoint y: 161, distance: 80.0
click at [123, 161] on span "dispatch failure due to address issue, sent to CC leader for follow up confirme…" at bounding box center [159, 178] width 79 height 35
copy span "dispatch failure due to address issue, sent to CC leader for follow up confirme…"
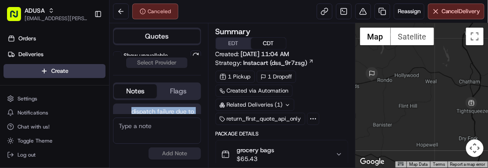
click at [448, 107] on div at bounding box center [421, 95] width 132 height 144
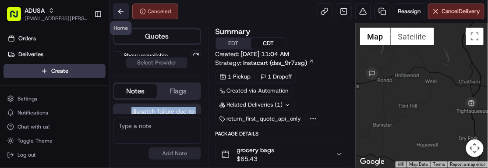
click at [121, 11] on button at bounding box center [121, 12] width 16 height 16
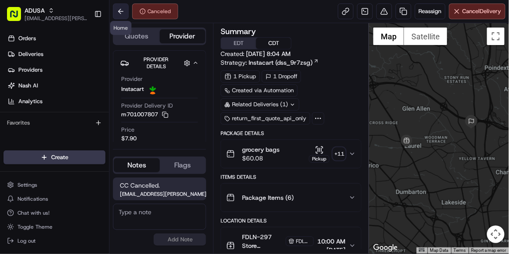
click at [126, 12] on button at bounding box center [121, 12] width 16 height 16
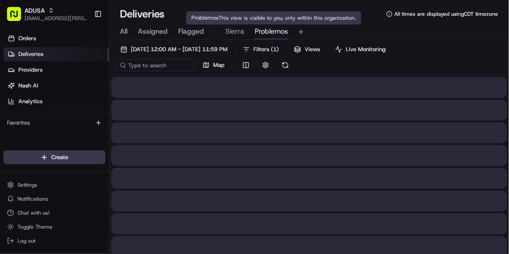
click at [273, 34] on span "Problemos" at bounding box center [271, 31] width 33 height 11
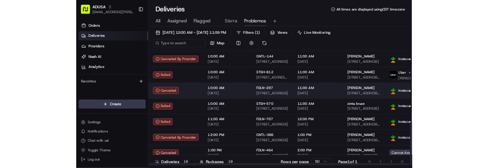
scroll to position [291, 0]
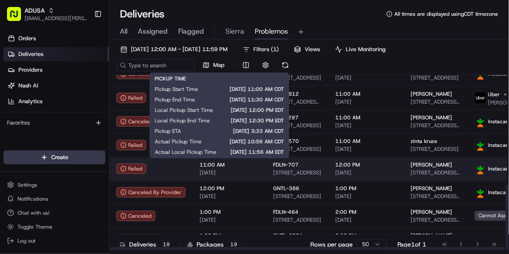
click at [248, 163] on span "11:00 AM" at bounding box center [230, 165] width 60 height 7
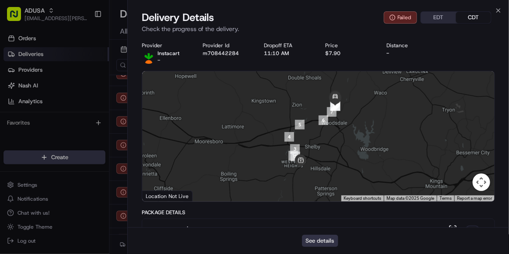
click at [326, 239] on button "See details" at bounding box center [320, 241] width 36 height 12
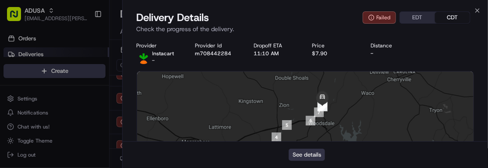
scroll to position [0, 0]
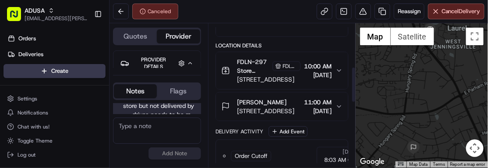
scroll to position [176, 0]
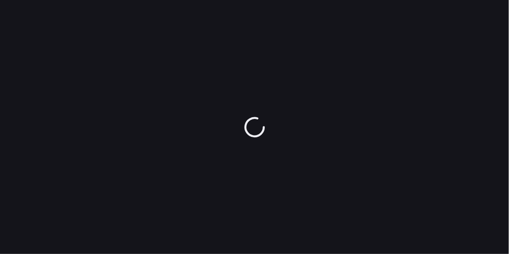
click at [227, 106] on div at bounding box center [254, 127] width 509 height 254
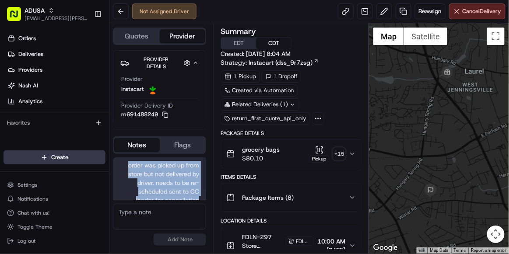
drag, startPoint x: 201, startPoint y: 186, endPoint x: 114, endPoint y: 158, distance: 90.7
click at [114, 158] on div "order was picked up from store but not delivered by driver. needs to be re-sche…" at bounding box center [159, 187] width 93 height 58
copy span "order was picked up from store but not delivered by driver. needs to be re-sche…"
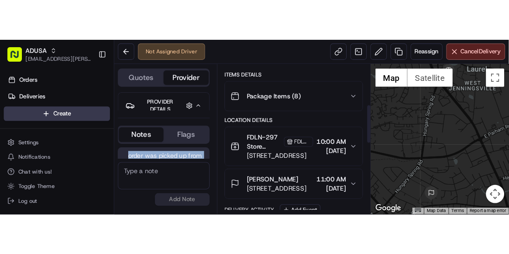
scroll to position [151, 0]
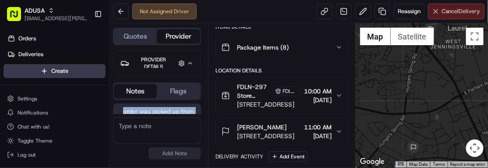
click at [441, 12] on span "Cancel Delivery" at bounding box center [460, 11] width 39 height 8
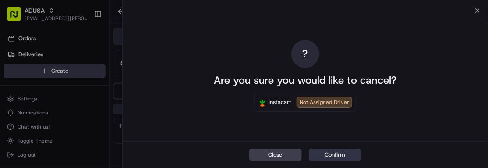
click at [338, 149] on button "Confirm" at bounding box center [335, 154] width 53 height 12
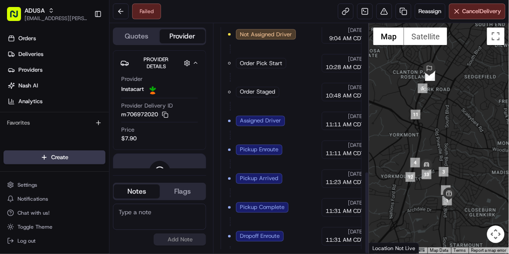
scroll to position [408, 0]
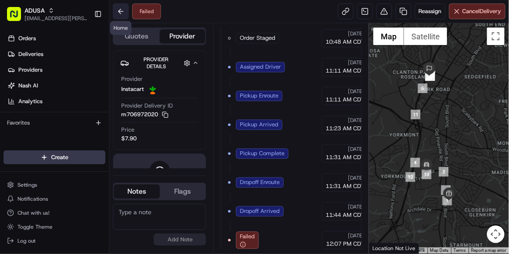
click at [116, 11] on button at bounding box center [121, 12] width 16 height 16
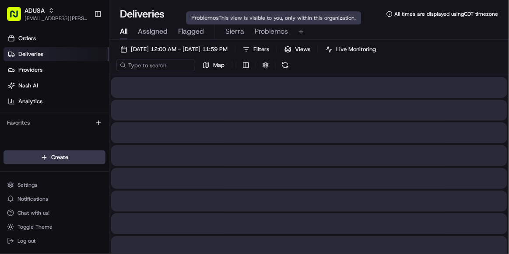
click at [270, 26] on span "Problemos" at bounding box center [271, 31] width 33 height 11
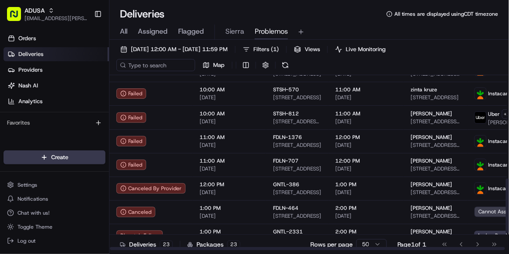
scroll to position [385, 0]
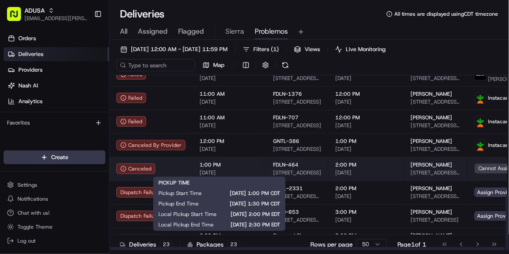
click at [254, 169] on span "[DATE]" at bounding box center [230, 172] width 60 height 7
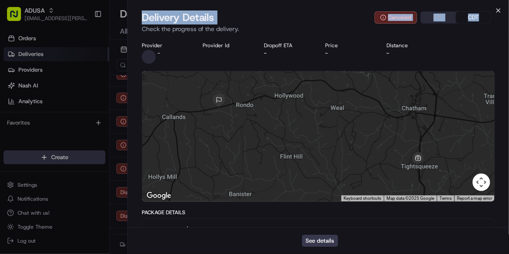
drag, startPoint x: 494, startPoint y: 7, endPoint x: 500, endPoint y: 10, distance: 6.9
click at [500, 10] on div "Close Delivery Details Canceled EDT CDT Check the progress of the delivery. Pro…" at bounding box center [318, 127] width 382 height 254
click at [322, 239] on button "See details" at bounding box center [320, 241] width 36 height 12
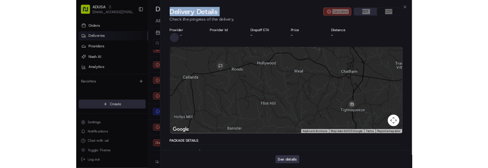
scroll to position [0, 0]
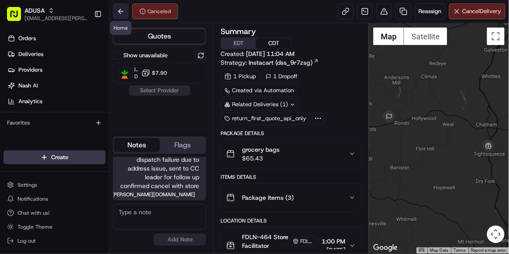
click at [123, 12] on button at bounding box center [121, 12] width 16 height 16
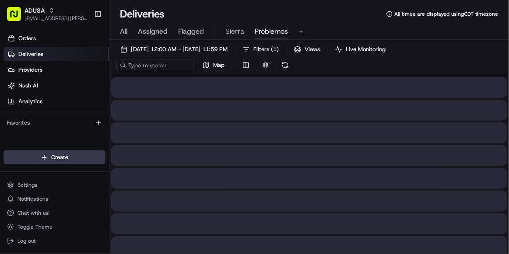
drag, startPoint x: 275, startPoint y: 30, endPoint x: 267, endPoint y: 29, distance: 8.4
click at [267, 29] on span "Problemos" at bounding box center [271, 31] width 33 height 11
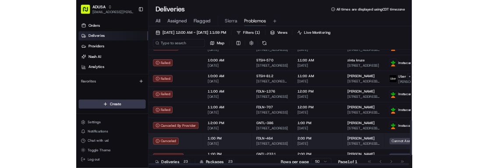
scroll to position [340, 0]
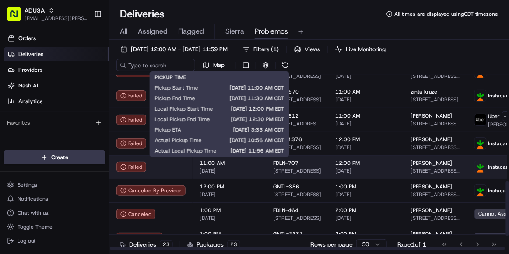
click at [250, 169] on span "[DATE]" at bounding box center [230, 171] width 60 height 7
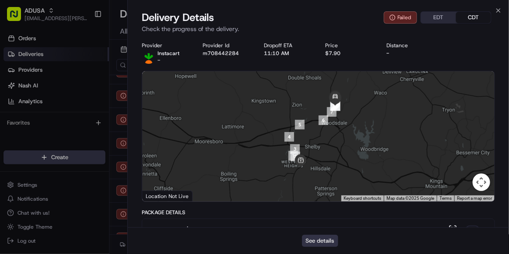
click at [321, 245] on button "See details" at bounding box center [320, 241] width 36 height 12
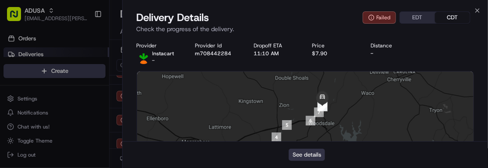
scroll to position [0, 0]
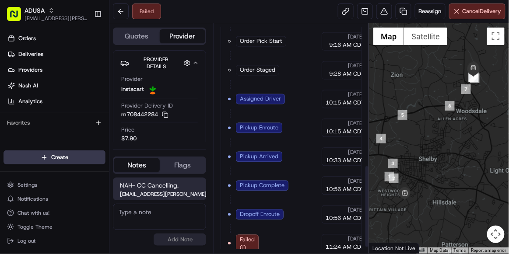
scroll to position [408, 0]
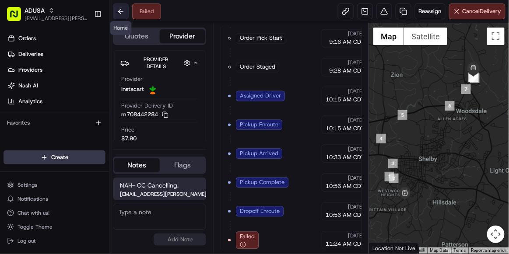
click at [123, 10] on button at bounding box center [121, 12] width 16 height 16
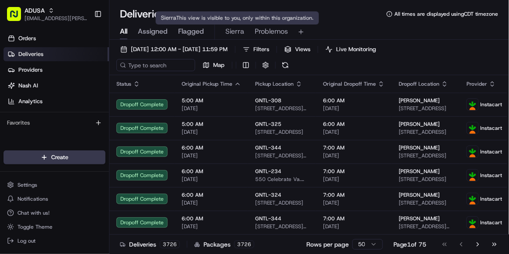
click at [231, 30] on span "Sierra" at bounding box center [234, 31] width 19 height 11
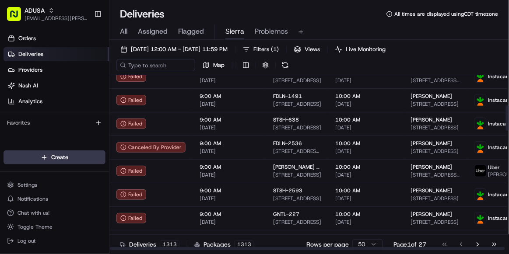
scroll to position [219, 0]
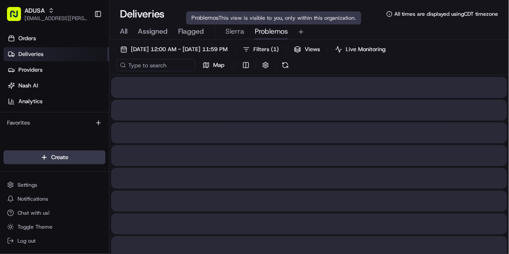
click at [283, 32] on span "Problemos" at bounding box center [271, 31] width 33 height 11
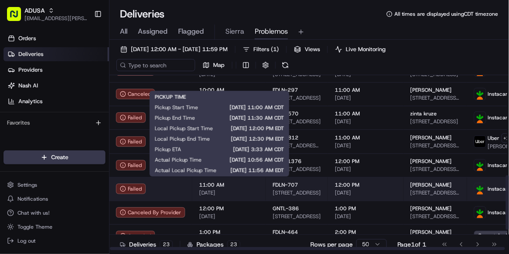
scroll to position [317, 0]
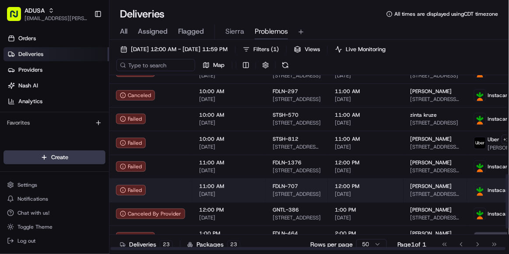
click at [243, 165] on span "11:00 AM" at bounding box center [229, 162] width 60 height 7
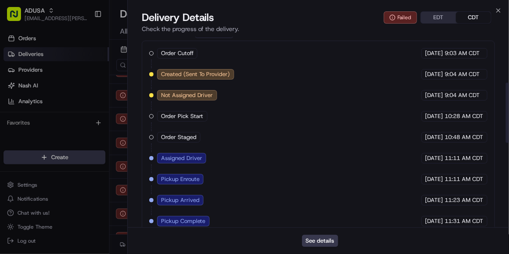
scroll to position [413, 0]
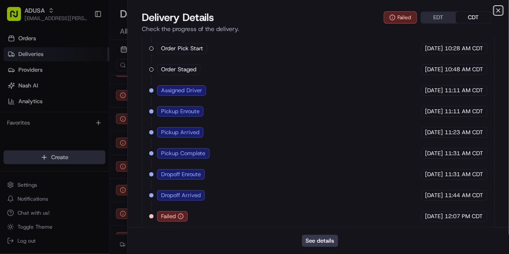
click at [500, 12] on icon "button" at bounding box center [498, 10] width 7 height 7
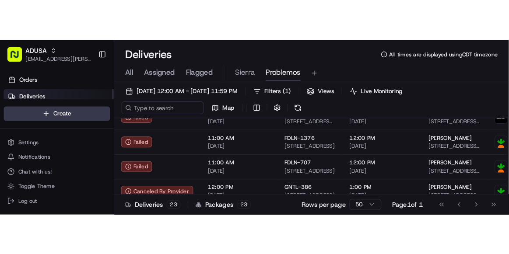
scroll to position [0, 0]
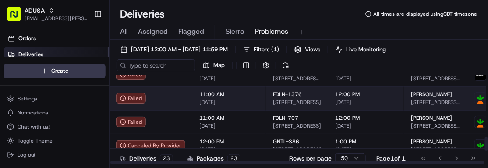
click at [395, 101] on td "12:00 PM 08/18/2025" at bounding box center [366, 98] width 76 height 24
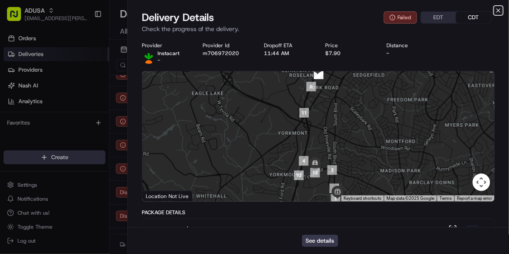
click at [497, 12] on icon "button" at bounding box center [499, 11] width 4 height 4
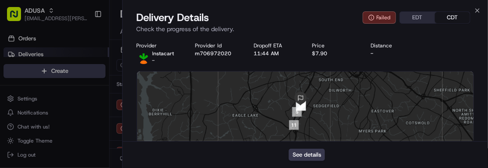
scroll to position [370, 2]
drag, startPoint x: 0, startPoint y: 0, endPoint x: 480, endPoint y: 12, distance: 480.4
click at [475, 11] on icon "button" at bounding box center [477, 10] width 7 height 7
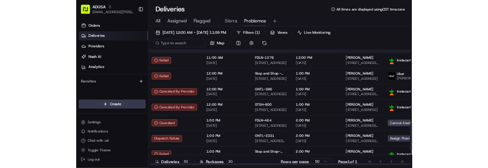
scroll to position [556, 2]
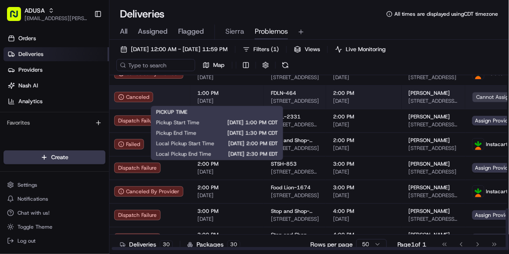
click at [233, 92] on span "1:00 PM" at bounding box center [227, 93] width 60 height 7
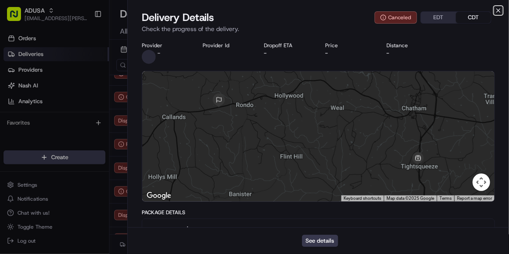
click at [487, 10] on icon "button" at bounding box center [498, 10] width 7 height 7
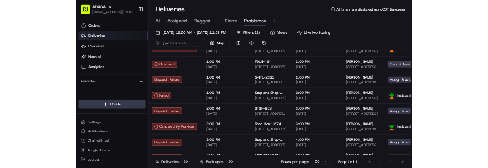
scroll to position [0, 0]
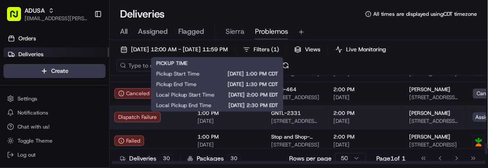
click at [249, 120] on div "1:00 PM 08/18/2025" at bounding box center [227, 116] width 60 height 15
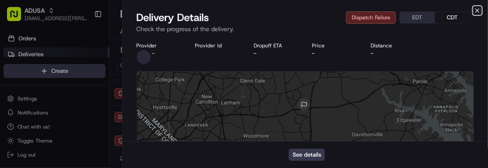
click at [475, 11] on icon "button" at bounding box center [477, 10] width 7 height 7
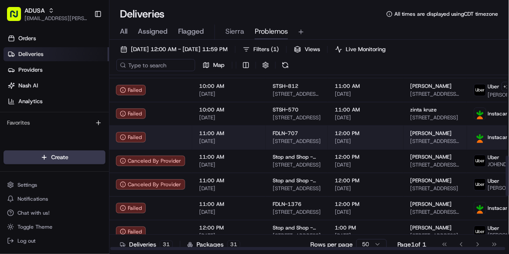
scroll to position [579, 0]
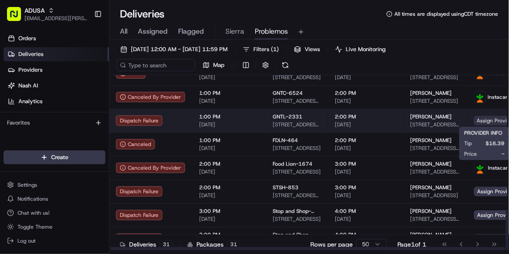
click at [480, 121] on span "Assign Provider" at bounding box center [496, 121] width 45 height 10
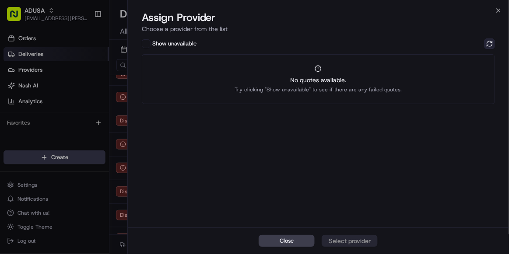
click at [487, 45] on button at bounding box center [490, 44] width 11 height 11
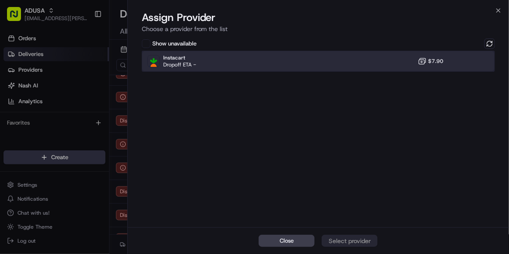
click at [312, 62] on div "Instacart Dropoff ETA - $7.90" at bounding box center [318, 61] width 353 height 21
click at [349, 167] on div "Assign Provider" at bounding box center [349, 241] width 43 height 9
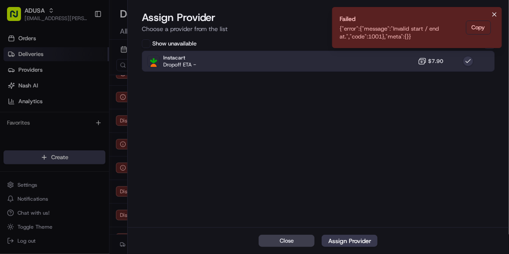
click at [487, 15] on icon "Notifications (F8)" at bounding box center [494, 14] width 7 height 7
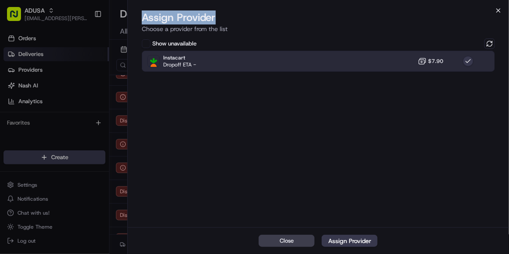
drag, startPoint x: 493, startPoint y: 15, endPoint x: 498, endPoint y: 8, distance: 8.5
click at [487, 8] on div "Close Assign Provider Choose a provider from the list Show unavailable Instacar…" at bounding box center [318, 127] width 382 height 254
click at [487, 13] on icon "button" at bounding box center [498, 10] width 7 height 7
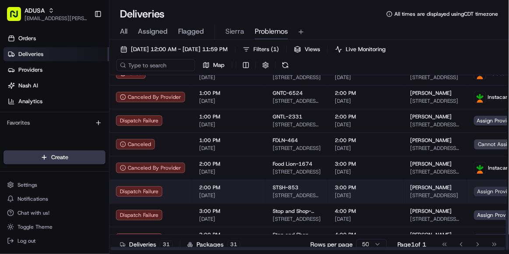
click at [487, 167] on span "Assign Provider" at bounding box center [496, 192] width 45 height 10
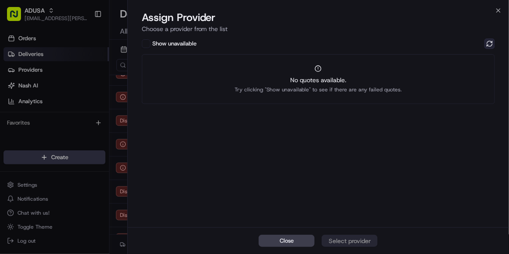
click at [487, 43] on button at bounding box center [490, 44] width 11 height 11
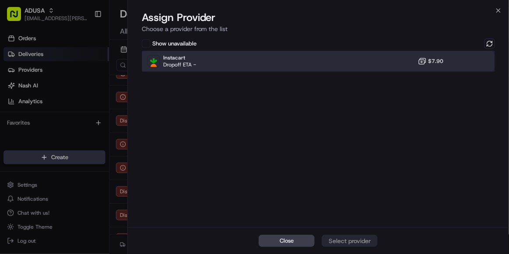
click at [310, 63] on div "Instacart Dropoff ETA - $7.90" at bounding box center [318, 61] width 353 height 21
click at [335, 167] on div "Assign Provider" at bounding box center [349, 241] width 43 height 9
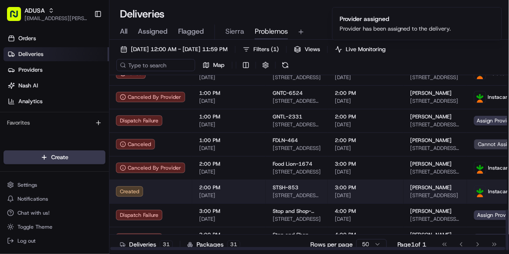
scroll to position [579, 0]
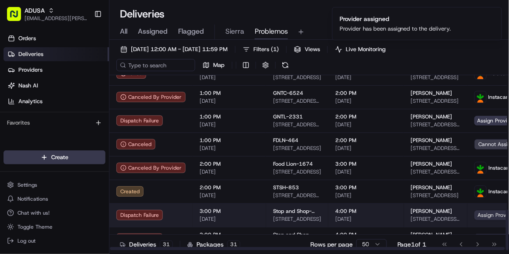
click at [484, 167] on span "Assign Provider" at bounding box center [497, 216] width 45 height 10
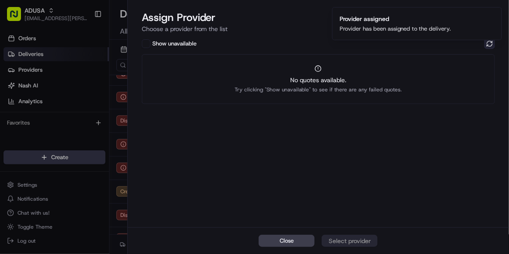
click at [485, 40] on button at bounding box center [490, 44] width 11 height 11
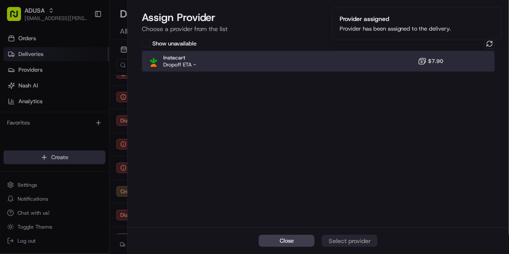
click at [267, 63] on div "Instacart Dropoff ETA - $7.90" at bounding box center [318, 61] width 353 height 21
click at [348, 167] on div "Assign Provider" at bounding box center [349, 241] width 43 height 9
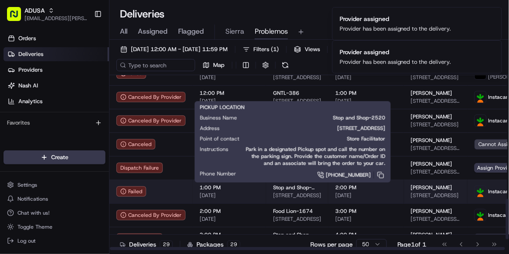
scroll to position [532, 0]
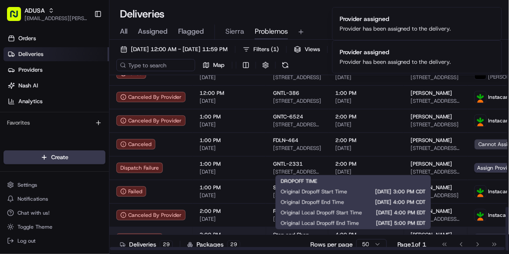
click at [365, 167] on span "4:00 PM" at bounding box center [366, 235] width 62 height 7
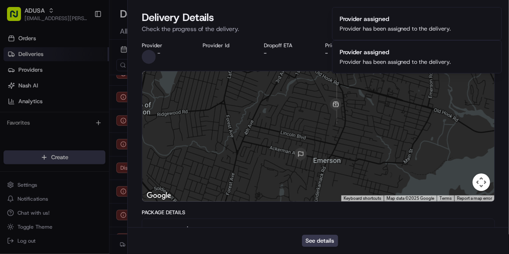
click at [306, 12] on div "Delivery Details Dispatch Failure EDT CDT" at bounding box center [318, 18] width 353 height 14
click at [332, 6] on div "Close Delivery Details Dispatch Failure EDT CDT Check the progress of the deliv…" at bounding box center [318, 127] width 382 height 254
click at [306, 17] on div "Delivery Details Dispatch Failure EDT CDT" at bounding box center [318, 18] width 353 height 14
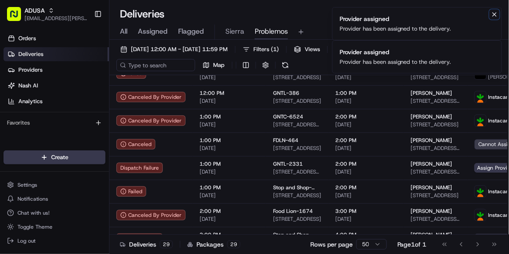
click at [487, 13] on icon "Notifications (F8)" at bounding box center [495, 15] width 4 height 4
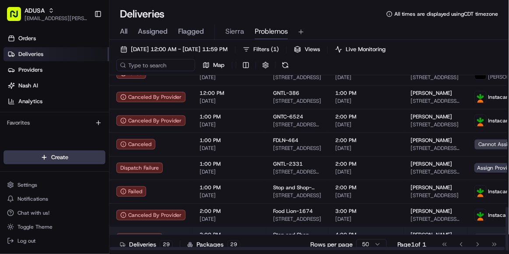
click at [379, 167] on td "4:00 PM 08/18/2025" at bounding box center [366, 239] width 76 height 24
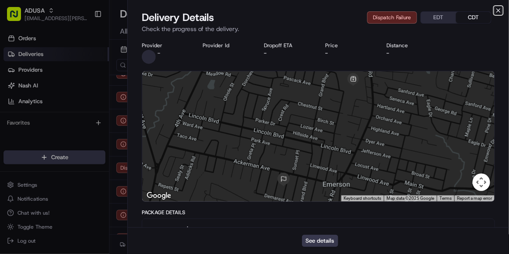
click at [487, 10] on icon "button" at bounding box center [498, 10] width 7 height 7
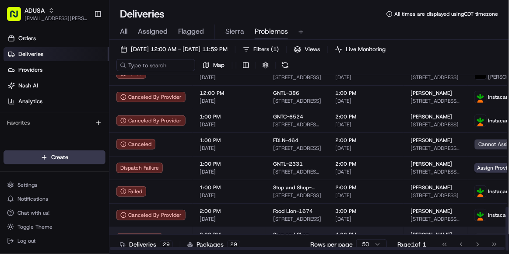
click at [258, 167] on td "3:00 PM 08/18/2025" at bounding box center [230, 239] width 74 height 24
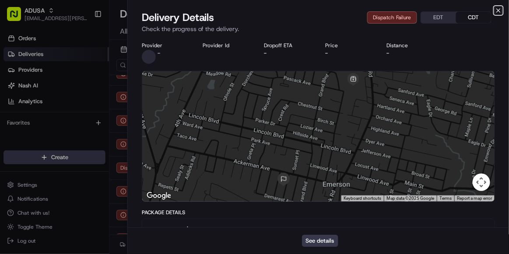
click at [487, 12] on icon "button" at bounding box center [498, 10] width 7 height 7
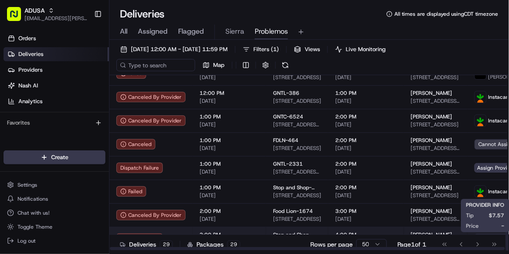
click at [475, 167] on span "Assign Provider" at bounding box center [497, 239] width 45 height 10
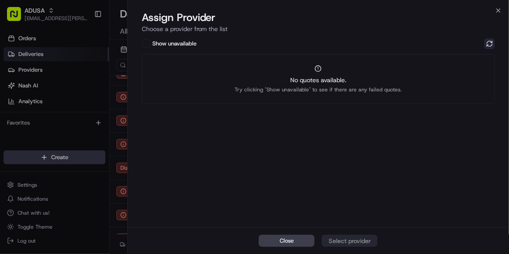
click at [487, 44] on button at bounding box center [490, 44] width 11 height 11
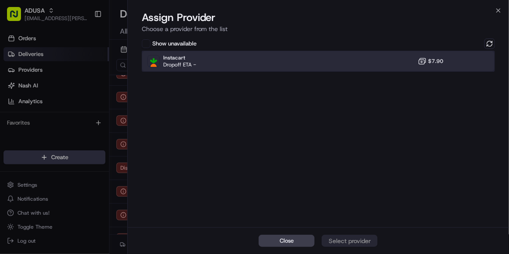
click at [309, 51] on div "Instacart Dropoff ETA - $7.90" at bounding box center [318, 61] width 353 height 21
click at [352, 167] on div "Assign Provider" at bounding box center [349, 241] width 43 height 9
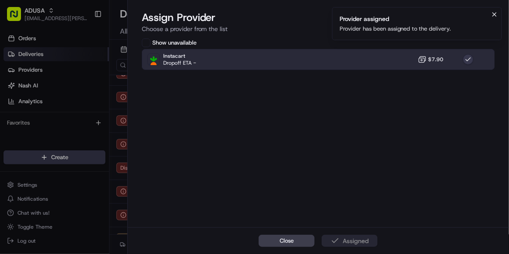
click at [487, 13] on icon "Notifications (F8)" at bounding box center [495, 15] width 4 height 4
click at [487, 11] on icon "button" at bounding box center [499, 11] width 4 height 4
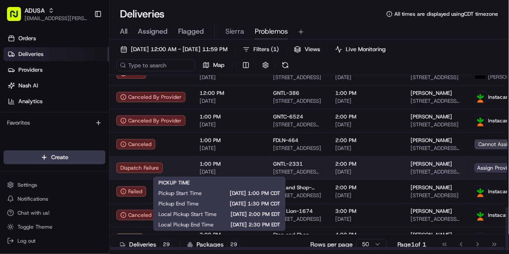
click at [251, 167] on span "[DATE]" at bounding box center [230, 172] width 60 height 7
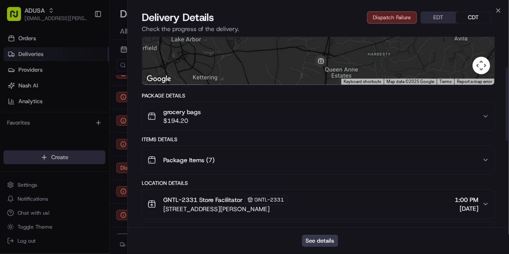
scroll to position [0, 0]
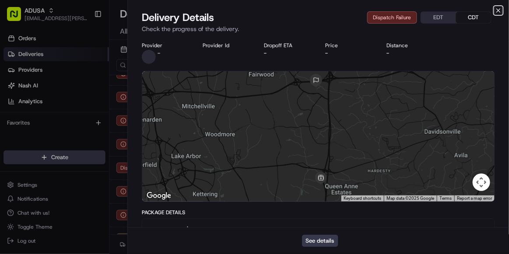
click at [487, 7] on icon "button" at bounding box center [498, 10] width 7 height 7
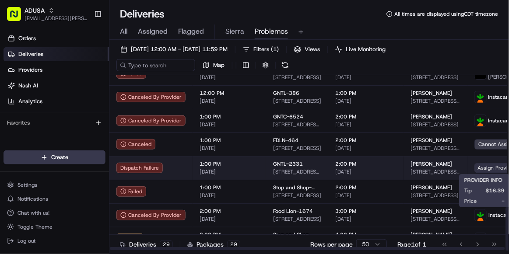
click at [484, 166] on span "Assign Provider" at bounding box center [497, 168] width 45 height 10
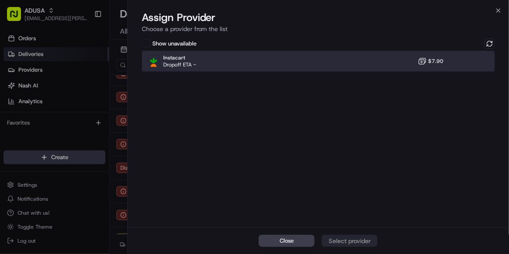
click at [359, 67] on div "Instacart Dropoff ETA - $7.90" at bounding box center [318, 61] width 353 height 21
click at [359, 167] on div "Assign Provider" at bounding box center [349, 241] width 43 height 9
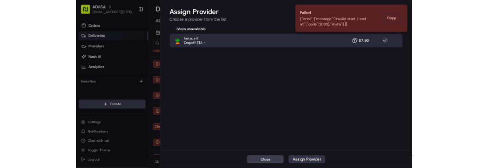
scroll to position [508, 0]
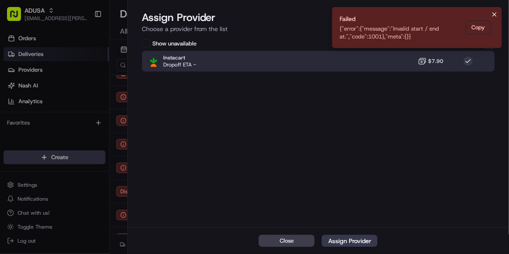
click at [487, 16] on icon "Notifications (F8)" at bounding box center [494, 14] width 7 height 7
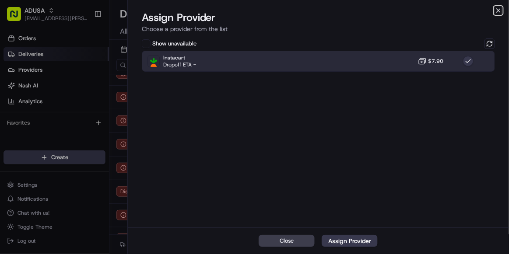
click at [487, 9] on icon "button" at bounding box center [499, 11] width 4 height 4
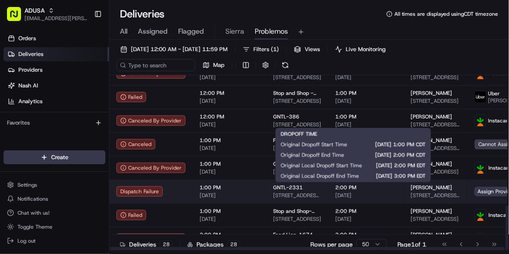
click at [370, 167] on div "2:00 PM [DATE]" at bounding box center [366, 191] width 62 height 15
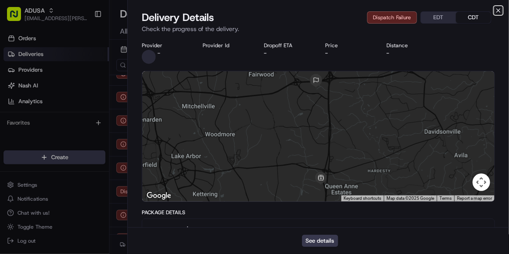
click at [487, 8] on icon "button" at bounding box center [498, 10] width 7 height 7
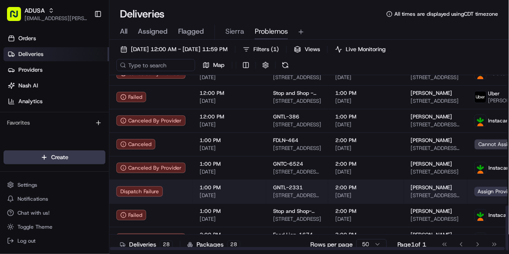
click at [248, 167] on td "1:00 PM 08/18/2025" at bounding box center [230, 192] width 74 height 24
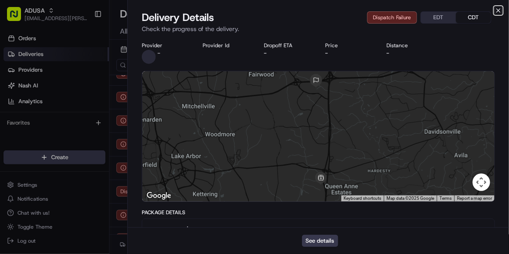
click at [487, 10] on icon "button" at bounding box center [498, 10] width 7 height 7
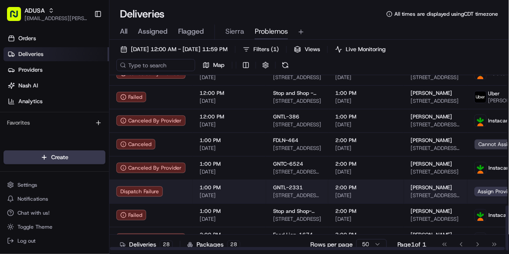
click at [258, 167] on td "1:00 PM 08/18/2025" at bounding box center [230, 192] width 74 height 24
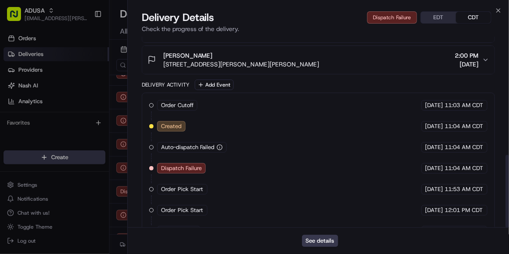
scroll to position [310, 0]
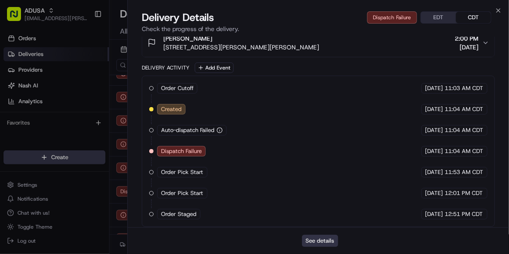
click at [325, 167] on button "See details" at bounding box center [320, 241] width 36 height 12
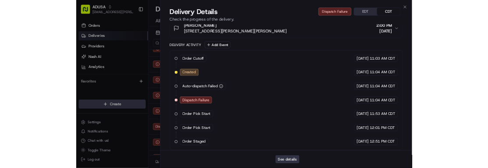
scroll to position [0, 0]
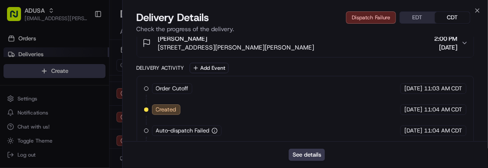
click at [445, 136] on div "Order Cutoff Giant Food 08/18/2025 11:03 AM CDT Created 08/18/2025 11:04 AM CDT…" at bounding box center [305, 151] width 323 height 137
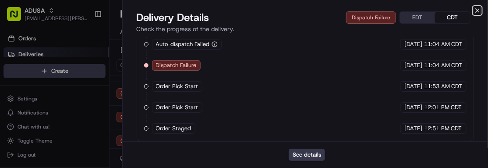
click at [479, 13] on icon "button" at bounding box center [477, 10] width 7 height 7
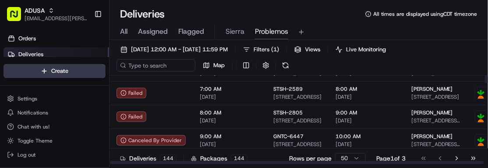
scroll to position [0, 0]
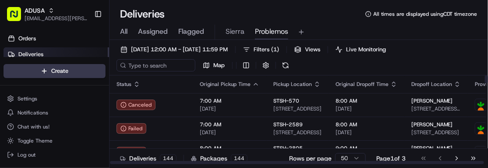
click at [194, 91] on th "Original Pickup Time" at bounding box center [230, 84] width 74 height 18
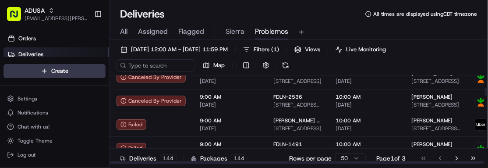
scroll to position [170, 0]
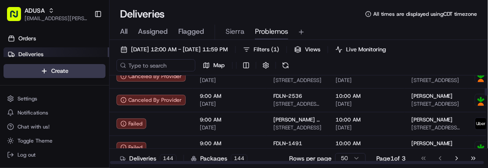
click at [268, 109] on td "FDLN-2536 2581 Hawkins Ave, Sanford, NC 27330, US" at bounding box center [297, 100] width 62 height 24
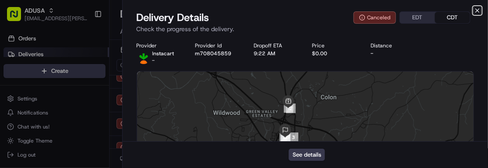
click at [479, 11] on icon "button" at bounding box center [477, 10] width 7 height 7
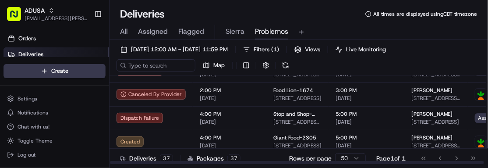
scroll to position [807, 0]
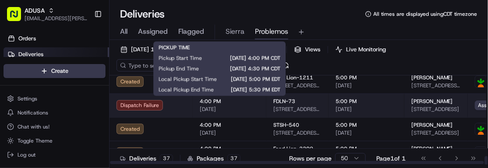
click at [250, 109] on span "[DATE]" at bounding box center [230, 109] width 60 height 7
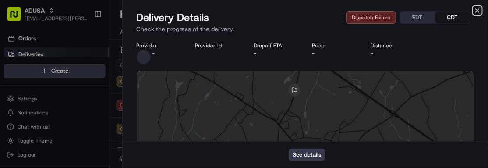
click at [478, 11] on icon "button" at bounding box center [477, 11] width 4 height 4
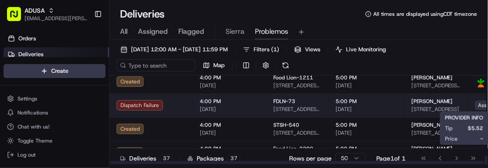
click at [475, 105] on span "Assign Provider" at bounding box center [497, 105] width 45 height 10
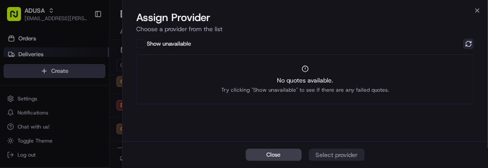
click at [472, 48] on button at bounding box center [468, 44] width 11 height 11
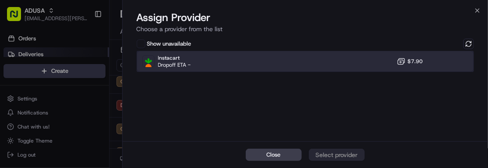
click at [283, 54] on div "Instacart Dropoff ETA - $7.90" at bounding box center [306, 61] width 338 height 21
click at [331, 158] on div "Assign Provider" at bounding box center [336, 154] width 43 height 9
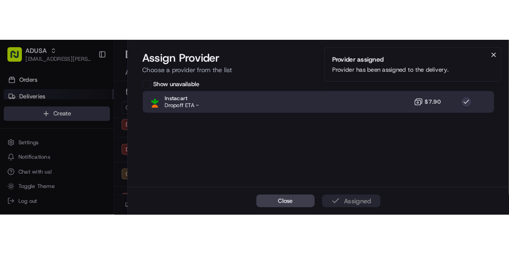
scroll to position [690, 0]
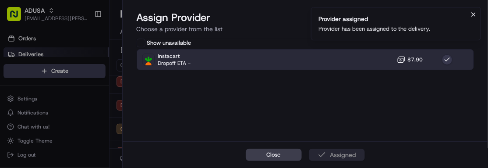
click at [475, 16] on icon "Notifications (F8)" at bounding box center [474, 15] width 4 height 4
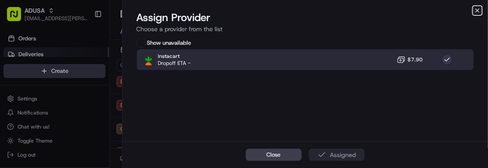
click at [476, 14] on icon "button" at bounding box center [477, 10] width 7 height 7
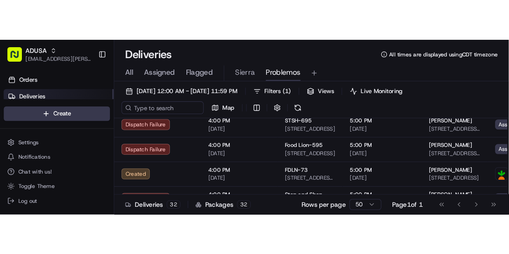
scroll to position [603, 0]
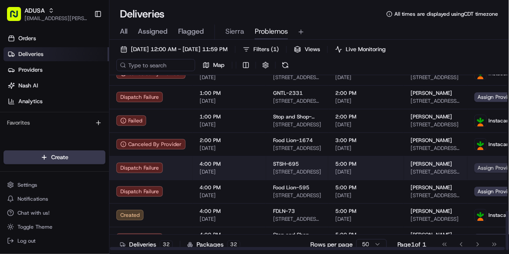
click at [487, 167] on span "Assign Provider" at bounding box center [497, 168] width 45 height 10
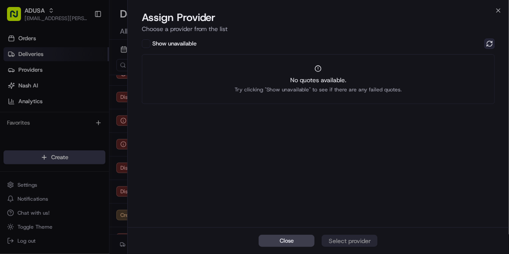
click at [487, 45] on button at bounding box center [490, 44] width 11 height 11
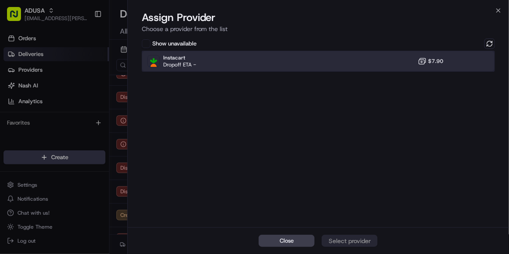
click at [384, 59] on div "Instacart Dropoff ETA - $7.90" at bounding box center [318, 61] width 353 height 21
click at [371, 167] on div "Assign Provider" at bounding box center [349, 241] width 43 height 9
click at [487, 10] on icon "button" at bounding box center [499, 11] width 4 height 4
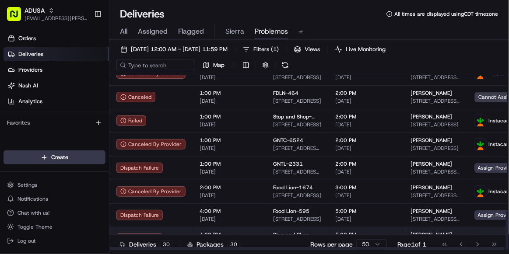
scroll to position [556, 0]
click at [477, 167] on img at bounding box center [480, 191] width 11 height 11
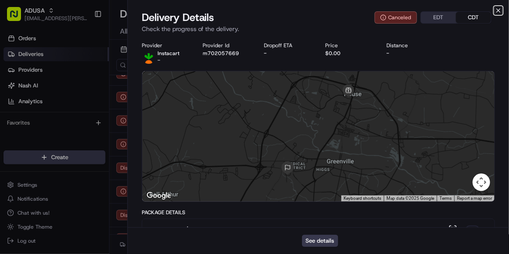
click at [487, 11] on icon "button" at bounding box center [498, 10] width 7 height 7
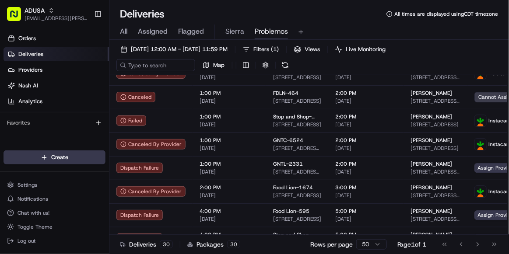
click at [472, 167] on div "Deliveries 30 Packages 30 Rows per page 50 Page 1 of 1 Go to first page Go to p…" at bounding box center [309, 245] width 400 height 20
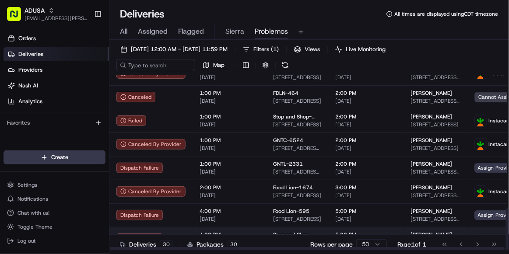
click at [468, 167] on td "Assign Provider" at bounding box center [503, 239] width 70 height 24
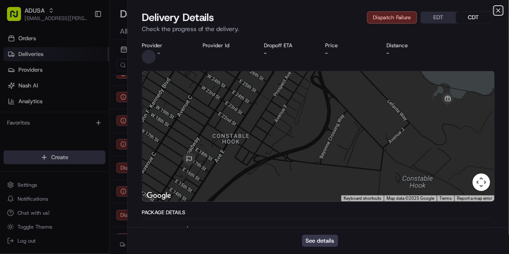
click at [487, 11] on icon "button" at bounding box center [499, 11] width 4 height 4
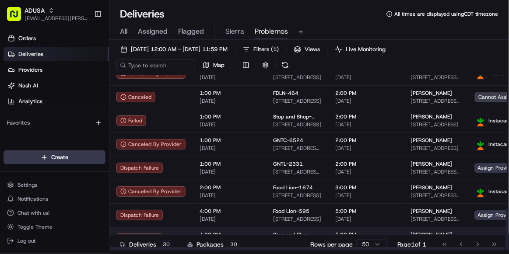
click at [258, 167] on td "4:00 PM 08/18/2025" at bounding box center [230, 239] width 74 height 24
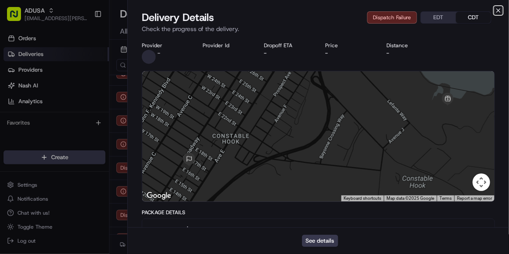
click at [487, 11] on icon "button" at bounding box center [498, 10] width 7 height 7
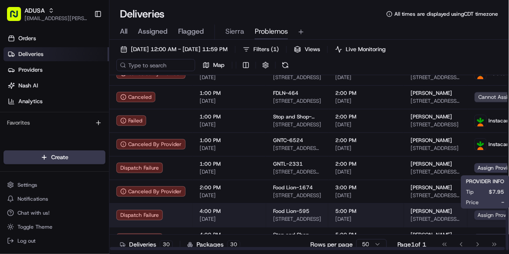
click at [480, 167] on span "Assign Provider" at bounding box center [497, 216] width 45 height 10
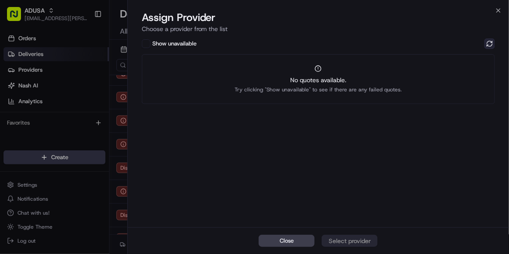
click at [487, 44] on button at bounding box center [490, 44] width 11 height 11
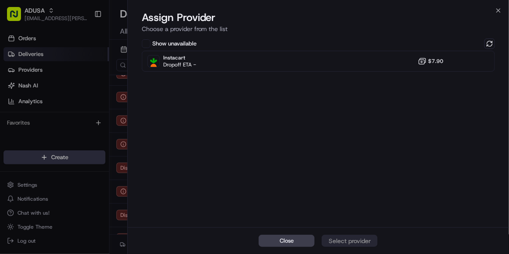
click at [305, 76] on div "Show unavailable Instacart Dropoff ETA - $7.90" at bounding box center [318, 132] width 381 height 191
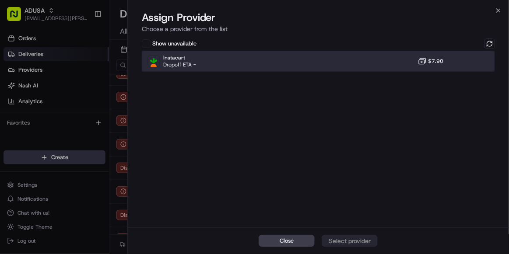
click at [302, 59] on div "Instacart Dropoff ETA - $7.90" at bounding box center [318, 61] width 353 height 21
click at [352, 167] on button "Assign Provider" at bounding box center [350, 241] width 56 height 12
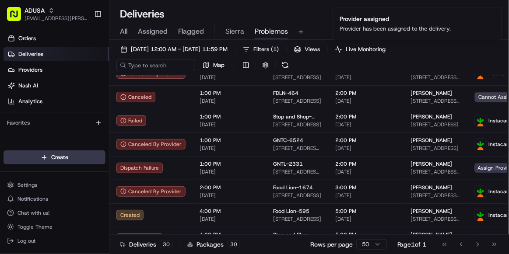
click at [460, 167] on div "Deliveries 30 Packages 30 Rows per page 50 Page 1 of 1 Go to first page Go to p…" at bounding box center [309, 245] width 400 height 20
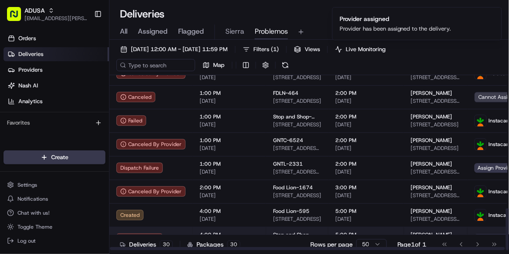
drag, startPoint x: 456, startPoint y: 231, endPoint x: 314, endPoint y: 232, distance: 141.9
click at [314, 167] on span "Stop and Shop-853" at bounding box center [297, 235] width 48 height 7
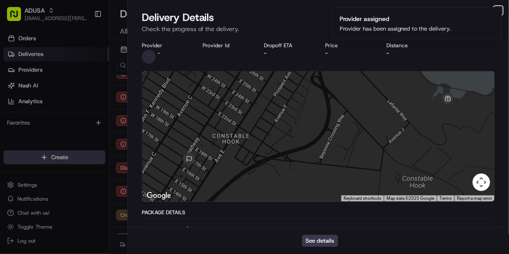
click at [487, 7] on icon "button" at bounding box center [498, 10] width 7 height 7
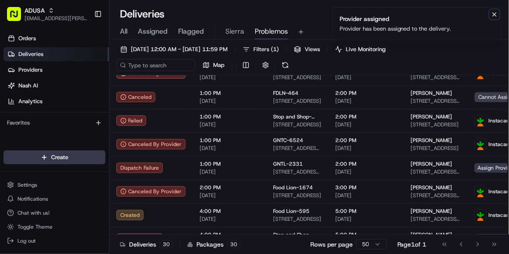
click at [487, 12] on icon "Notifications (F8)" at bounding box center [494, 14] width 7 height 7
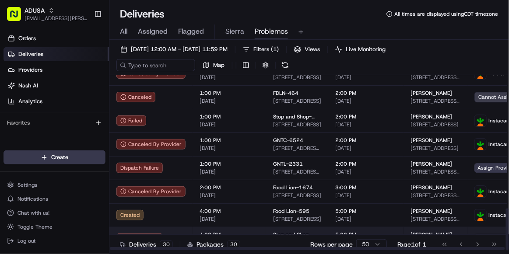
click at [372, 167] on td "5:00 PM 08/18/2025" at bounding box center [366, 239] width 76 height 24
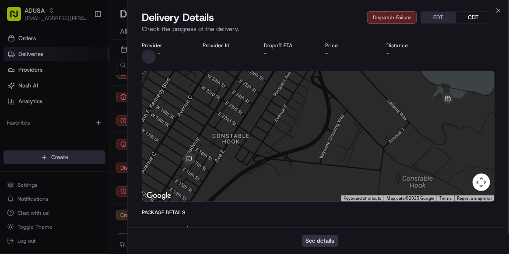
click at [317, 167] on button "See details" at bounding box center [320, 241] width 36 height 12
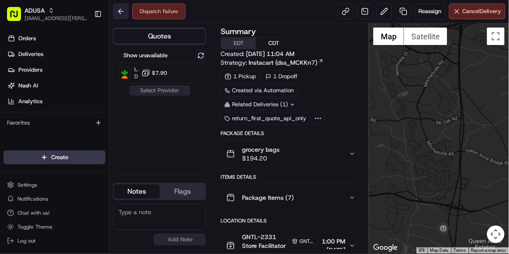
click at [121, 10] on button at bounding box center [121, 12] width 16 height 16
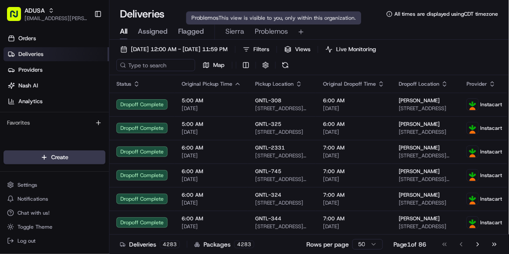
click at [264, 34] on span "Problemos" at bounding box center [271, 31] width 33 height 11
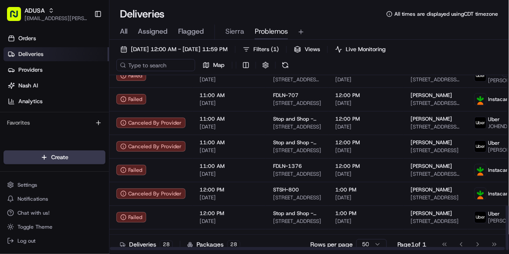
scroll to position [508, 0]
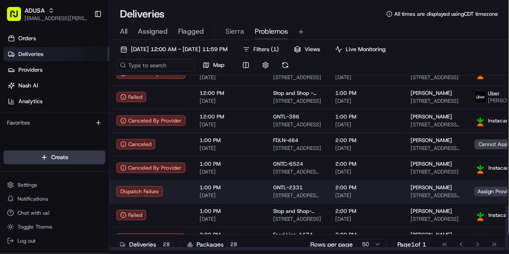
click at [262, 188] on td "1:00 PM 08/18/2025" at bounding box center [230, 192] width 74 height 24
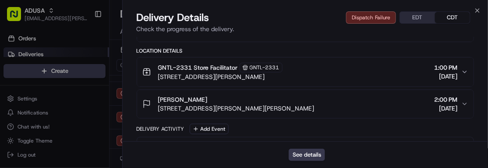
scroll to position [0, 0]
click at [475, 10] on icon "button" at bounding box center [477, 10] width 7 height 7
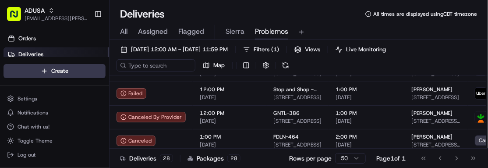
click at [123, 32] on span "All" at bounding box center [123, 31] width 7 height 11
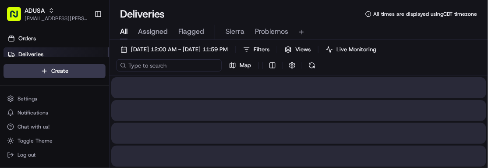
click at [144, 66] on input at bounding box center [168, 65] width 105 height 12
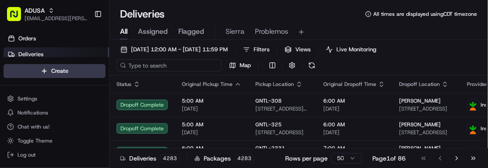
paste input "m705472847"
click at [144, 66] on input at bounding box center [168, 65] width 105 height 12
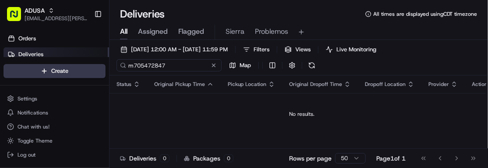
type input "m705472847"
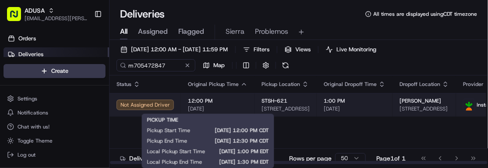
click at [236, 105] on span "[DATE]" at bounding box center [218, 108] width 60 height 7
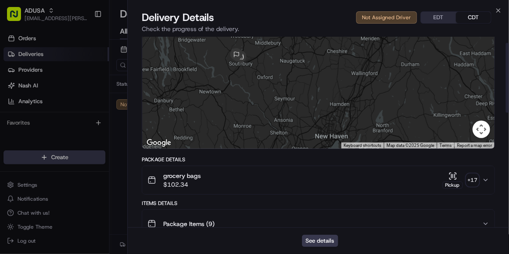
scroll to position [17, 0]
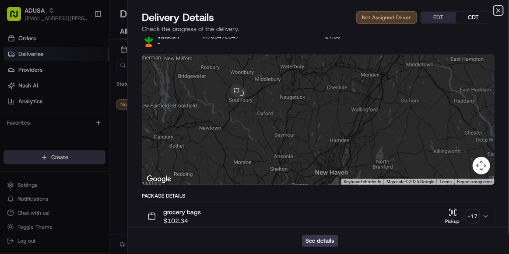
click at [498, 9] on icon "button" at bounding box center [499, 11] width 4 height 4
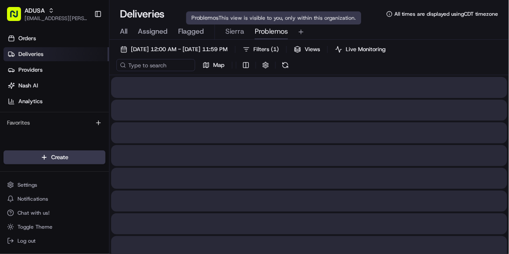
click at [270, 36] on span "Problemos" at bounding box center [271, 31] width 33 height 11
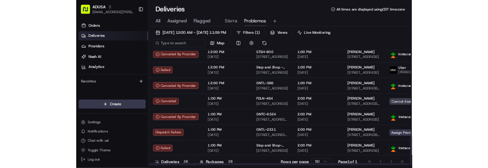
scroll to position [508, 0]
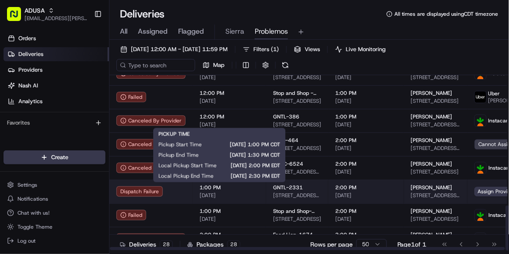
click at [248, 194] on span "[DATE]" at bounding box center [230, 195] width 60 height 7
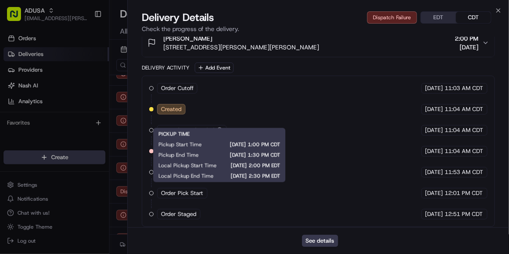
scroll to position [0, 0]
click at [395, 21] on div "Dispatch Failure EDT CDT" at bounding box center [429, 17] width 124 height 12
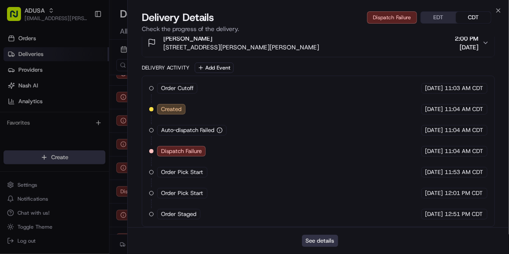
click at [319, 245] on button "See details" at bounding box center [320, 241] width 36 height 12
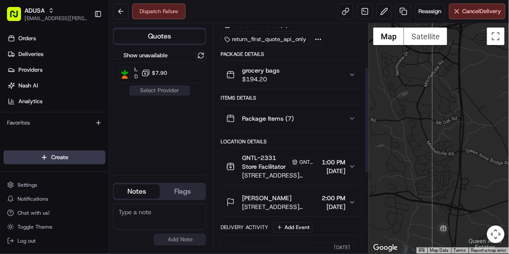
scroll to position [80, 0]
click at [420, 18] on button "Reassign" at bounding box center [430, 12] width 31 height 16
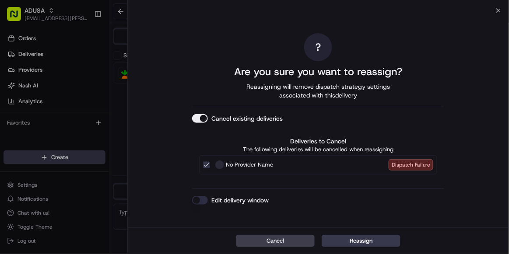
click at [208, 198] on div "Edit delivery window" at bounding box center [318, 200] width 252 height 9
click at [207, 198] on button "Edit delivery window" at bounding box center [200, 200] width 16 height 9
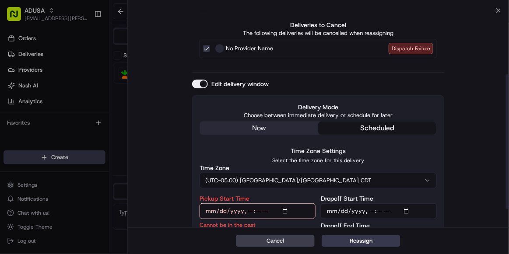
scroll to position [132, 0]
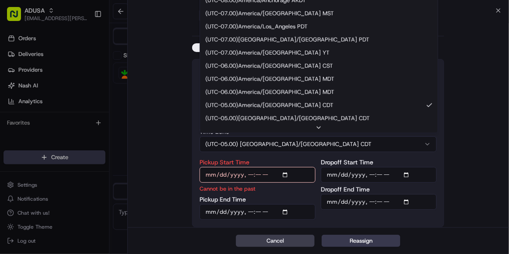
click at [306, 144] on button "(UTC-05.00) [GEOGRAPHIC_DATA]/[GEOGRAPHIC_DATA] CDT" at bounding box center [318, 145] width 237 height 16
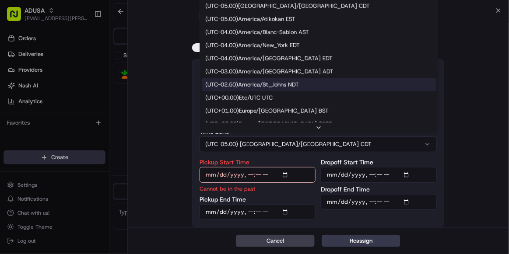
scroll to position [124, 0]
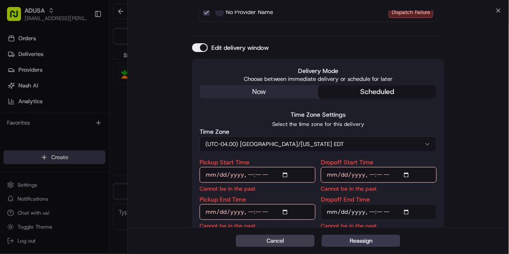
click at [282, 149] on button "(UTC-04.00) [GEOGRAPHIC_DATA]/[US_STATE] EDT" at bounding box center [318, 145] width 237 height 16
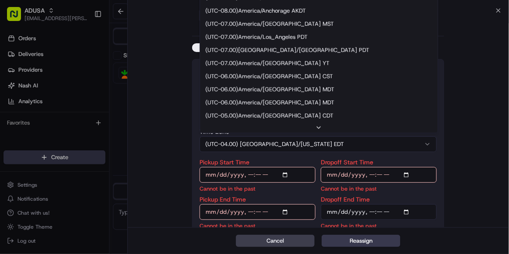
scroll to position [52, 0]
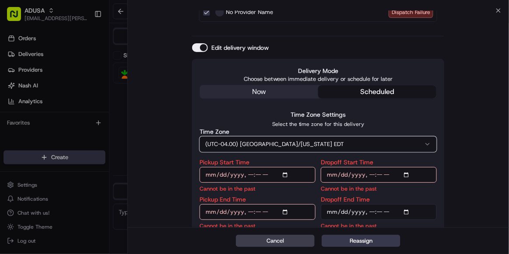
click at [279, 154] on div "Time Zone Settings Select the time zone for this delivery Time Zone (UTC-04.00)…" at bounding box center [318, 169] width 237 height 121
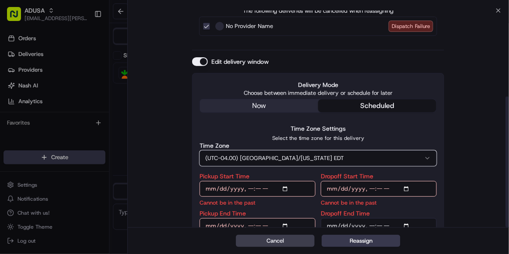
scroll to position [142, 0]
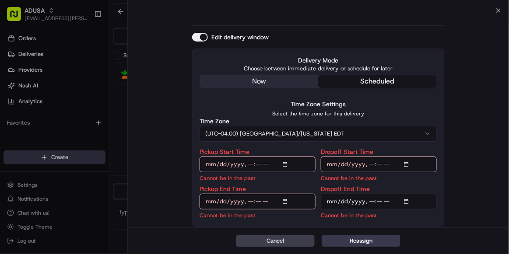
click at [500, 11] on div "? Are you sure you want to reassign? Reassigning will remove dispatch strategy …" at bounding box center [318, 48] width 381 height 361
click at [276, 246] on button "Cancel" at bounding box center [275, 241] width 79 height 12
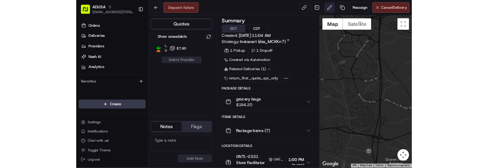
scroll to position [0, 0]
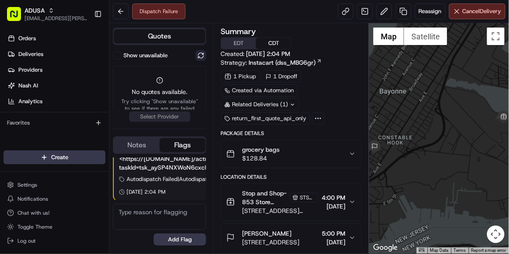
click at [197, 56] on button at bounding box center [201, 55] width 11 height 11
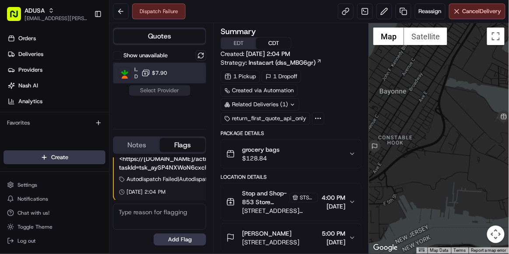
click at [182, 76] on div "Instacart Dropoff ETA - $7.90" at bounding box center [159, 73] width 93 height 21
click at [174, 89] on button "Assign Provider" at bounding box center [160, 90] width 62 height 11
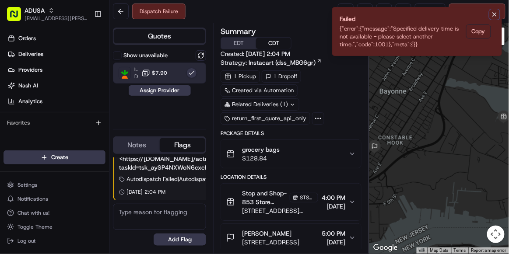
click at [492, 12] on icon "Notifications (F8)" at bounding box center [494, 14] width 7 height 7
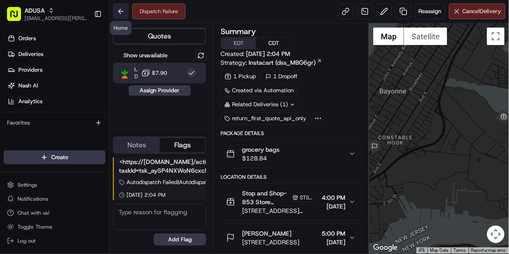
click at [119, 7] on button at bounding box center [121, 12] width 16 height 16
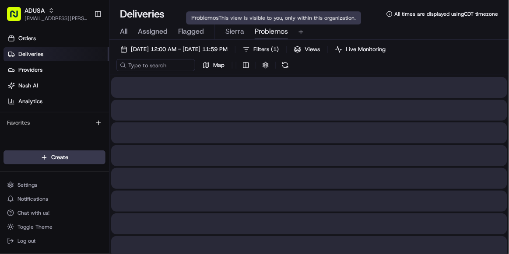
click at [269, 32] on span "Problemos" at bounding box center [271, 31] width 33 height 11
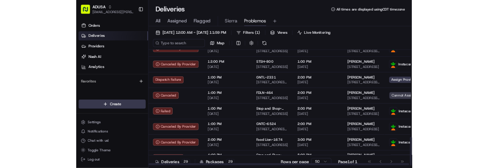
scroll to position [532, 0]
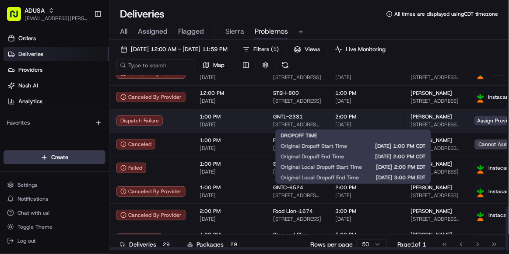
click at [392, 121] on td "2:00 PM [DATE]" at bounding box center [366, 121] width 76 height 24
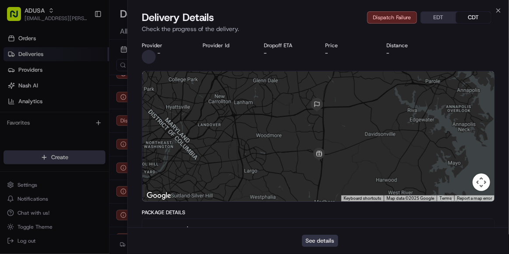
click at [324, 240] on button "See details" at bounding box center [320, 241] width 36 height 12
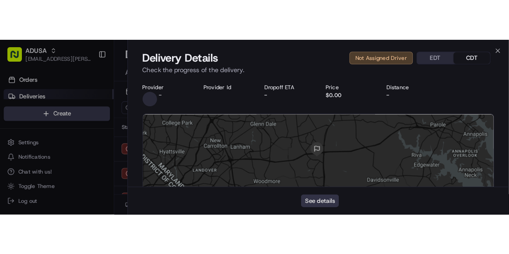
scroll to position [0, 0]
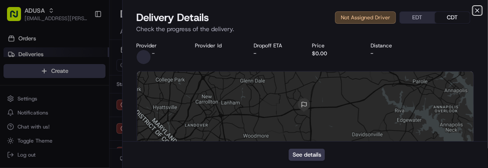
click at [479, 11] on icon "button" at bounding box center [477, 10] width 7 height 7
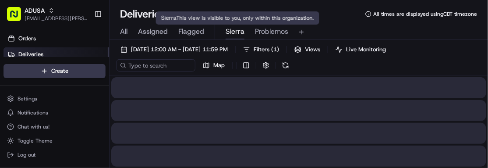
click at [242, 30] on span "Sierra" at bounding box center [234, 31] width 19 height 11
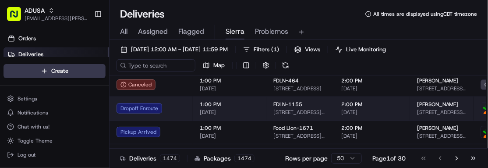
drag, startPoint x: 392, startPoint y: 0, endPoint x: 371, endPoint y: 100, distance: 102.0
click at [371, 101] on span "2:00 PM" at bounding box center [372, 104] width 62 height 7
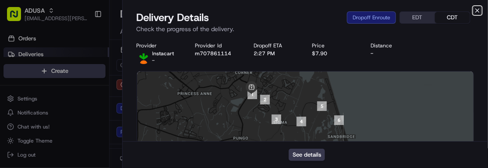
click at [475, 12] on icon "button" at bounding box center [477, 10] width 7 height 7
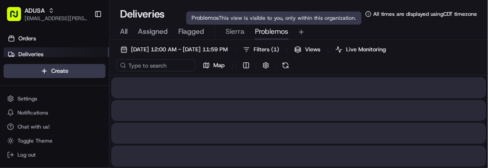
click at [279, 32] on span "Problemos" at bounding box center [271, 31] width 33 height 11
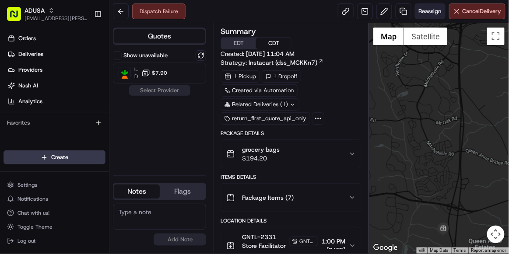
click at [436, 15] on span "Reassign" at bounding box center [430, 11] width 23 height 8
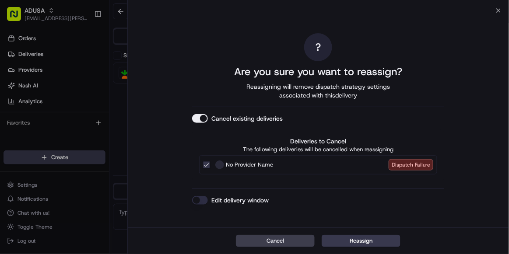
click at [197, 197] on button "Edit delivery window" at bounding box center [200, 200] width 16 height 9
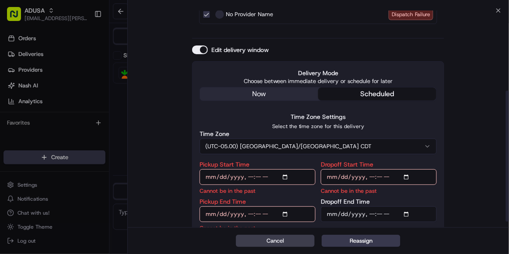
scroll to position [133, 0]
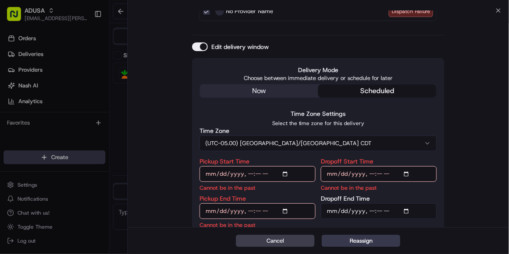
click at [248, 171] on input "Pickup Start Time" at bounding box center [258, 174] width 116 height 16
type input "[DATE]T16:00"
click at [248, 210] on input "Pickup End Time" at bounding box center [258, 212] width 116 height 16
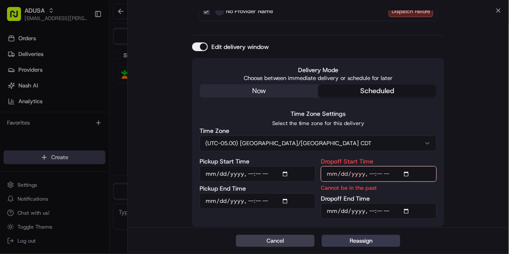
scroll to position [132, 0]
type input "[DATE]T16:30"
click at [371, 170] on input "Dropoff Start Time" at bounding box center [379, 175] width 116 height 16
type input "[DATE]T16:00"
click at [368, 210] on input "Dropoff End Time" at bounding box center [379, 212] width 116 height 16
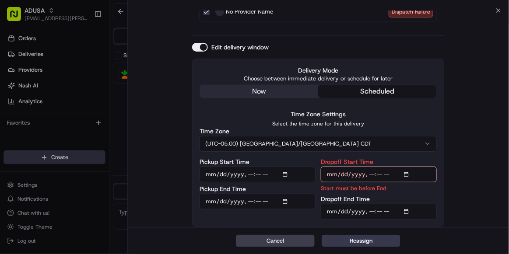
scroll to position [122, 0]
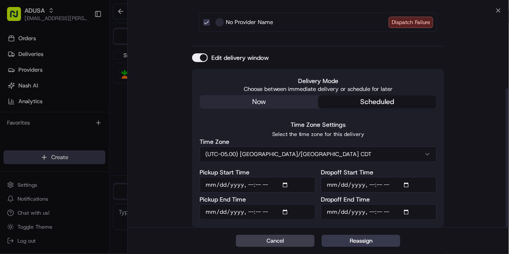
type input "[DATE]T17:00"
click at [366, 238] on button "Reassign" at bounding box center [361, 241] width 79 height 12
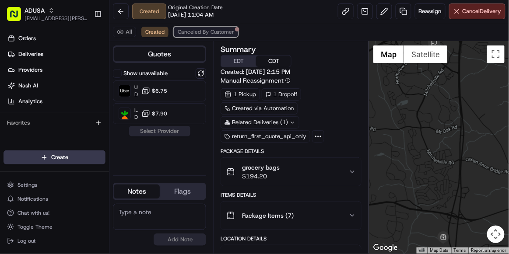
click at [197, 32] on span "Canceled By Customer" at bounding box center [206, 31] width 56 height 7
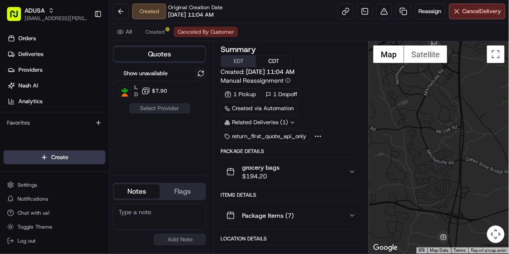
click at [282, 128] on div "1 Pickup 1 Dropoff Created via Automation Related Deliveries (1) return_first_q…" at bounding box center [291, 115] width 141 height 54
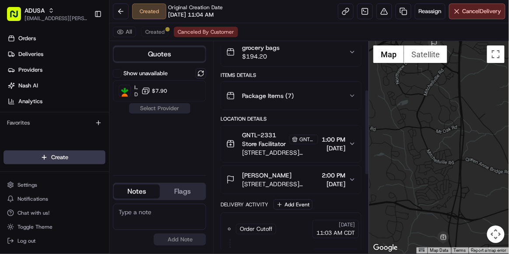
scroll to position [120, 0]
click at [150, 31] on span "Created" at bounding box center [154, 31] width 19 height 7
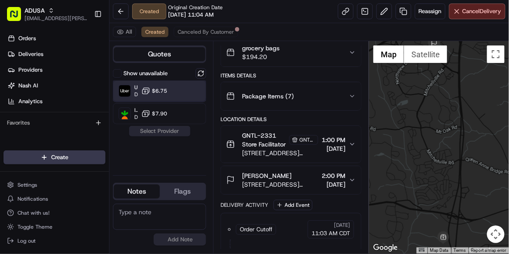
click at [167, 90] on div "Uber Dropoff ETA 2 hours $6.75" at bounding box center [159, 91] width 93 height 21
click at [171, 131] on button "Assign Provider" at bounding box center [160, 131] width 62 height 11
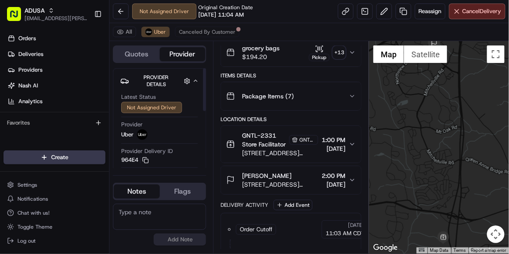
click at [152, 223] on textarea at bounding box center [159, 217] width 93 height 26
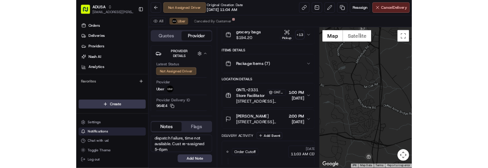
scroll to position [0, 0]
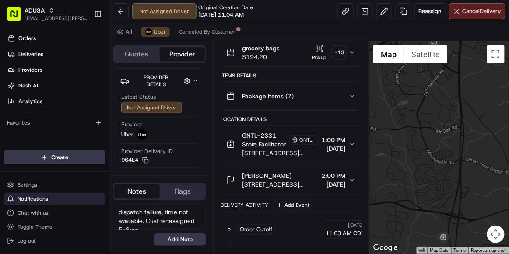
drag, startPoint x: 145, startPoint y: 223, endPoint x: 68, endPoint y: 198, distance: 81.4
click at [68, 198] on div "ADUSA [EMAIL_ADDRESS][PERSON_NAME][DOMAIN_NAME] Toggle Sidebar Orders Deliverie…" at bounding box center [254, 127] width 509 height 254
type textarea "dispatch failure, time not available. Cust re-assigned 5-6pm"
click at [165, 242] on button "Add Note" at bounding box center [180, 240] width 53 height 12
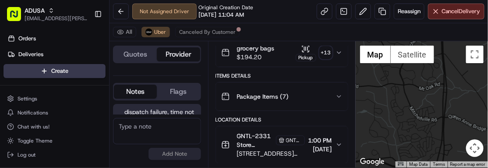
click at [296, 5] on div "Not Assigned Driver Original Creation Date [DATE] 11:04 AM Reassign Cancel Deli…" at bounding box center [298, 11] width 378 height 23
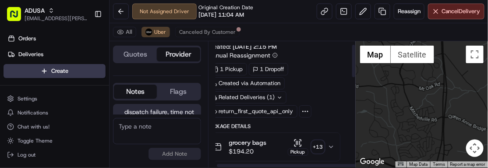
scroll to position [0, 8]
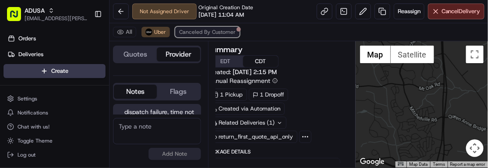
click at [211, 30] on span "Canceled By Customer" at bounding box center [207, 31] width 56 height 7
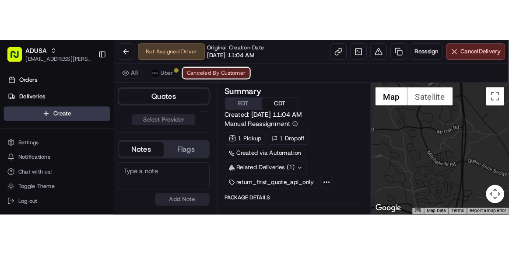
scroll to position [0, 0]
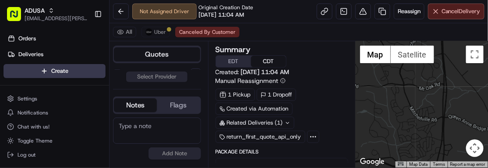
click at [447, 14] on span "Cancel Delivery" at bounding box center [460, 11] width 39 height 8
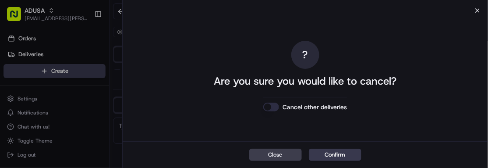
click at [478, 10] on icon "button" at bounding box center [477, 11] width 4 height 4
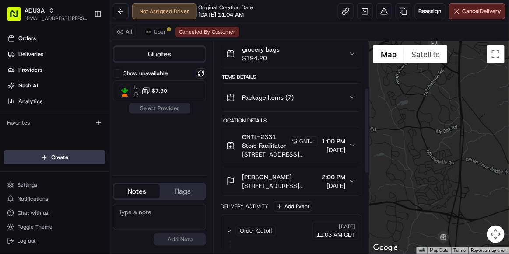
scroll to position [120, 0]
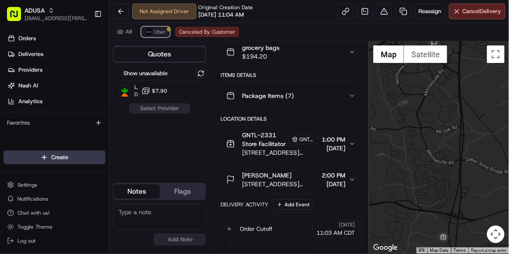
click at [159, 33] on span "Uber" at bounding box center [160, 31] width 12 height 7
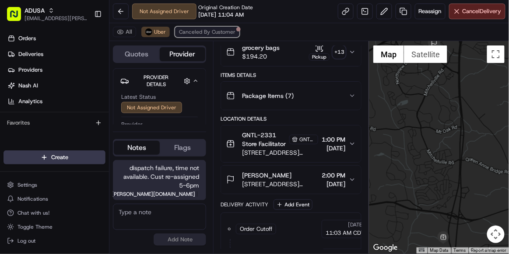
click at [199, 34] on span "Canceled By Customer" at bounding box center [207, 31] width 56 height 7
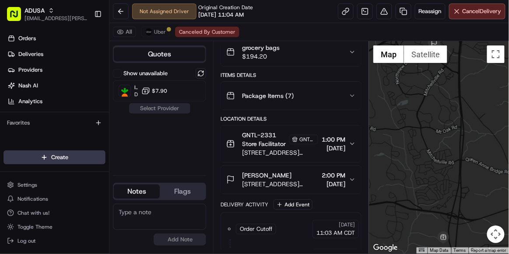
click at [170, 212] on textarea at bounding box center [159, 217] width 93 height 26
type textarea "Cancelled by CC"
click at [174, 240] on button "Add Note" at bounding box center [180, 240] width 53 height 12
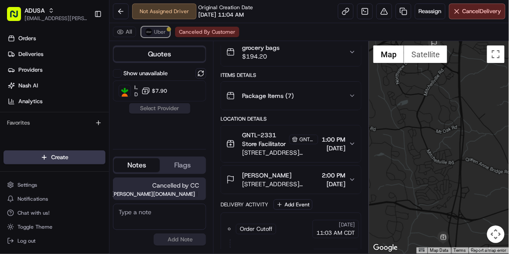
click at [155, 33] on span "Uber" at bounding box center [160, 31] width 12 height 7
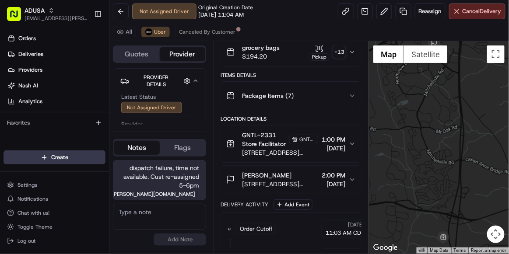
click at [151, 218] on textarea at bounding box center [159, 217] width 93 height 26
type textarea "cancelled by CC"
click at [168, 241] on button "Add Note" at bounding box center [180, 240] width 53 height 12
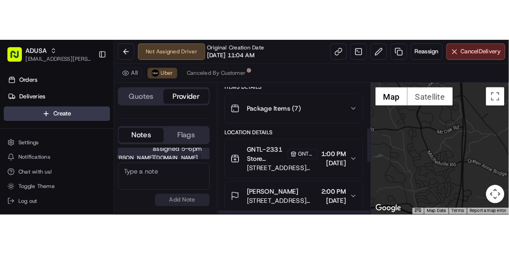
scroll to position [161, 0]
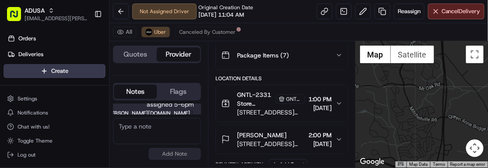
click at [451, 112] on div at bounding box center [421, 104] width 132 height 126
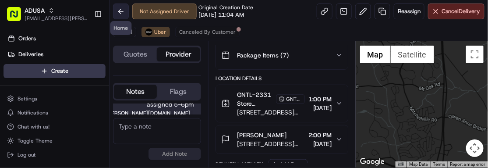
click at [120, 13] on button at bounding box center [121, 12] width 16 height 16
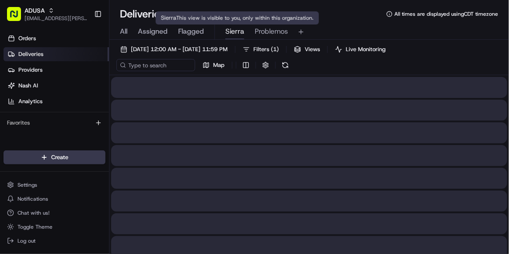
click at [229, 32] on span "Sierra" at bounding box center [234, 31] width 19 height 11
click at [261, 35] on span "Problemos" at bounding box center [271, 31] width 33 height 11
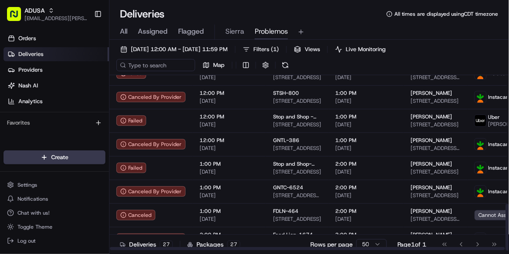
scroll to position [485, 0]
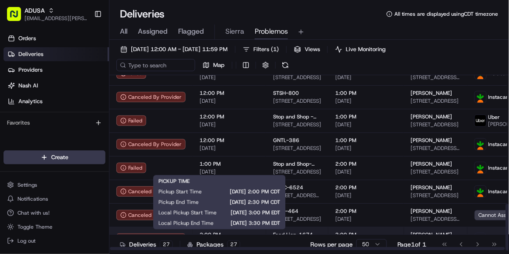
click at [248, 234] on span "2:00 PM" at bounding box center [230, 235] width 60 height 7
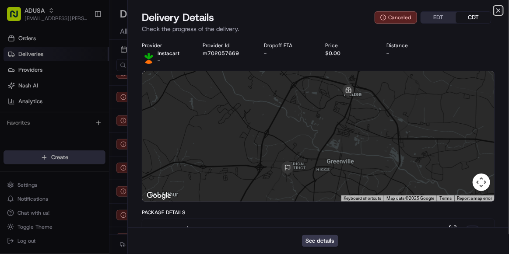
click at [496, 12] on icon "button" at bounding box center [498, 10] width 7 height 7
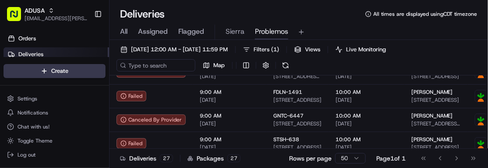
scroll to position [0, 0]
